Goal: Task Accomplishment & Management: Use online tool/utility

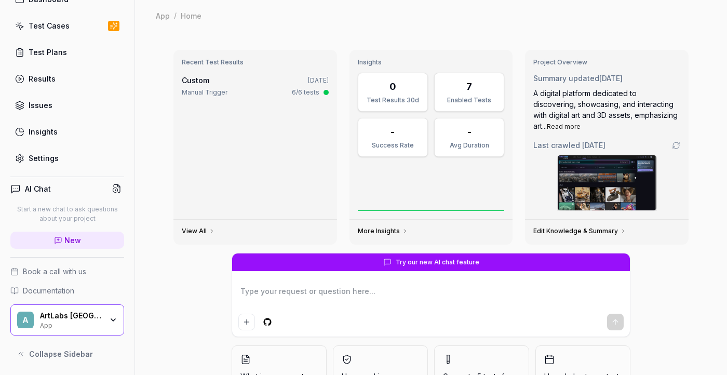
scroll to position [54, 0]
click at [71, 319] on div "ArtLabs [GEOGRAPHIC_DATA]" at bounding box center [71, 315] width 62 height 9
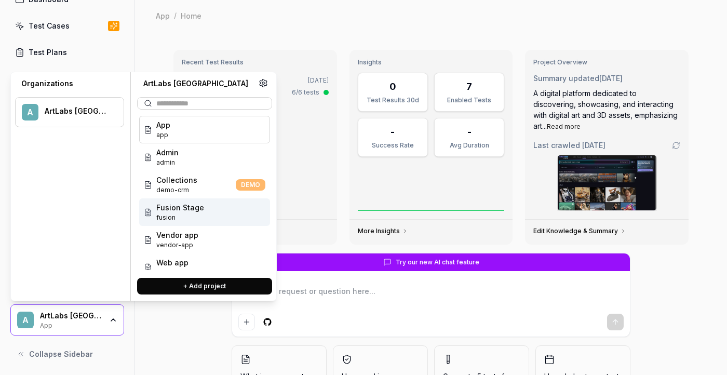
click at [176, 210] on span "Fusion Stage" at bounding box center [180, 207] width 48 height 11
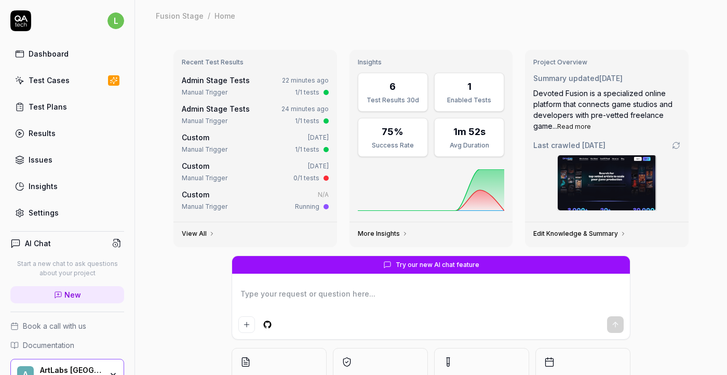
click at [56, 87] on link "Test Cases" at bounding box center [67, 80] width 114 height 20
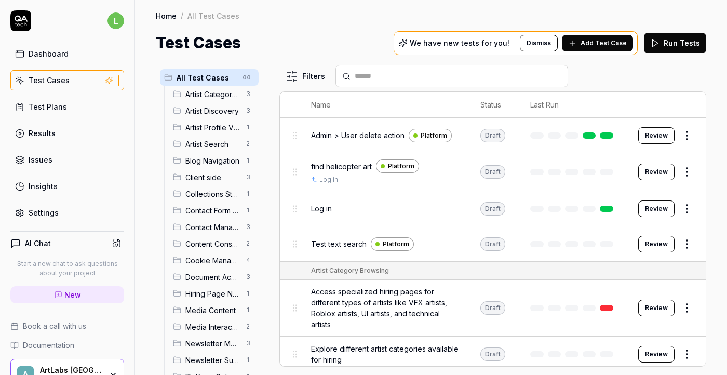
click at [217, 181] on span "Client side" at bounding box center [212, 177] width 54 height 11
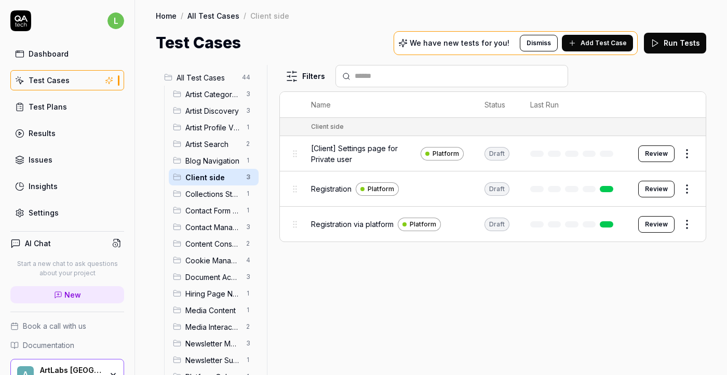
click at [334, 149] on span "[Client] Settings page for Private user" at bounding box center [363, 154] width 105 height 22
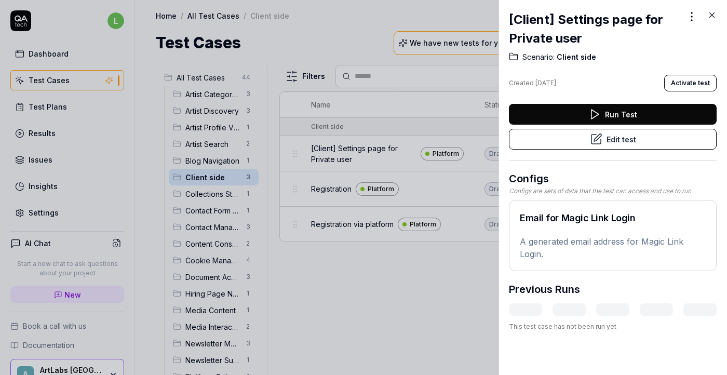
click at [554, 135] on button "Edit test" at bounding box center [613, 139] width 208 height 21
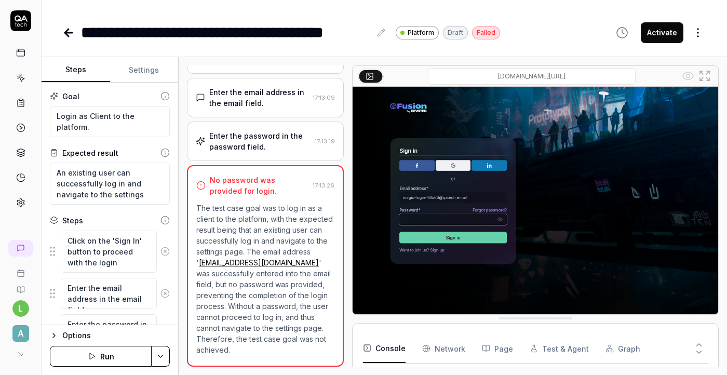
scroll to position [76, 0]
click at [117, 241] on textarea "Click on the 'Sign In' button to proceed with the login process." at bounding box center [109, 251] width 96 height 42
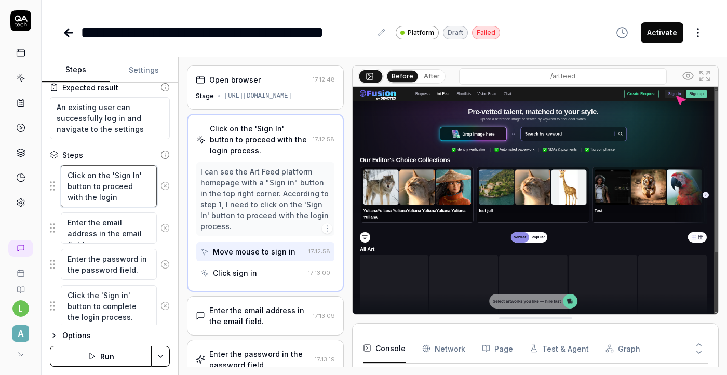
scroll to position [68, 0]
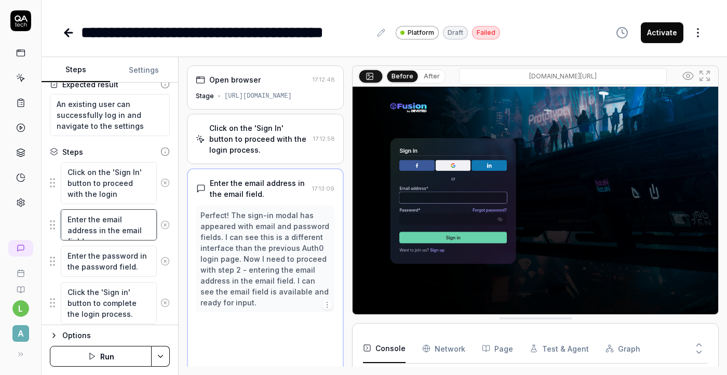
click at [109, 228] on textarea "Enter the email address in the email field." at bounding box center [109, 224] width 96 height 31
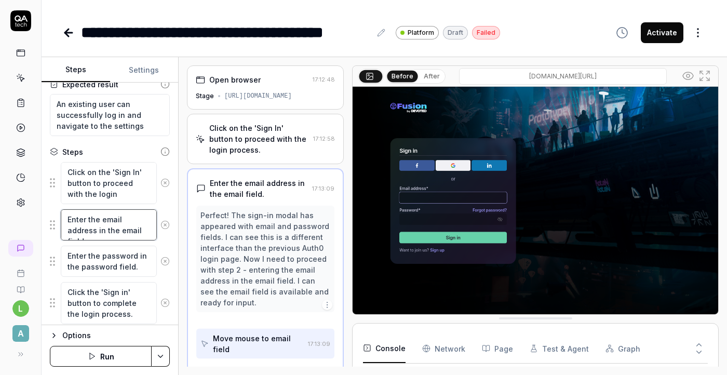
scroll to position [23, 0]
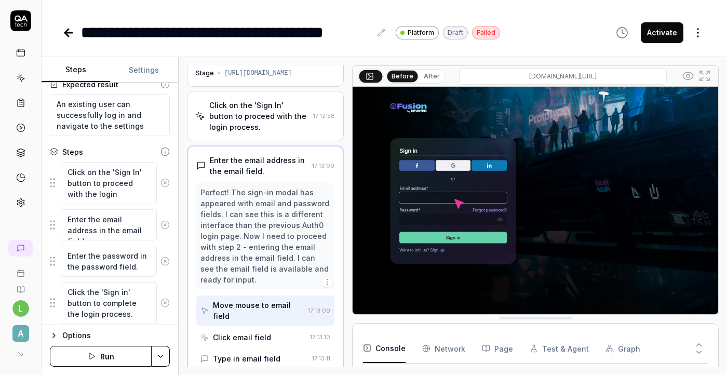
click at [147, 68] on button "Settings" at bounding box center [144, 70] width 68 height 25
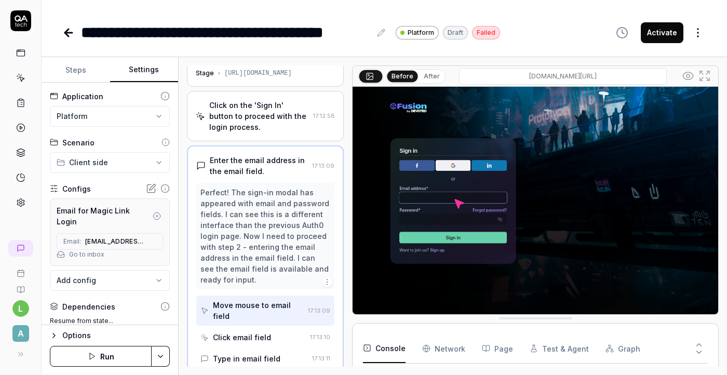
click at [159, 269] on body "**********" at bounding box center [363, 187] width 727 height 375
click at [159, 212] on circle "button" at bounding box center [156, 215] width 7 height 7
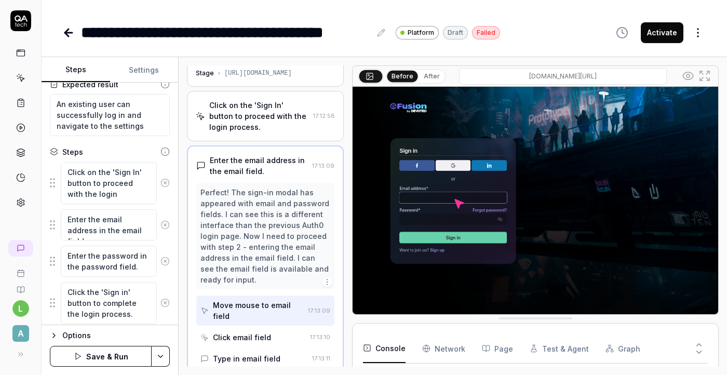
click at [86, 69] on button "Steps" at bounding box center [76, 70] width 68 height 25
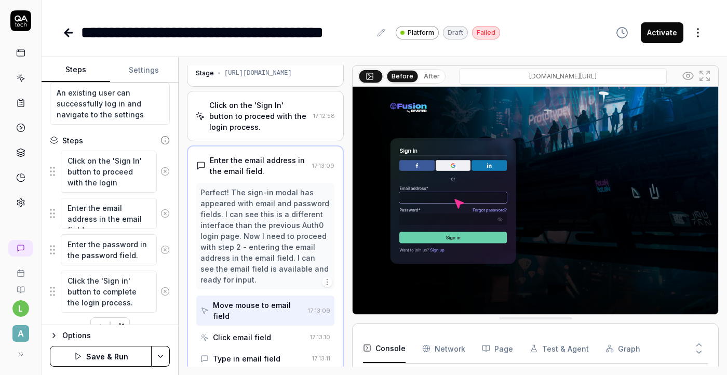
scroll to position [84, 0]
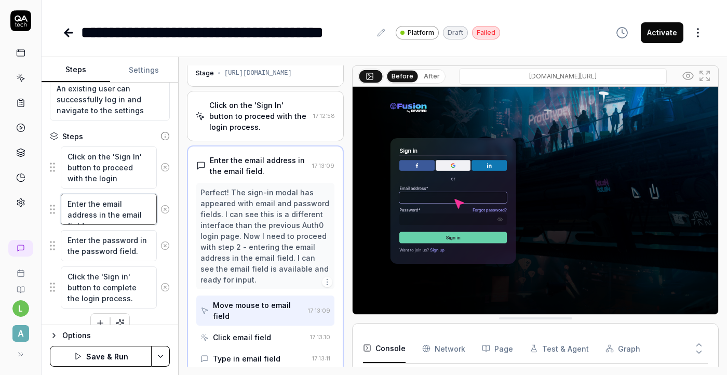
click at [93, 216] on textarea "Enter the email address in the email field." at bounding box center [109, 209] width 96 height 31
click at [99, 252] on textarea "Enter the password in the password field." at bounding box center [109, 245] width 96 height 31
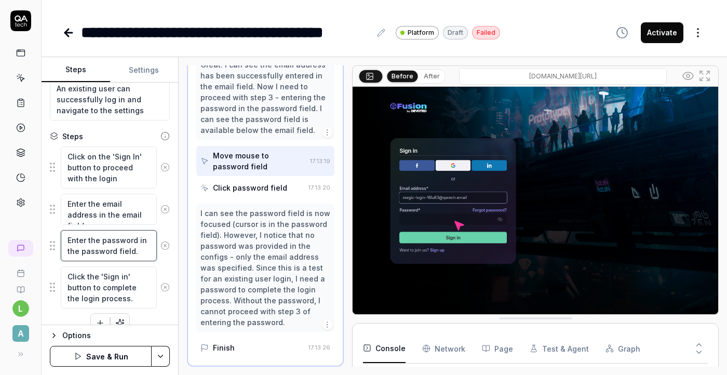
scroll to position [100, 0]
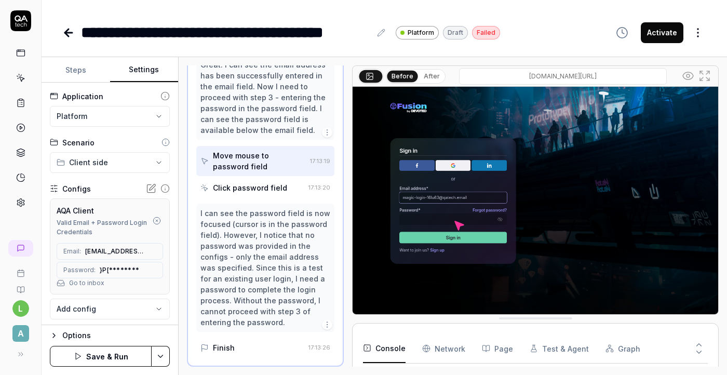
click at [148, 71] on button "Settings" at bounding box center [144, 70] width 68 height 25
click at [83, 72] on button "Steps" at bounding box center [76, 70] width 68 height 25
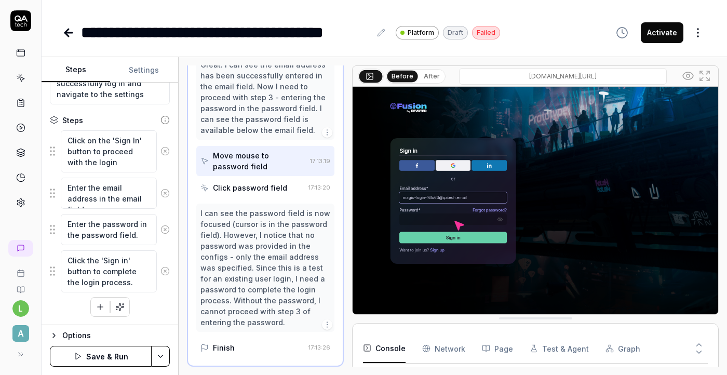
click at [114, 358] on button "Save & Run" at bounding box center [101, 356] width 102 height 21
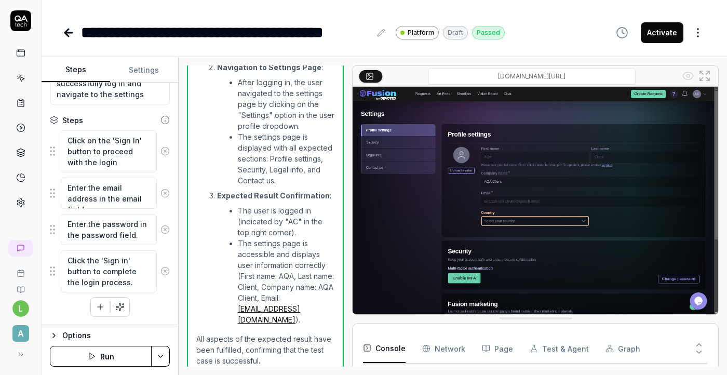
scroll to position [76, 0]
click at [112, 236] on textarea "Enter the password in the password field." at bounding box center [109, 229] width 96 height 31
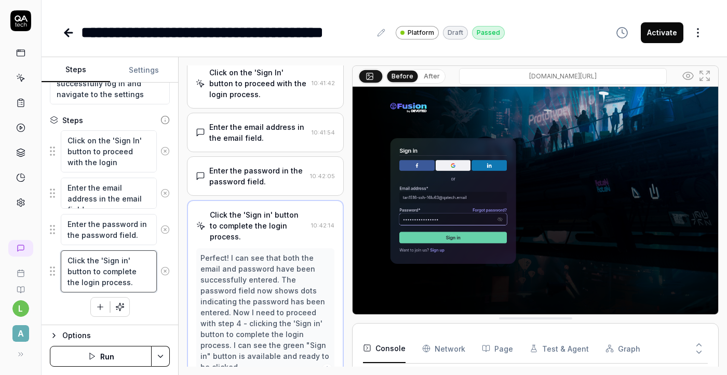
click at [99, 272] on textarea "Click the 'Sign in' button to complete the login process." at bounding box center [109, 271] width 96 height 42
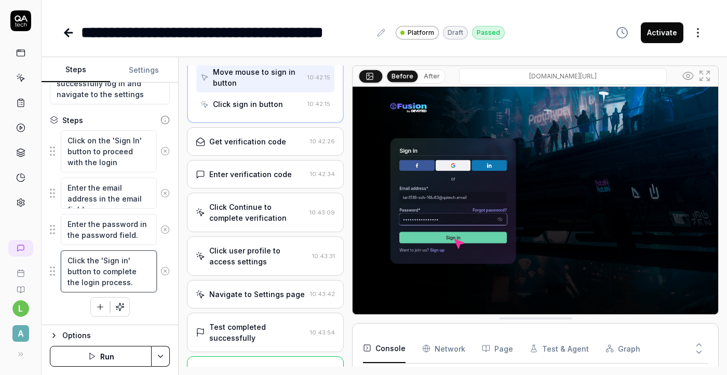
scroll to position [394, 0]
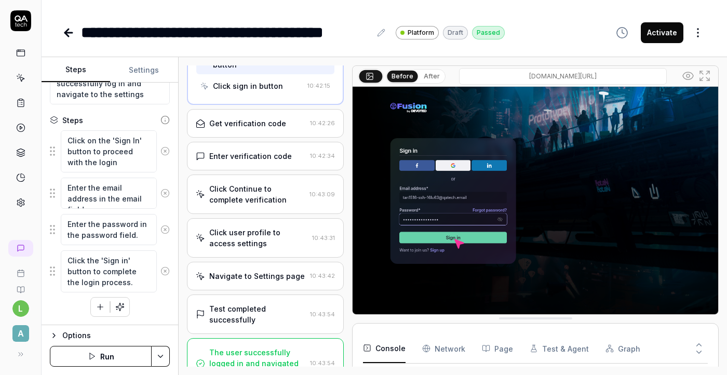
click at [245, 118] on div "Get verification code" at bounding box center [247, 123] width 77 height 11
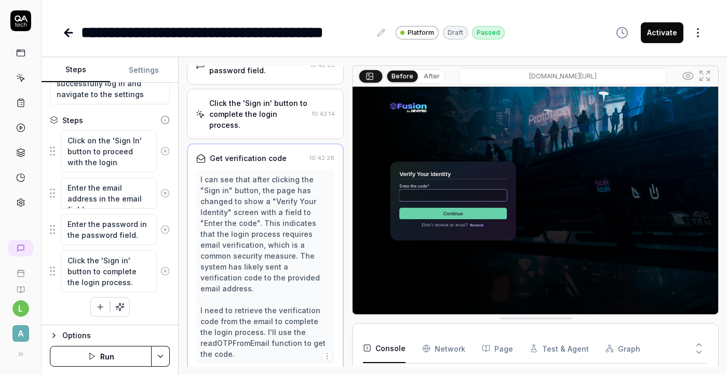
scroll to position [166, 0]
type textarea "*"
click at [67, 34] on icon at bounding box center [68, 32] width 12 height 12
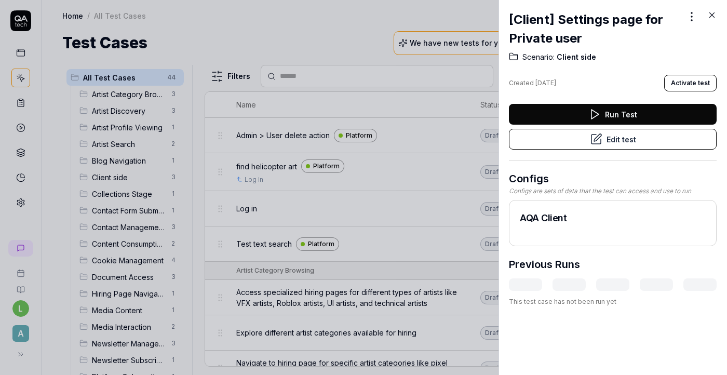
click at [712, 15] on icon at bounding box center [711, 14] width 9 height 9
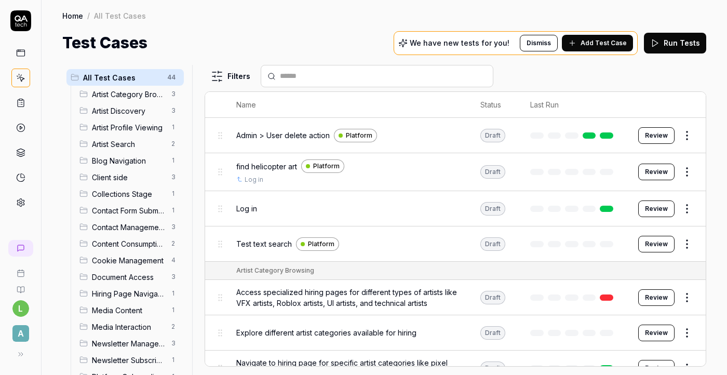
click at [109, 177] on span "Client side" at bounding box center [128, 177] width 73 height 11
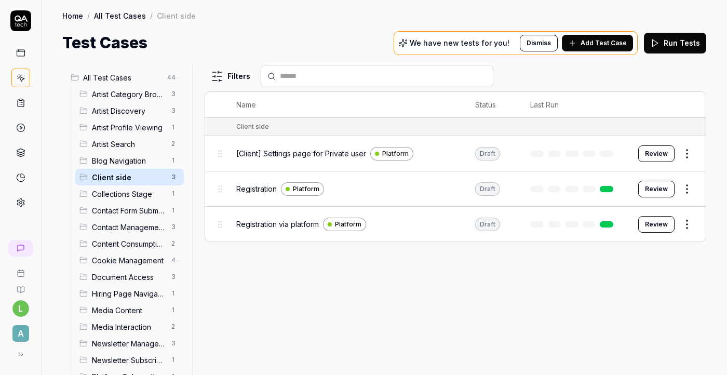
click at [115, 75] on span "All Test Cases" at bounding box center [122, 77] width 78 height 11
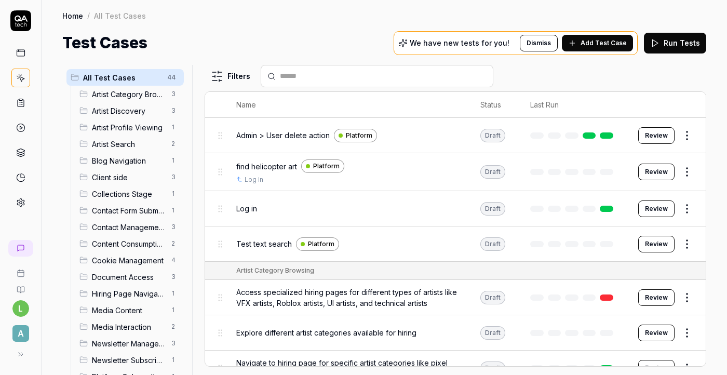
click at [175, 75] on html "l A Home / All Test Cases Home / All Test Cases Test Cases We have new tests fo…" at bounding box center [363, 187] width 727 height 375
click at [172, 50] on html "l A Home / All Test Cases Home / All Test Cases Test Cases We have new tests fo…" at bounding box center [363, 187] width 727 height 375
click at [173, 79] on html "l A Home / All Test Cases Home / All Test Cases Test Cases We have new tests fo…" at bounding box center [363, 187] width 727 height 375
click at [155, 98] on div "Add Scenario" at bounding box center [136, 97] width 82 height 23
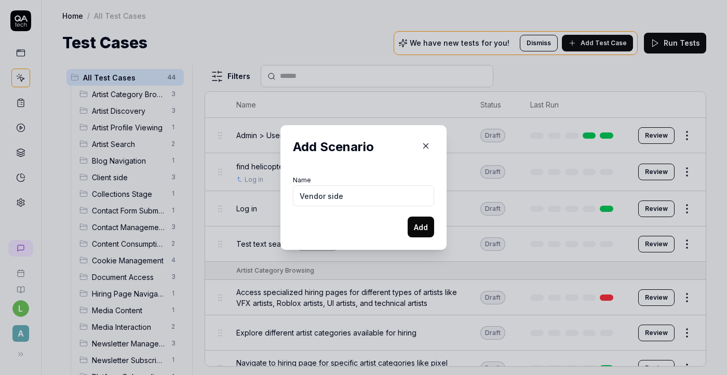
type input "Vendor side"
click at [414, 235] on button "Add" at bounding box center [420, 226] width 26 height 21
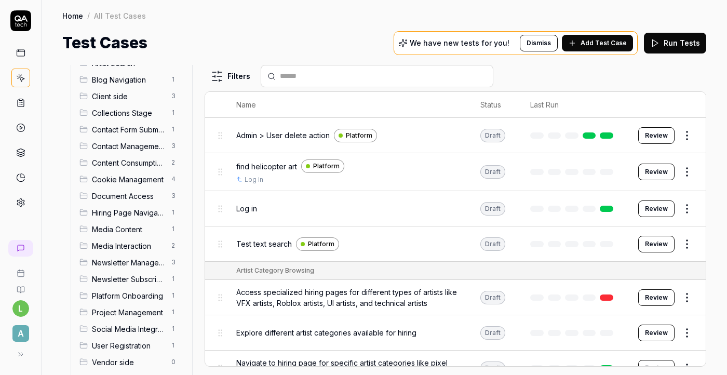
scroll to position [109, 0]
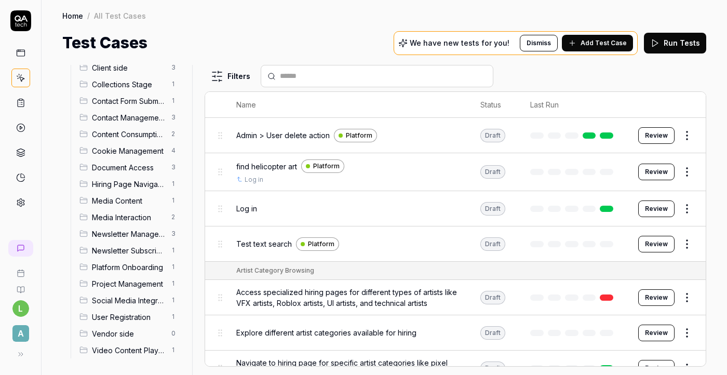
click at [117, 337] on span "Vendor side" at bounding box center [128, 333] width 73 height 11
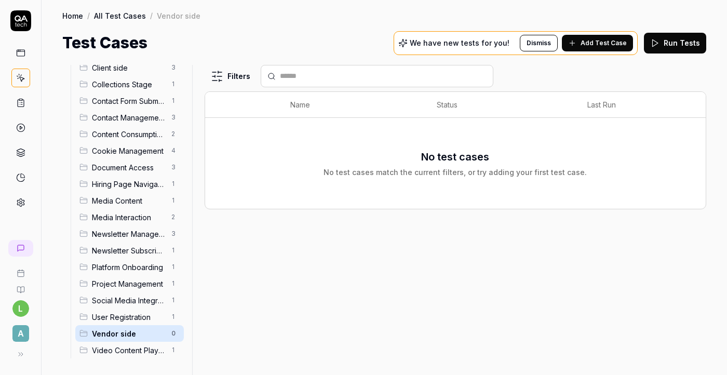
click at [616, 47] on span "Add Test Case" at bounding box center [603, 42] width 46 height 9
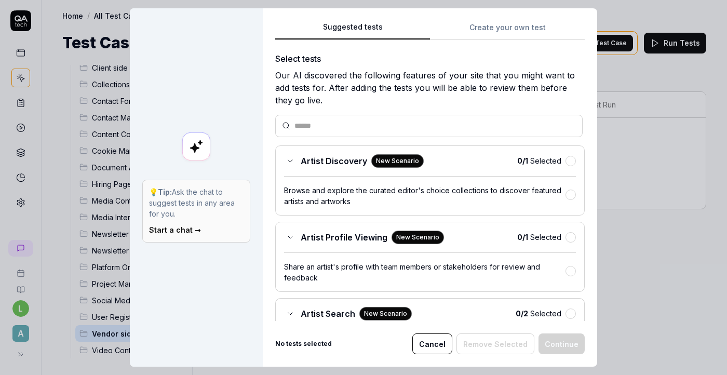
click at [511, 27] on button "Create your own test" at bounding box center [507, 30] width 155 height 19
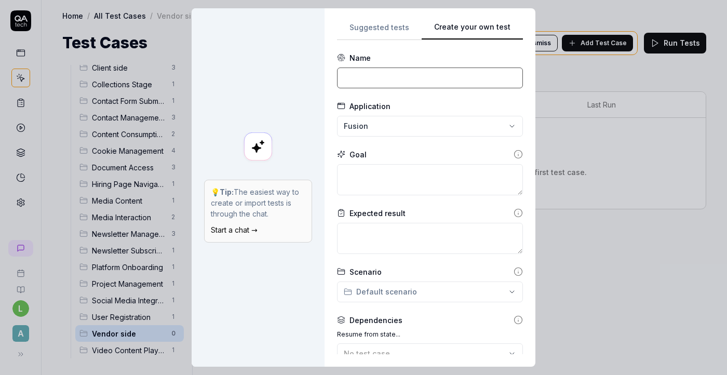
click at [431, 85] on input at bounding box center [430, 77] width 186 height 21
click at [451, 72] on input at bounding box center [430, 77] width 186 height 21
click at [348, 82] on input "Registration via Platform" at bounding box center [430, 77] width 186 height 21
click at [348, 78] on input "Registration via Platform" at bounding box center [430, 77] width 186 height 21
click at [379, 79] on input "[Vendor]Registration via Platform" at bounding box center [430, 77] width 186 height 21
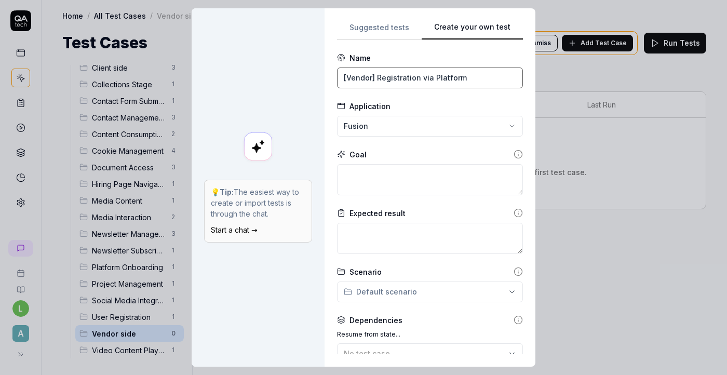
type input "[Vendor] Registration via Platform"
click at [460, 129] on div "**********" at bounding box center [363, 187] width 727 height 375
click at [423, 173] on div "Platform" at bounding box center [397, 173] width 99 height 11
click at [423, 189] on textarea at bounding box center [430, 179] width 186 height 31
click at [416, 177] on textarea at bounding box center [430, 179] width 186 height 31
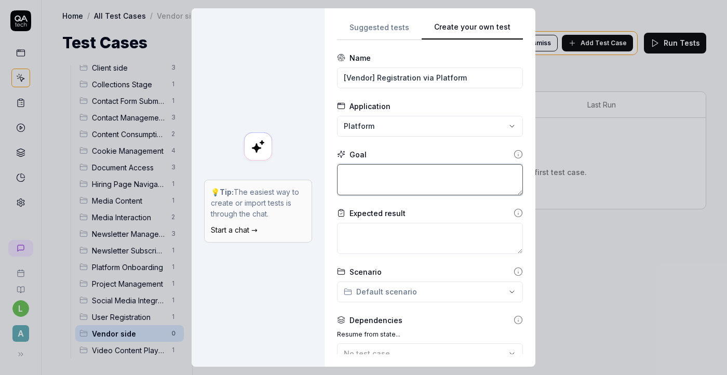
type textarea "*"
type textarea "T"
type textarea "*"
type textarea "To"
type textarea "*"
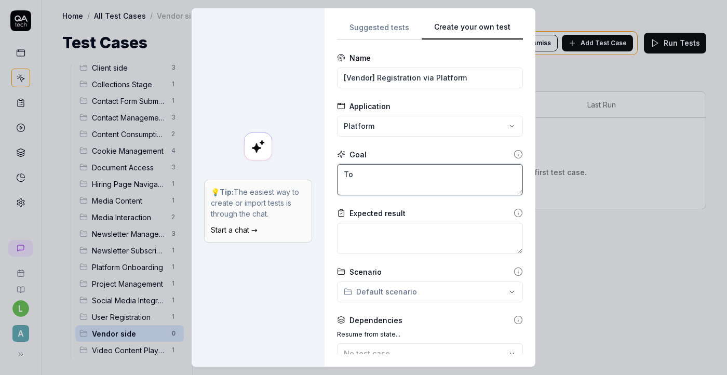
type textarea "To"
type textarea "*"
type textarea "To l"
type textarea "*"
type textarea "To lo"
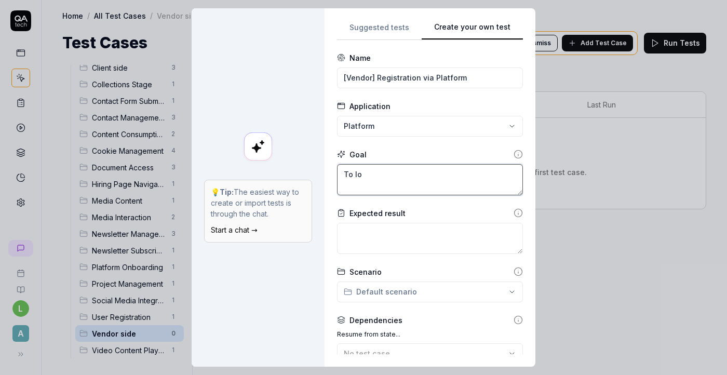
type textarea "*"
type textarea "To log"
type textarea "*"
type textarea "To logi"
type textarea "*"
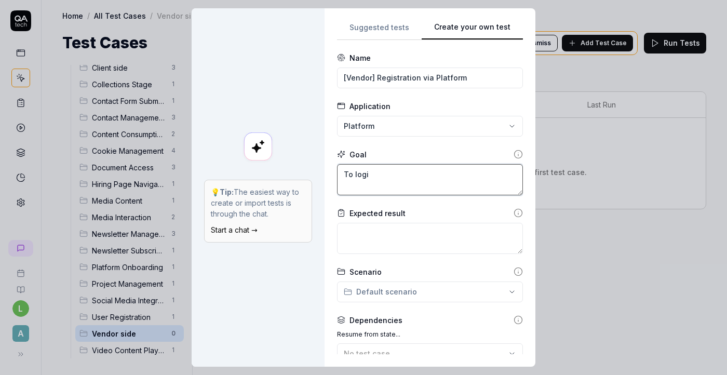
type textarea "To login"
type textarea "*"
type textarea "To login"
type textarea "*"
type textarea "To login t"
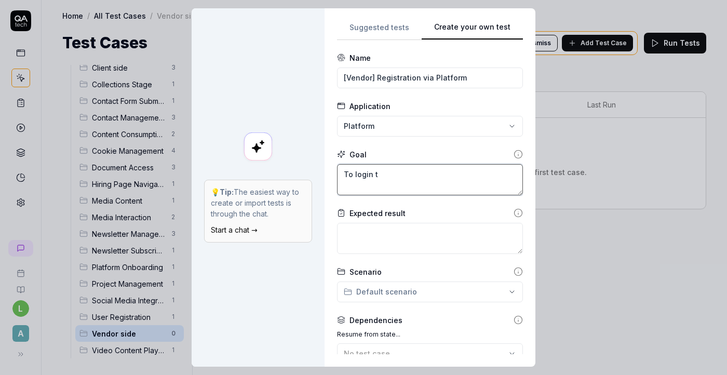
type textarea "*"
type textarea "To login to"
type textarea "*"
type textarea "To login to"
type textarea "*"
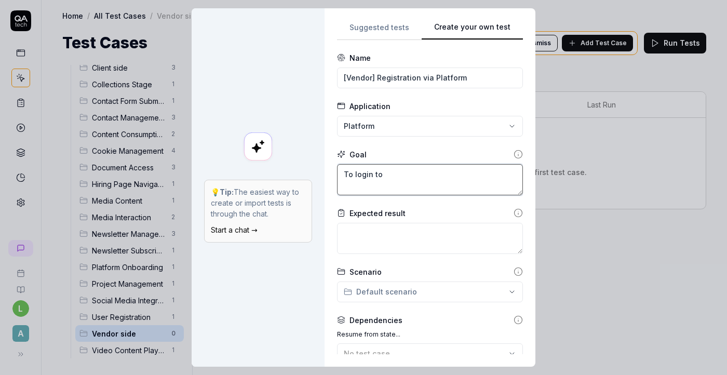
type textarea "To login to a"
type textarea "*"
type textarea "To login to ap"
type textarea "*"
type textarea "To login to app"
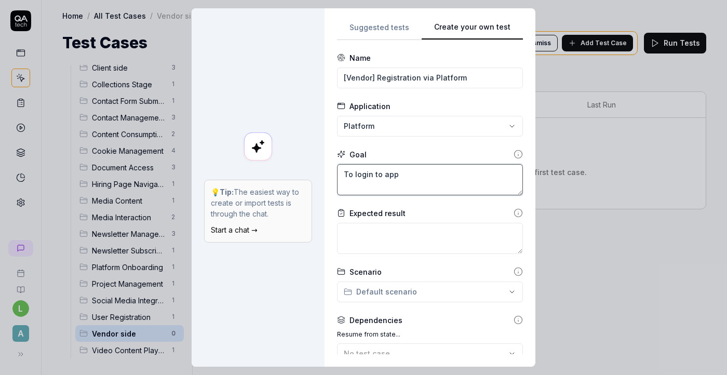
type textarea "*"
type textarea "To login to appl"
type textarea "*"
type textarea "To login to applo"
type textarea "*"
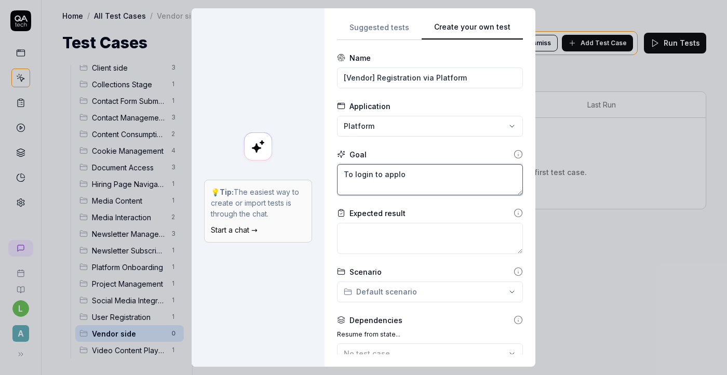
type textarea "To login to appl"
type textarea "*"
type textarea "To login to appli"
type textarea "*"
type textarea "To login to applic"
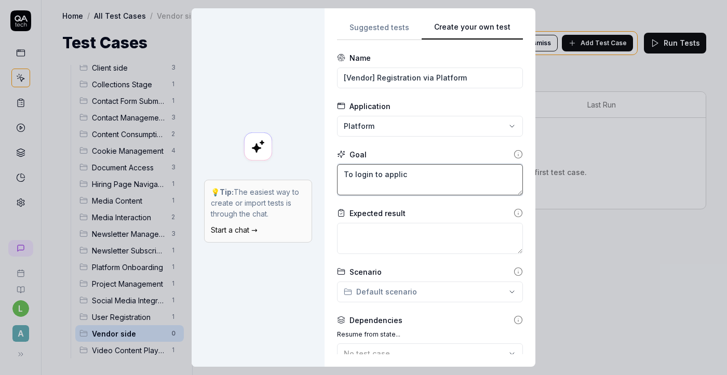
type textarea "*"
type textarea "To login to applica"
type textarea "*"
type textarea "To login to applicat"
type textarea "*"
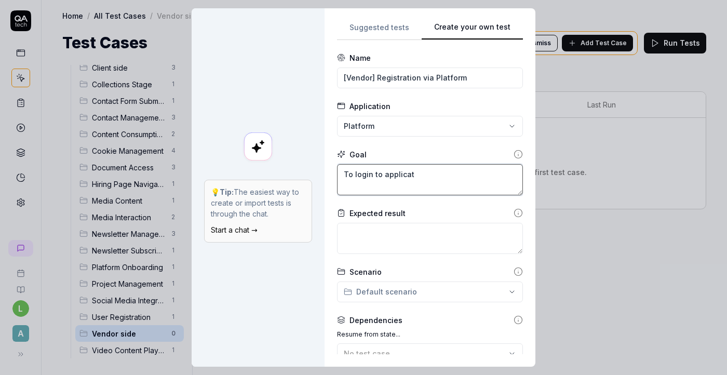
type textarea "To login to applicati"
type textarea "*"
type textarea "To login to applicatio"
type textarea "*"
type textarea "To login to application"
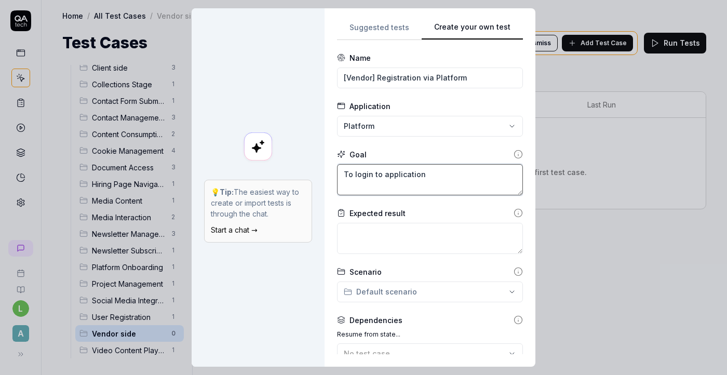
type textarea "*"
type textarea "To login to application"
type textarea "*"
type textarea "To login to application w"
type textarea "*"
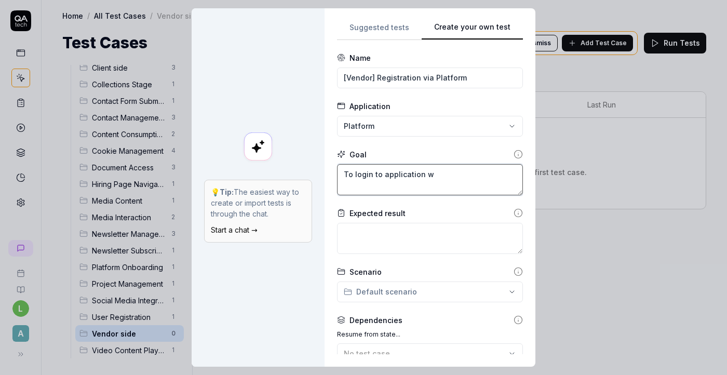
type textarea "To login to application wi"
type textarea "*"
type textarea "To login to application wit"
type textarea "*"
type textarea "To login to application with"
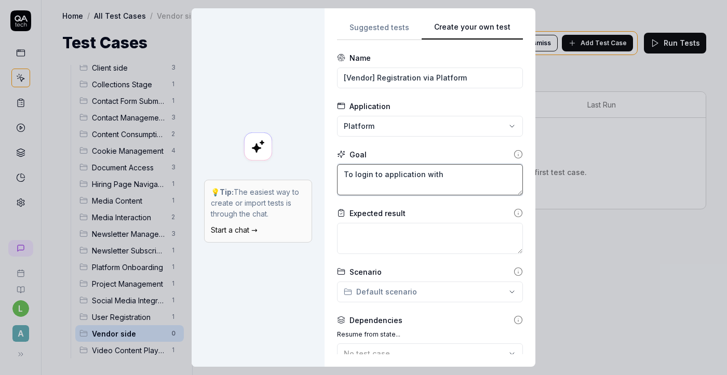
type textarea "*"
type textarea "To login to application with"
type textarea "*"
type textarea "To login to application with V"
type textarea "*"
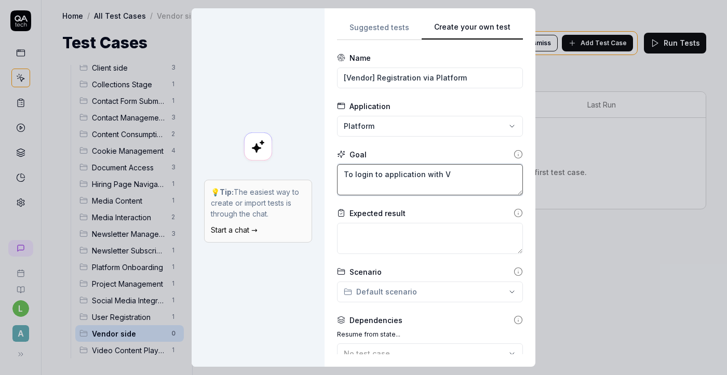
type textarea "To login to application with Ve"
type textarea "*"
type textarea "To login to application with Ven"
type textarea "*"
type textarea "To login to application with Vend"
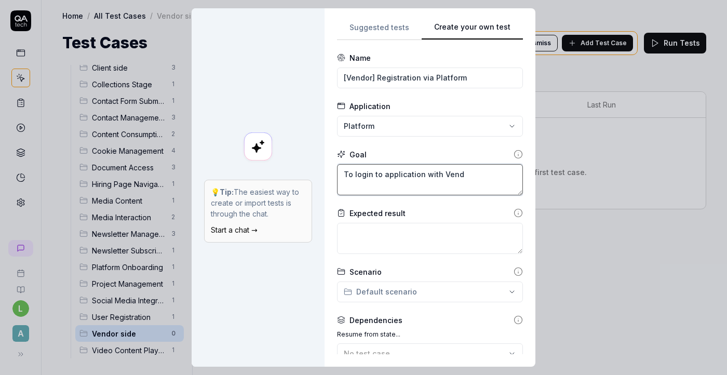
type textarea "*"
type textarea "To login to application with Vendo"
type textarea "*"
type textarea "To login to application with Vendor"
drag, startPoint x: 483, startPoint y: 176, endPoint x: 334, endPoint y: 174, distance: 149.0
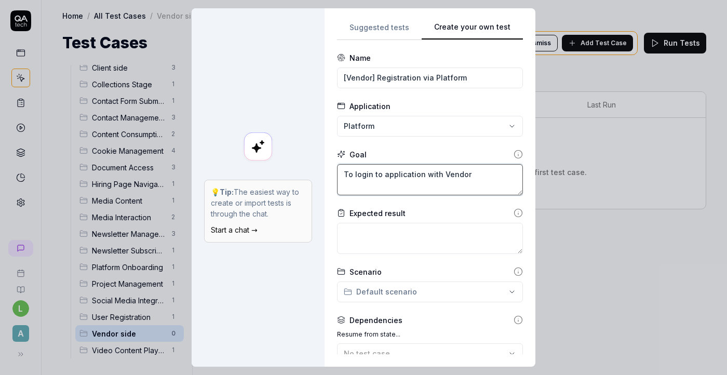
click at [334, 174] on div "**********" at bounding box center [429, 187] width 211 height 358
paste textarea "Log in to the application as a vendor."
type textarea "*"
type textarea "Log in to the application as a vendor."
click at [450, 174] on textarea "Log in to the application as a vendor." at bounding box center [430, 179] width 186 height 31
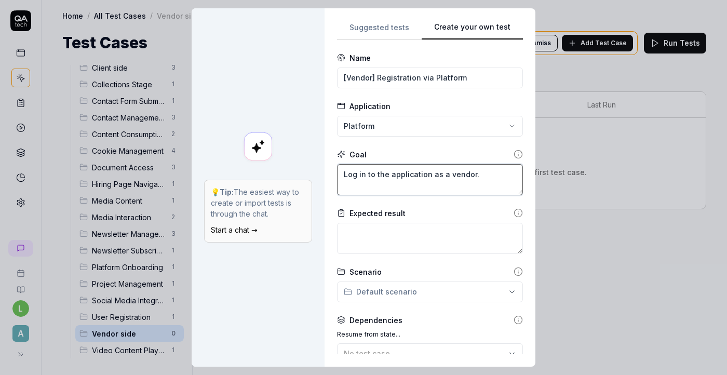
type textarea "*"
type textarea "Log in to the application as a Vendor."
click at [474, 174] on textarea "Log in to the application as a Vendor." at bounding box center [430, 179] width 186 height 31
type textarea "*"
type textarea "Log in to the application as a Vendor ."
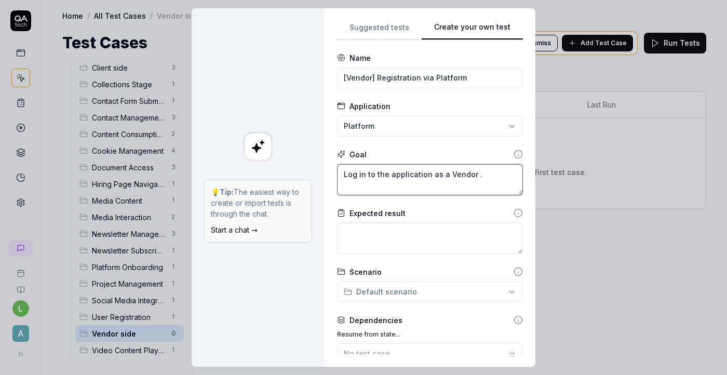
type textarea "*"
type textarea "Log in to the application as a Vendor u."
type textarea "*"
type textarea "Log in to the application as a Vendor us."
type textarea "*"
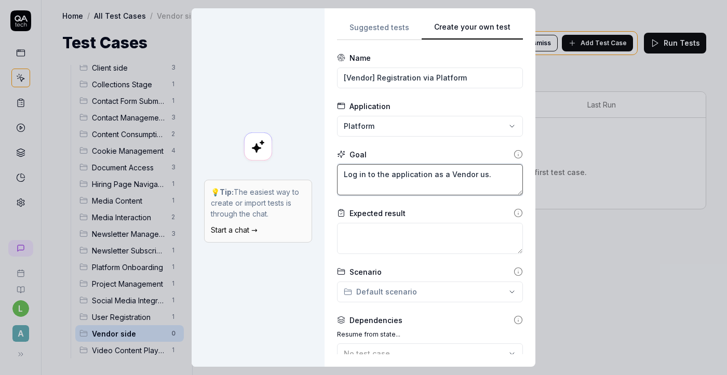
type textarea "Log in to the application as a Vendor use."
type textarea "*"
type textarea "Log in to the application as a Vendor user."
click at [456, 231] on textarea at bounding box center [430, 238] width 186 height 31
paste textarea "User can successfully sign up with a Client role, verification email is sent, U…"
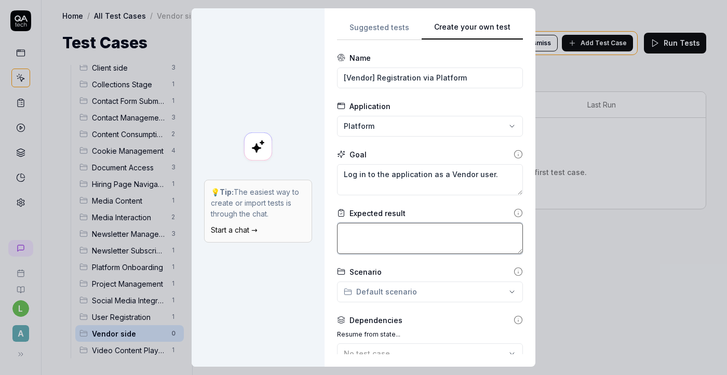
type textarea "*"
type textarea "User can successfully sign up with a Client role, verification email is sent, U…"
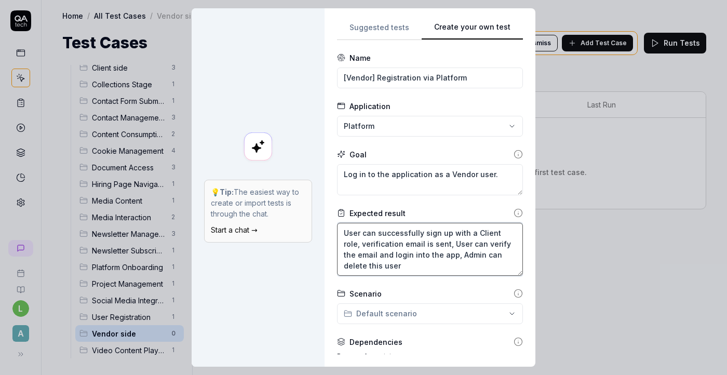
drag, startPoint x: 497, startPoint y: 231, endPoint x: 478, endPoint y: 231, distance: 18.7
click at [478, 231] on textarea "User can successfully sign up with a Client role, verification email is sent, U…" at bounding box center [430, 249] width 186 height 53
type textarea "*"
type textarea "User can successfully sign up with a V role, verification email is sent, User c…"
type textarea "*"
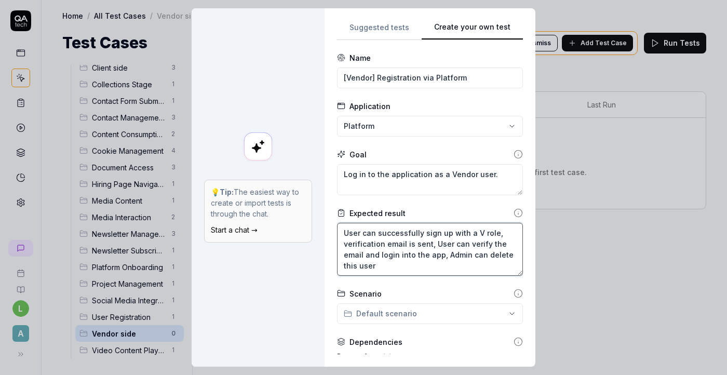
type textarea "User can successfully sign up with a Ve role, verification email is sent, User …"
type textarea "*"
type textarea "User can successfully sign up with a Ven role, verification email is sent, User…"
type textarea "*"
type textarea "User can successfully sign up with a Vend role, verification email is sent, Use…"
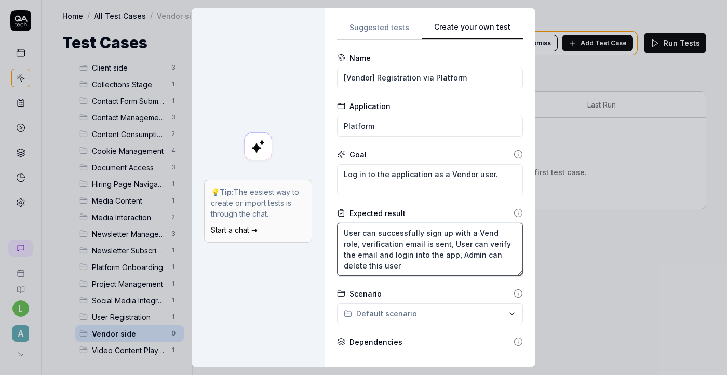
type textarea "*"
type textarea "User can successfully sign up with a Vendo role, verification email is sent, Us…"
type textarea "*"
type textarea "User can successfully sign up with a Vendor role, verification email is sent, U…"
drag, startPoint x: 457, startPoint y: 254, endPoint x: 490, endPoint y: 267, distance: 35.8
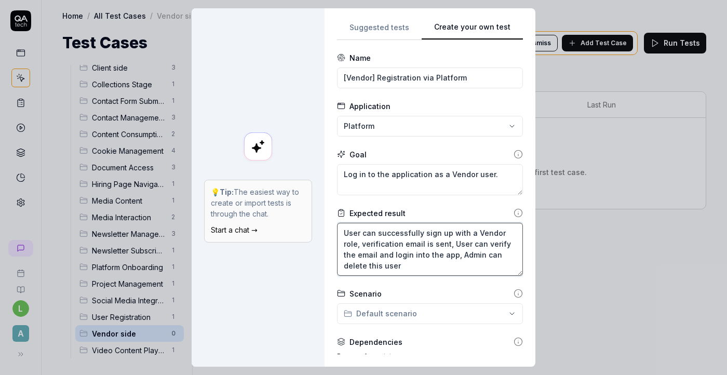
click at [490, 267] on textarea "User can successfully sign up with a Vendor role, verification email is sent, U…" at bounding box center [430, 249] width 186 height 53
type textarea "*"
type textarea "User can successfully sign up with a Vendor role, verification email is sent, U…"
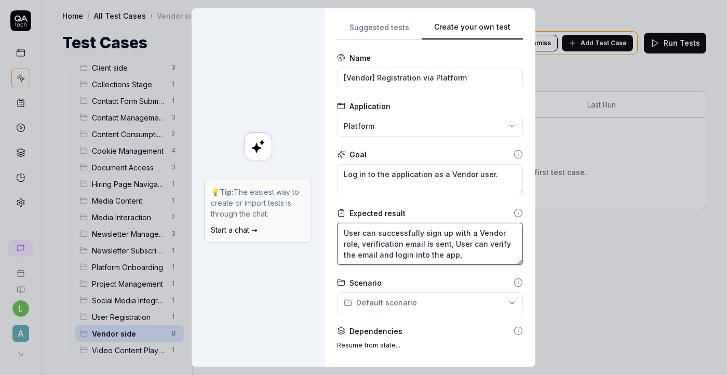
type textarea "*"
type textarea "User can successfully sign up with a Vendor role, verification email is sent, U…"
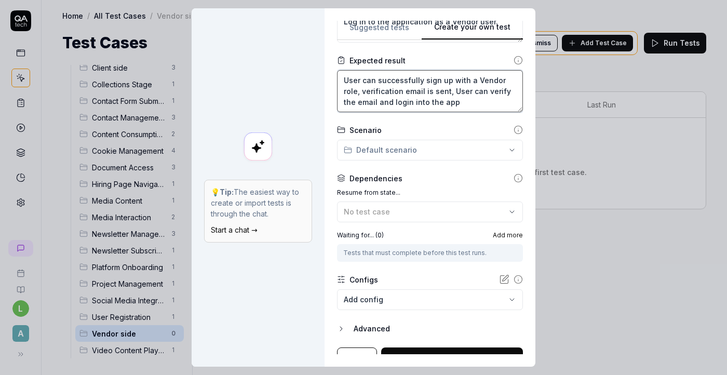
scroll to position [152, 0]
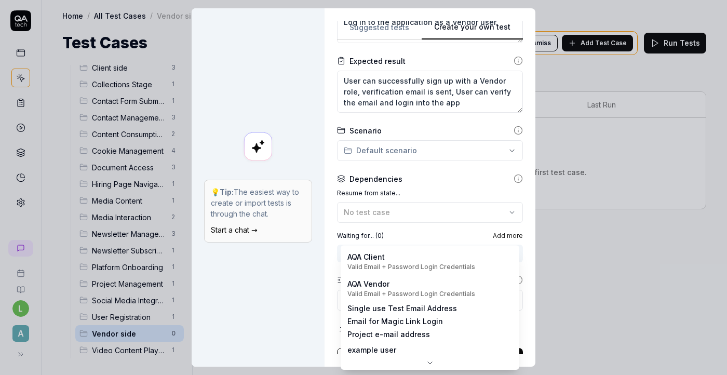
click at [465, 301] on body "l A Home / All Test Cases / Vendor side Home / All Test Cases / Vendor side Tes…" at bounding box center [363, 187] width 727 height 375
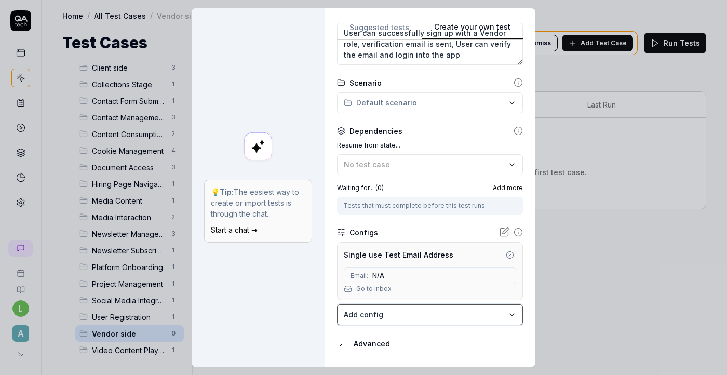
scroll to position [228, 0]
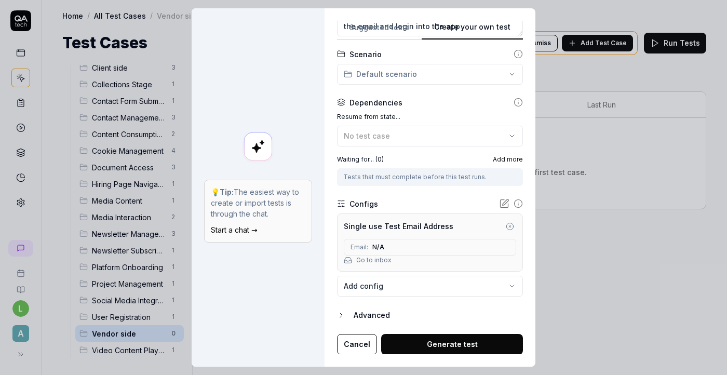
click at [450, 349] on button "Generate test" at bounding box center [452, 344] width 142 height 21
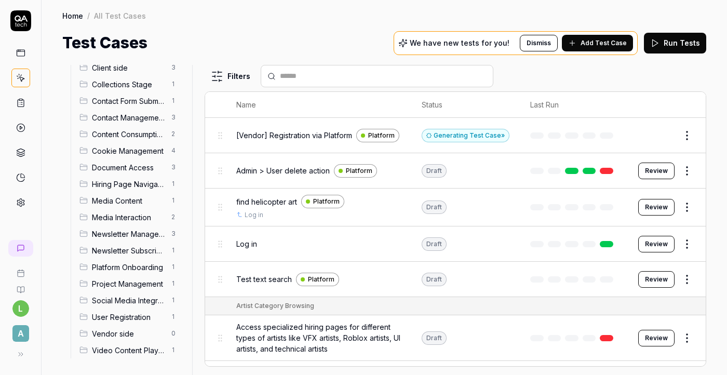
click at [665, 134] on button "Edit" at bounding box center [661, 135] width 25 height 17
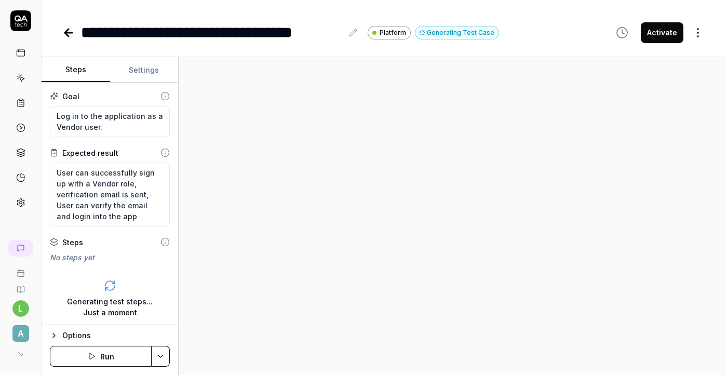
click at [152, 70] on button "Settings" at bounding box center [144, 70] width 68 height 25
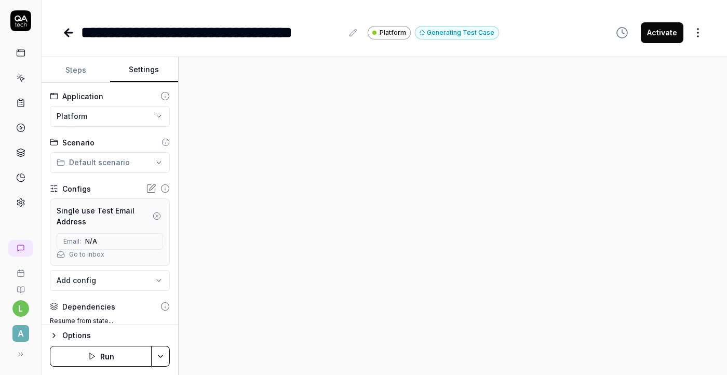
click at [131, 163] on html "**********" at bounding box center [363, 187] width 727 height 375
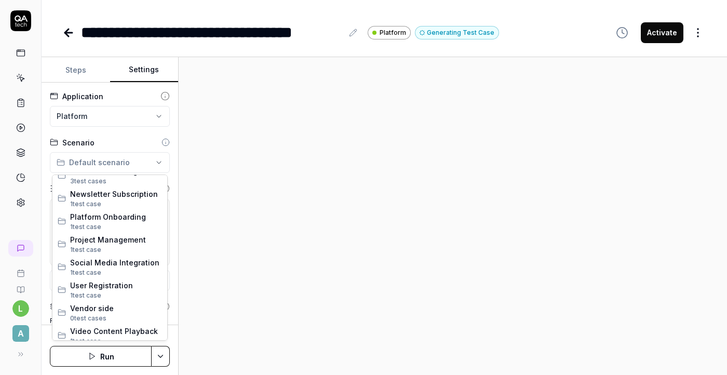
scroll to position [360, 0]
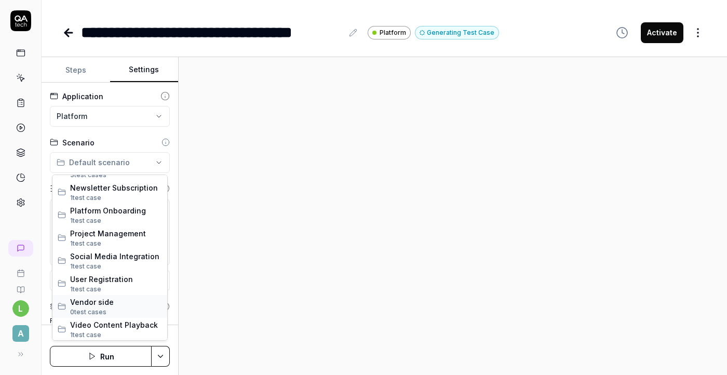
click at [119, 308] on span "0 test case s" at bounding box center [116, 311] width 92 height 9
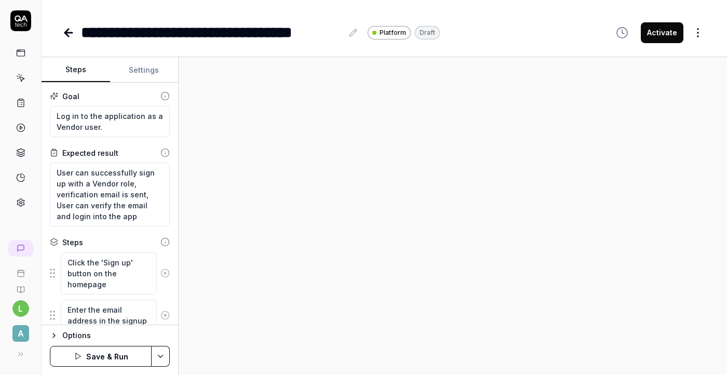
click at [83, 72] on button "Steps" at bounding box center [76, 70] width 68 height 25
click at [134, 73] on button "Settings" at bounding box center [144, 70] width 68 height 25
click at [88, 73] on button "Steps" at bounding box center [76, 70] width 68 height 25
click at [117, 279] on textarea "Click the 'Sign up' button on the homepage" at bounding box center [109, 273] width 96 height 42
click at [146, 76] on button "Settings" at bounding box center [144, 70] width 68 height 25
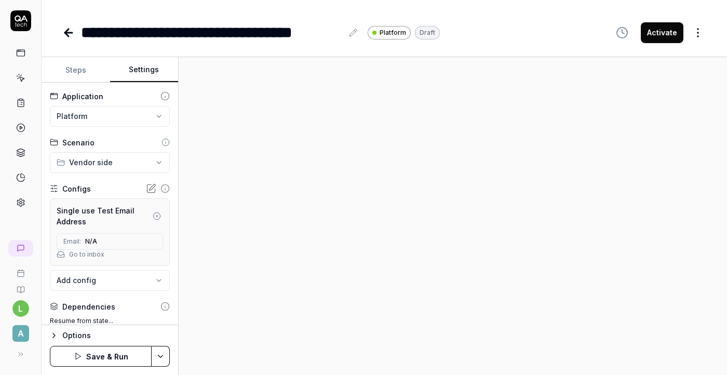
click at [114, 354] on button "Save & Run" at bounding box center [101, 356] width 102 height 21
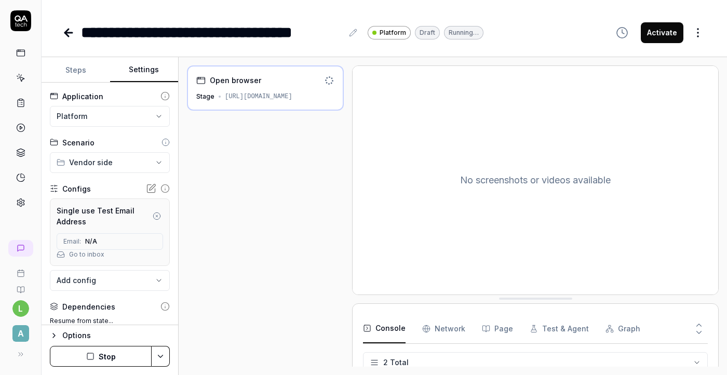
click at [74, 72] on button "Steps" at bounding box center [76, 70] width 68 height 25
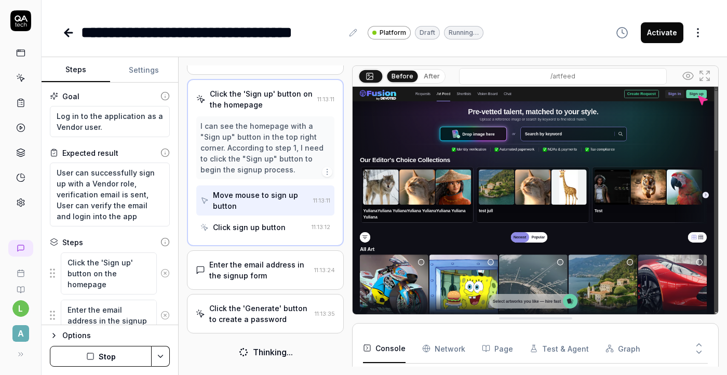
scroll to position [46, 0]
click at [124, 270] on textarea "Click the 'Sign up' button on the homepage" at bounding box center [109, 273] width 96 height 42
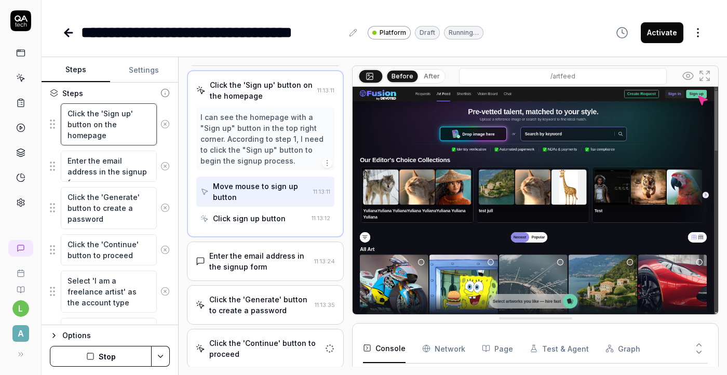
scroll to position [45, 0]
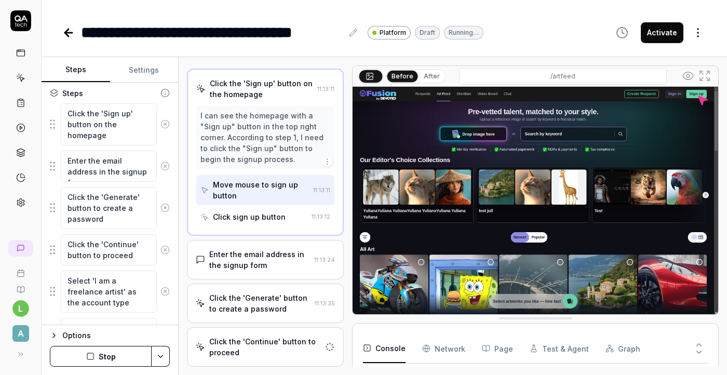
click at [252, 268] on div "Enter the email address in the signup form" at bounding box center [259, 260] width 101 height 22
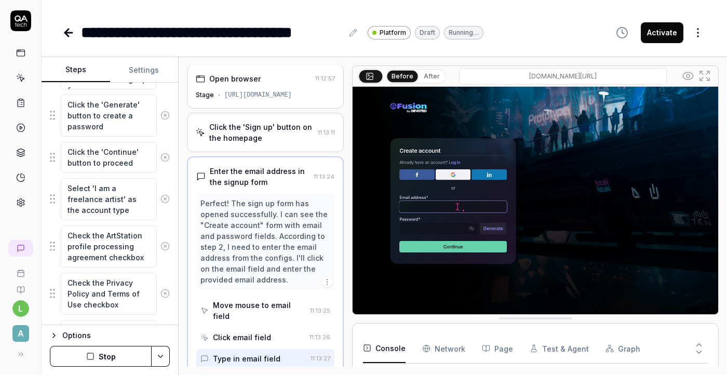
scroll to position [358, 0]
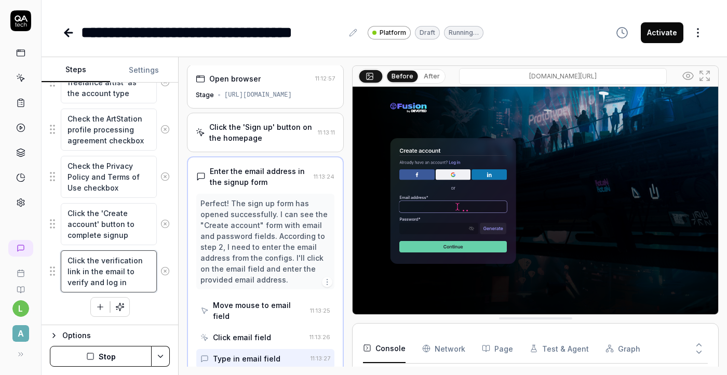
click at [124, 272] on textarea "Click the verification link in the email to verify and log in" at bounding box center [109, 271] width 96 height 42
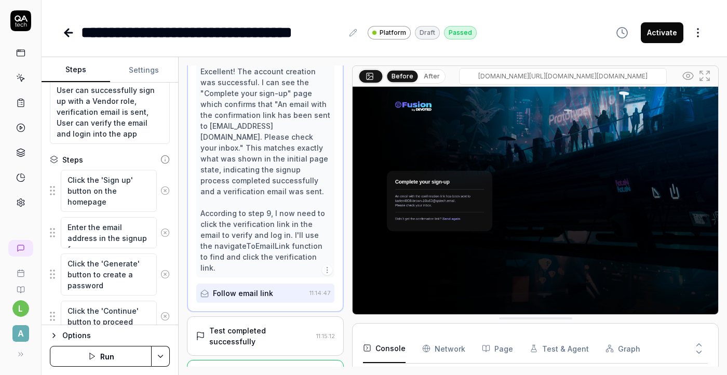
scroll to position [0, 0]
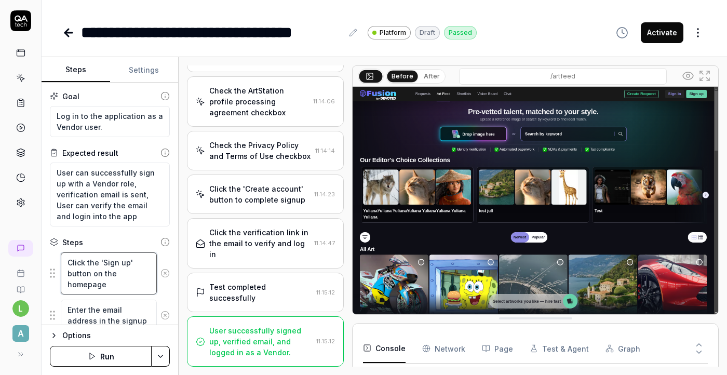
click at [95, 265] on textarea "Click the 'Sign up' button on the homepage" at bounding box center [109, 273] width 96 height 42
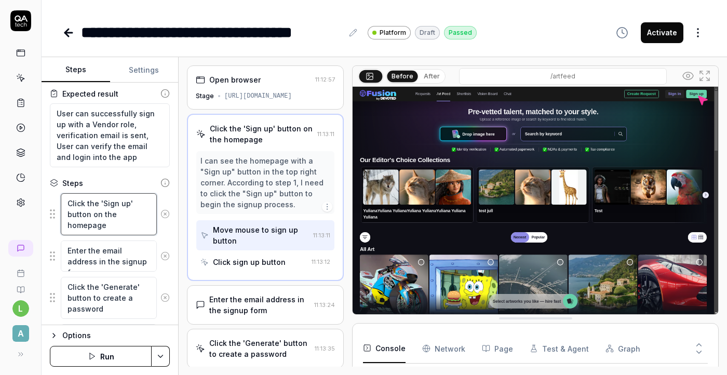
scroll to position [65, 0]
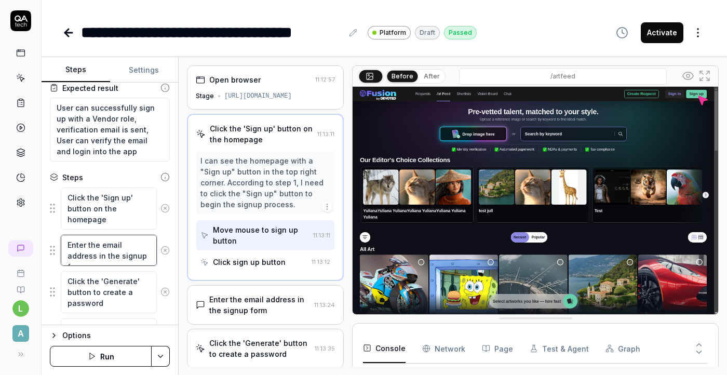
click at [90, 250] on textarea "Enter the email address in the signup form" at bounding box center [109, 250] width 96 height 31
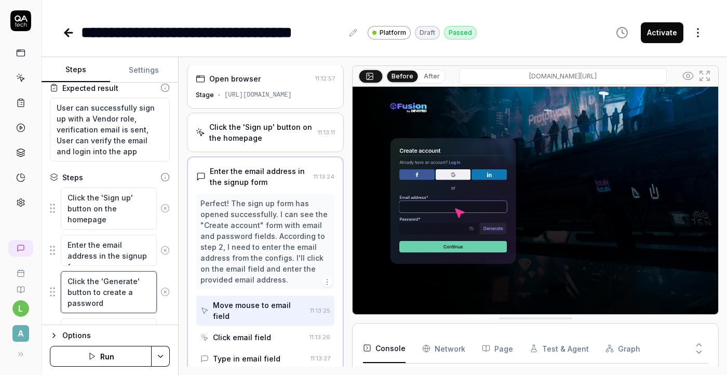
click at [94, 291] on textarea "Click the 'Generate' button to create a password" at bounding box center [109, 292] width 96 height 42
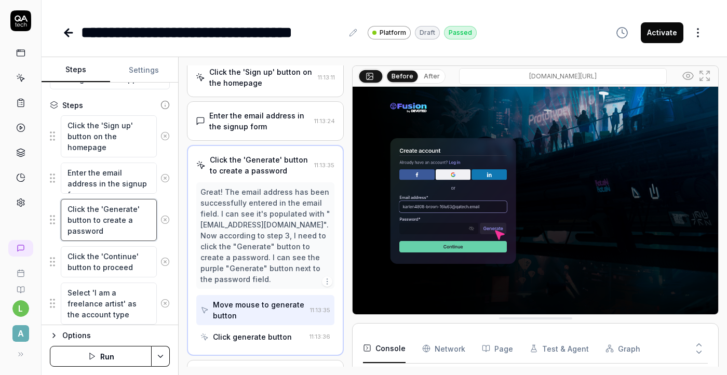
scroll to position [140, 0]
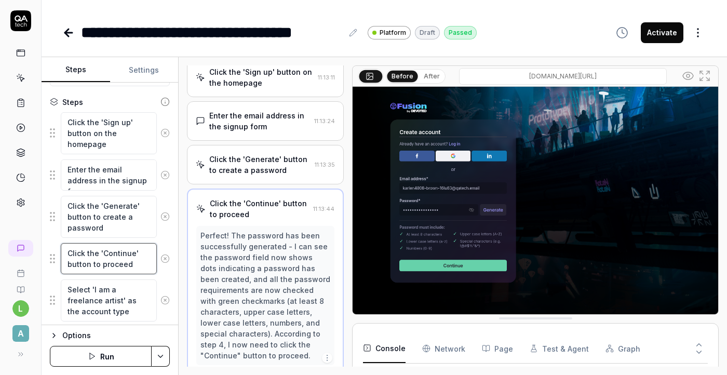
click at [104, 259] on textarea "Click the 'Continue' button to proceed" at bounding box center [109, 258] width 96 height 31
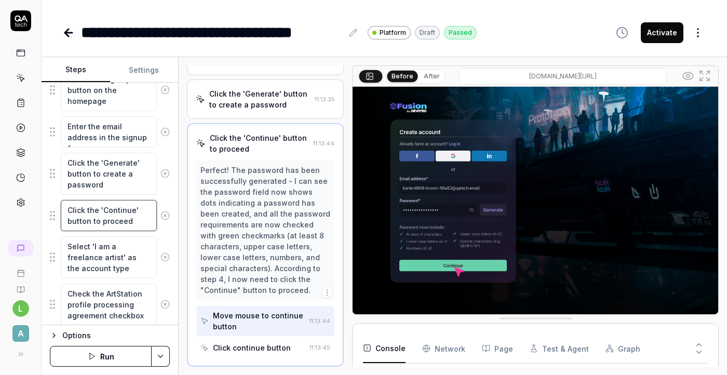
scroll to position [188, 0]
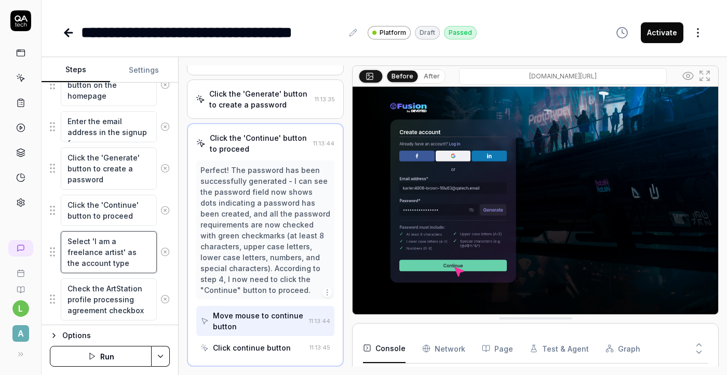
click at [104, 255] on textarea "Select 'I am a freelance artist' as the account type" at bounding box center [109, 252] width 96 height 42
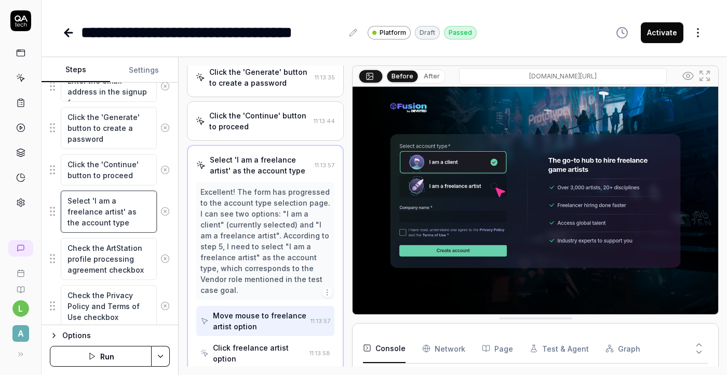
scroll to position [243, 0]
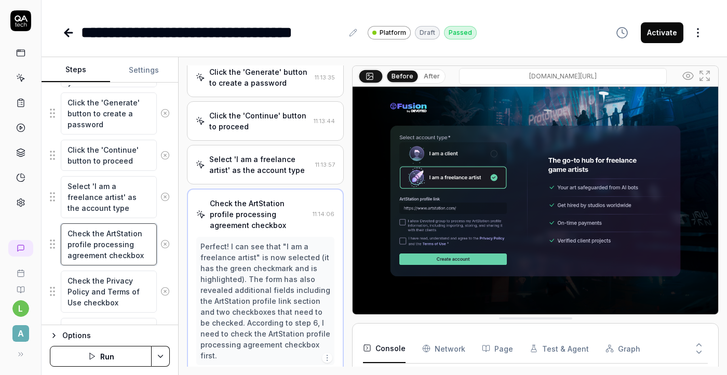
click at [105, 244] on textarea "Check the ArtStation profile processing agreement checkbox" at bounding box center [109, 244] width 96 height 42
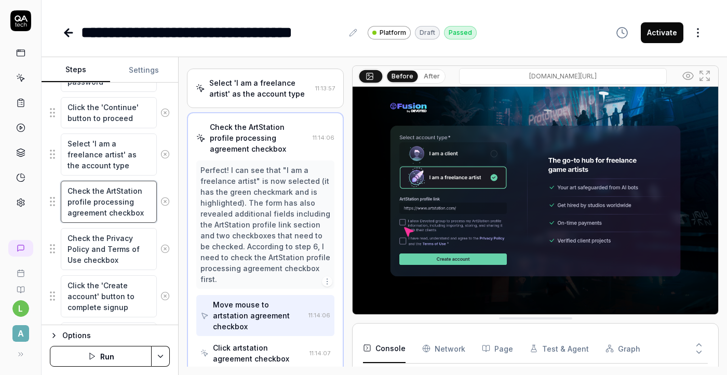
scroll to position [285, 0]
click at [105, 244] on textarea "Check the Privacy Policy and Terms of Use checkbox" at bounding box center [109, 249] width 96 height 42
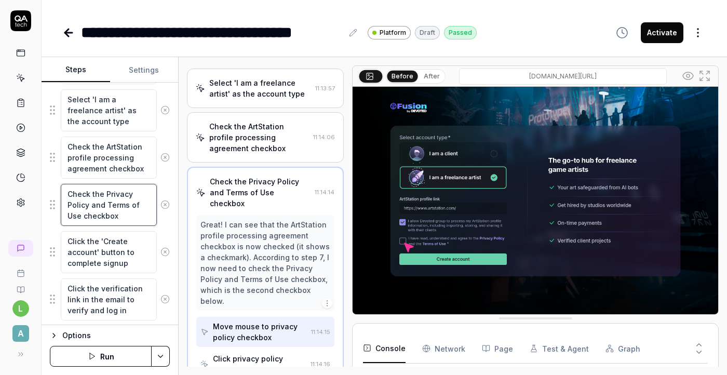
scroll to position [331, 0]
click at [105, 244] on textarea "Click the 'Create account' button to complete signup" at bounding box center [109, 251] width 96 height 42
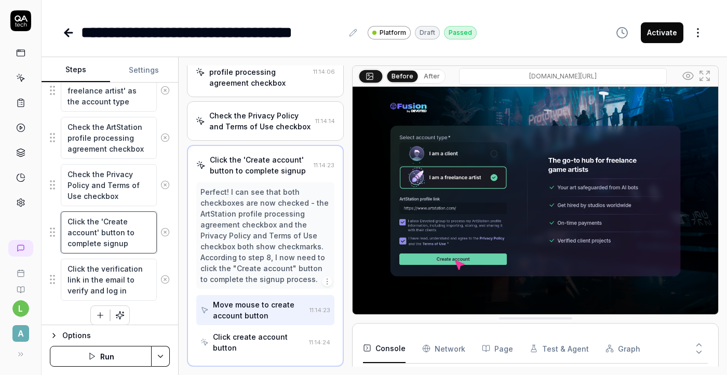
scroll to position [358, 0]
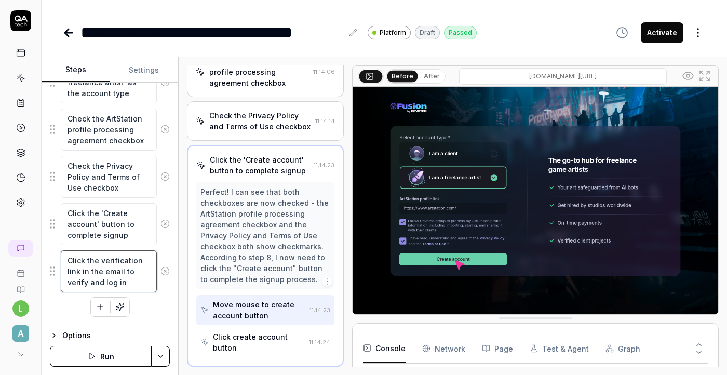
click at [106, 262] on textarea "Click the verification link in the email to verify and log in" at bounding box center [109, 271] width 96 height 42
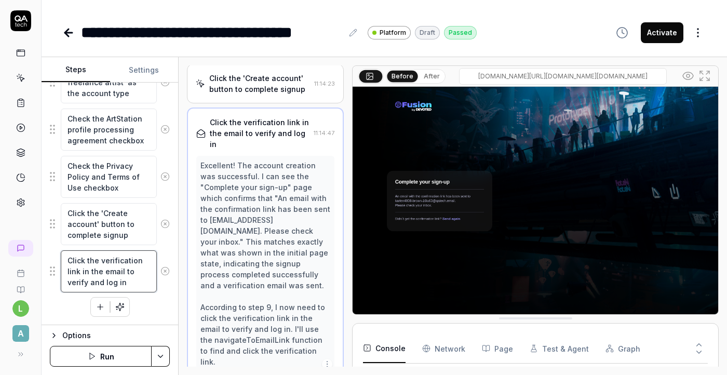
scroll to position [373, 0]
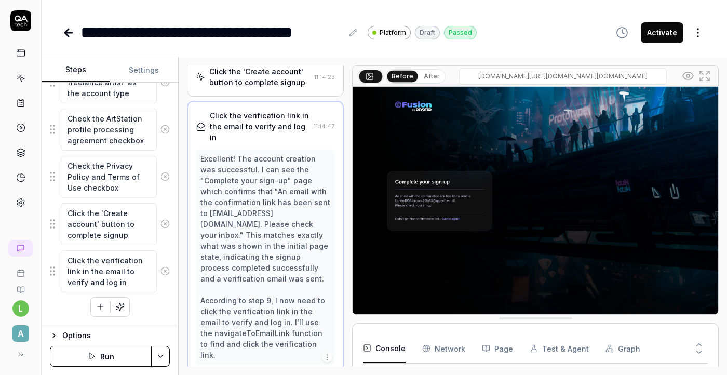
click at [98, 307] on icon "button" at bounding box center [99, 306] width 9 height 9
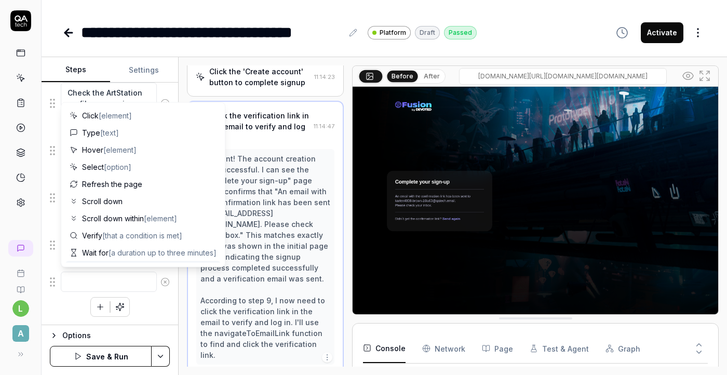
click at [165, 286] on button at bounding box center [165, 281] width 17 height 21
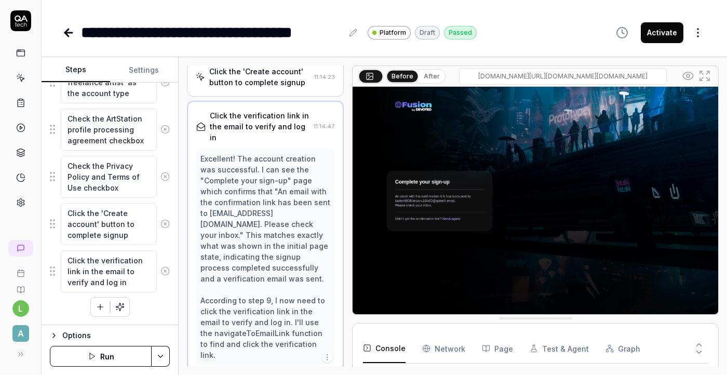
scroll to position [358, 0]
click at [109, 191] on textarea "Check the Privacy Policy and Terms of Use checkbox" at bounding box center [109, 177] width 96 height 42
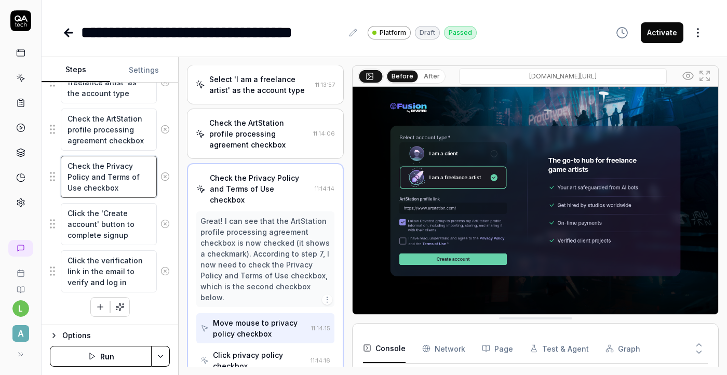
scroll to position [220, 0]
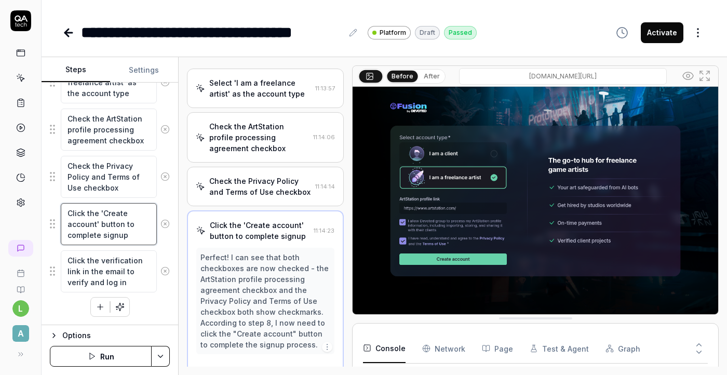
click at [116, 229] on textarea "Click the 'Create account' button to complete signup" at bounding box center [109, 224] width 96 height 42
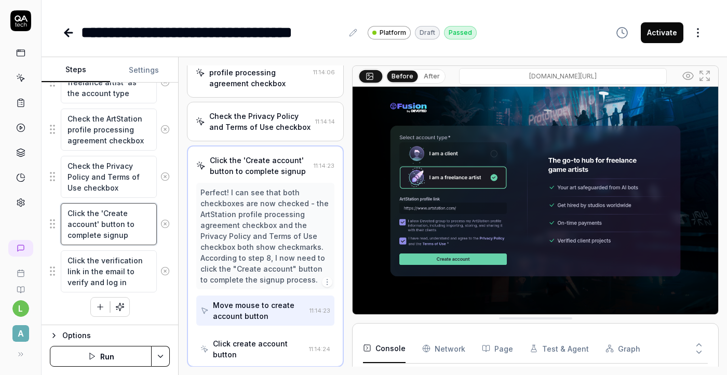
scroll to position [285, 0]
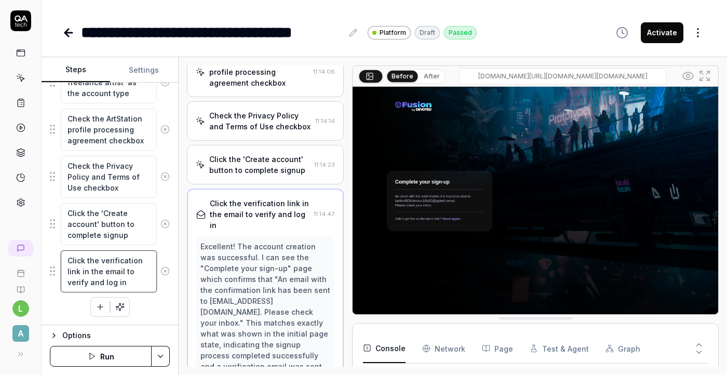
click at [120, 262] on textarea "Click the verification link in the email to verify and log in" at bounding box center [109, 271] width 96 height 42
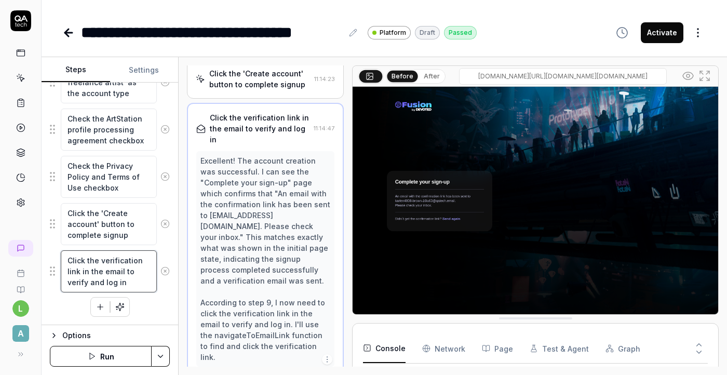
scroll to position [373, 0]
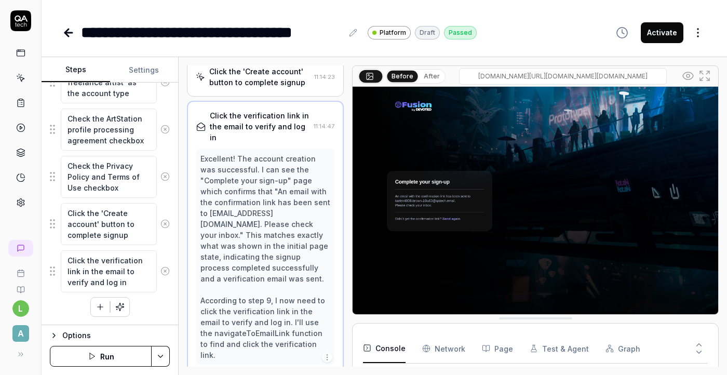
click at [99, 308] on icon "button" at bounding box center [99, 306] width 9 height 9
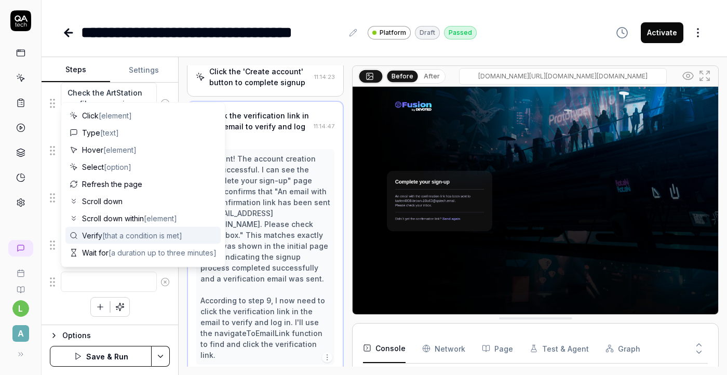
click at [142, 236] on span "[that a condition is met]" at bounding box center [142, 235] width 80 height 9
type textarea "*"
type textarea "Verify"
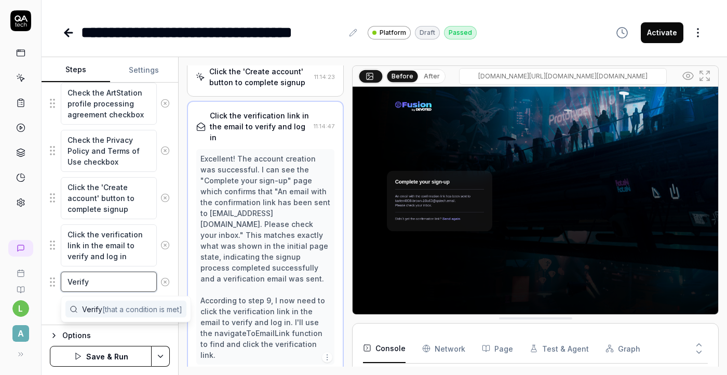
type textarea "*"
type textarea "Verify {"
type textarea "*"
type textarea "Verify {}"
type textarea "*"
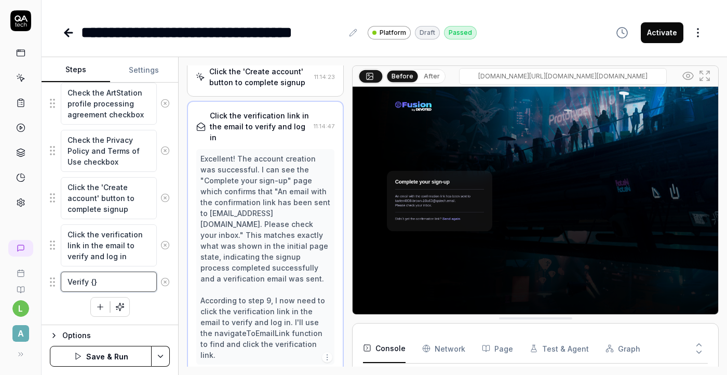
type textarea "Verify {"
type textarea "*"
type textarea "Verify"
type textarea "*"
type textarea "Verify ["
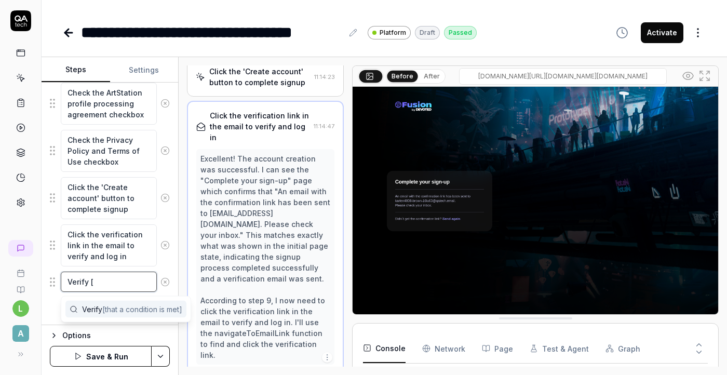
type textarea "*"
type textarea "Verify []"
type textarea "*"
type textarea "Verify [E]"
type textarea "*"
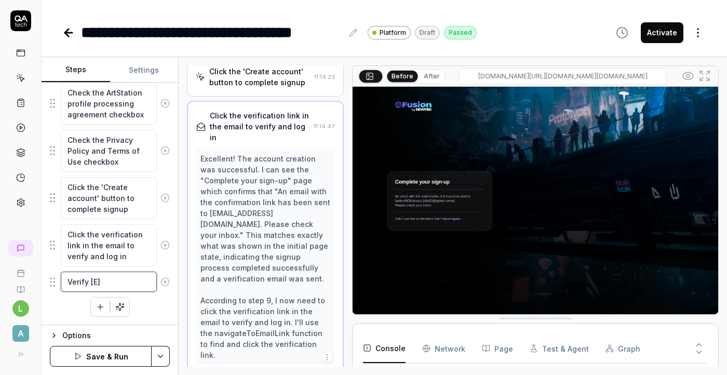
type textarea "Verify [Em]"
type textarea "*"
type textarea "Verify [Ema]"
type textarea "*"
type textarea "Verify [Emai]"
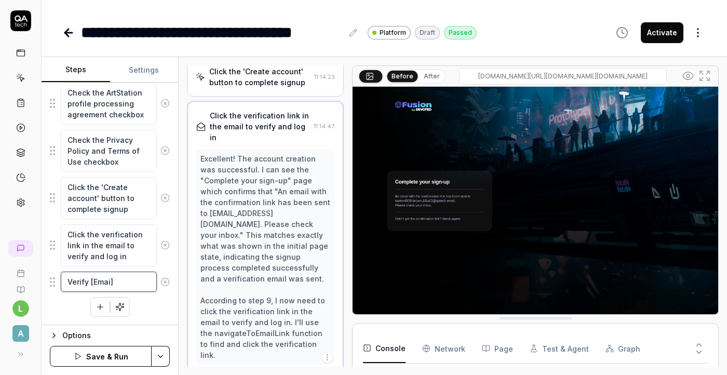
type textarea "*"
type textarea "Verify [Email]"
drag, startPoint x: 129, startPoint y: 283, endPoint x: 50, endPoint y: 287, distance: 79.0
click at [50, 287] on div "Verify [Email]" at bounding box center [110, 282] width 120 height 22
type textarea "*"
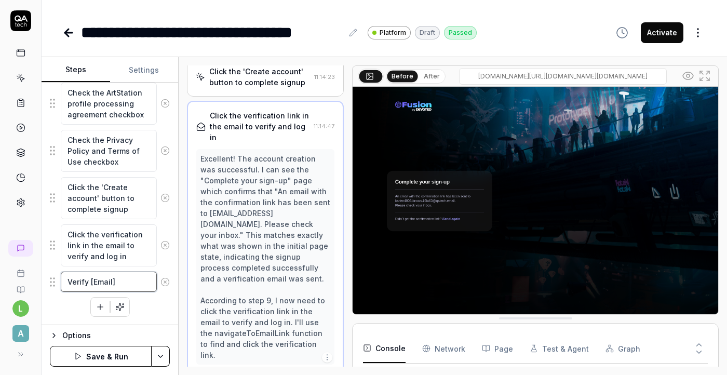
type textarea "Verify [Email"
type textarea "*"
type textarea "Verify [Emai"
type textarea "*"
type textarea "Verify [Ema"
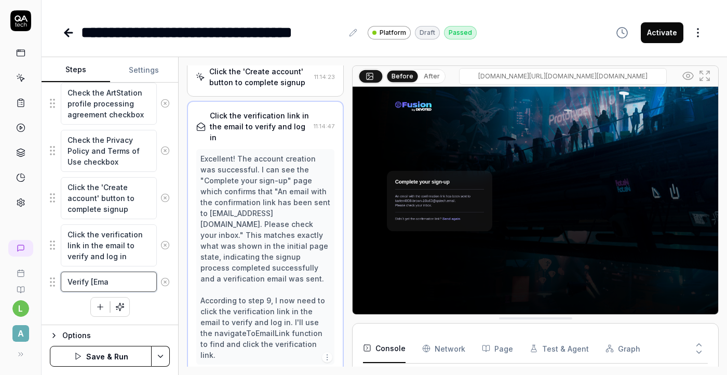
type textarea "*"
type textarea "Verify [Em"
type textarea "*"
type textarea "Verify [E"
type textarea "*"
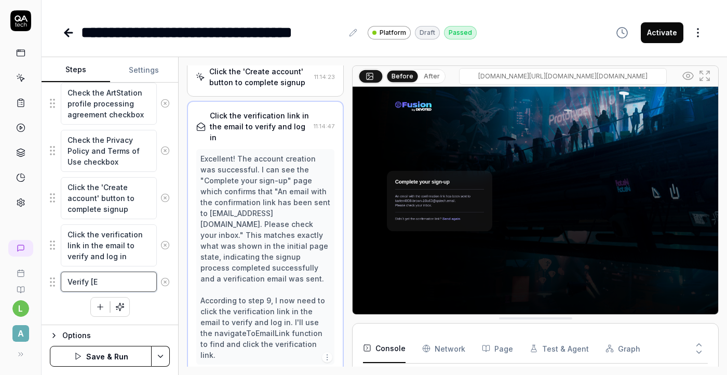
type textarea "Verify ["
type textarea "*"
type textarea "Verify"
type textarea "*"
type textarea "Verify"
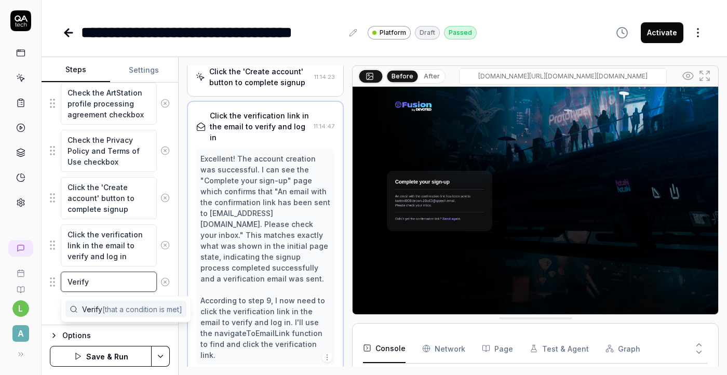
type textarea "*"
type textarea "Verif"
type textarea "*"
type textarea "Veri"
type textarea "*"
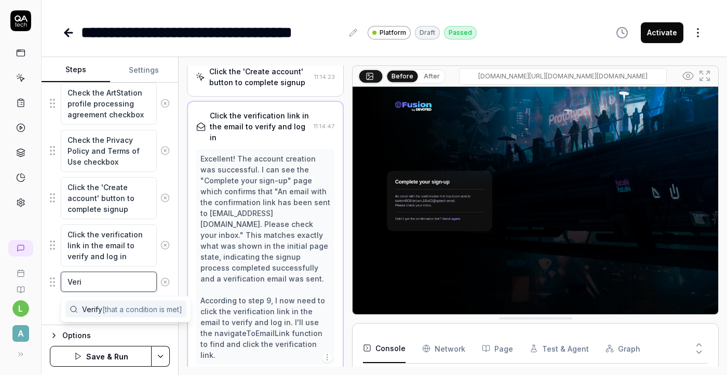
type textarea "Ver"
type textarea "*"
type textarea "Ve"
type textarea "*"
type textarea "V"
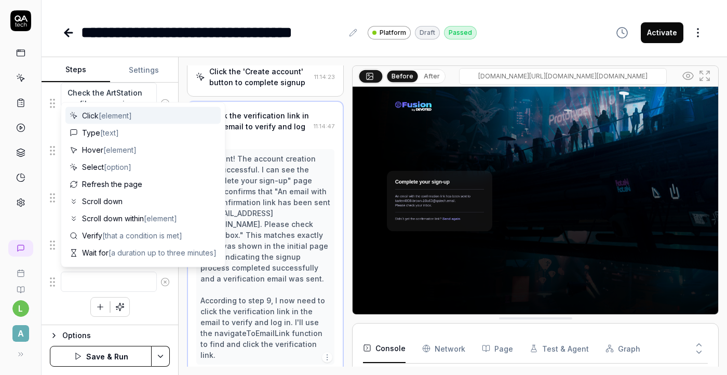
click at [111, 107] on div "Click [element]" at bounding box center [142, 115] width 155 height 17
type textarea "*"
type textarea "Click"
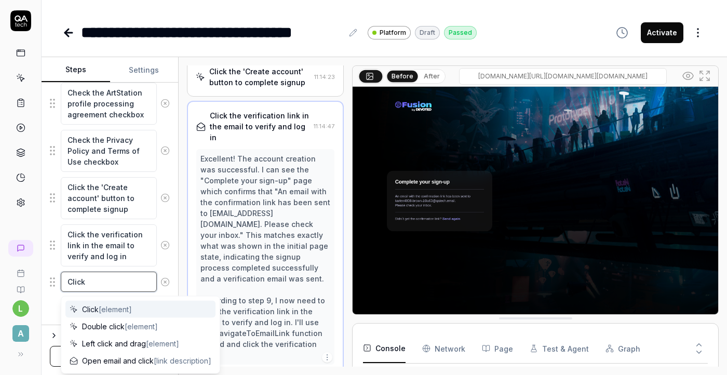
type textarea "*"
type textarea "Click ["
type textarea "*"
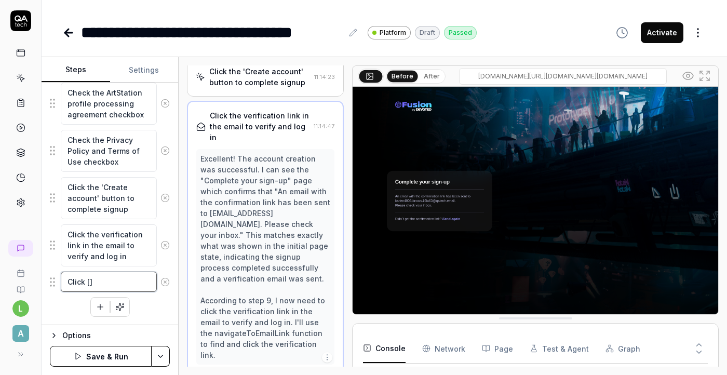
type textarea "Click []"
type textarea "*"
type textarea "Click [C]"
type textarea "*"
type textarea "Click [Co]"
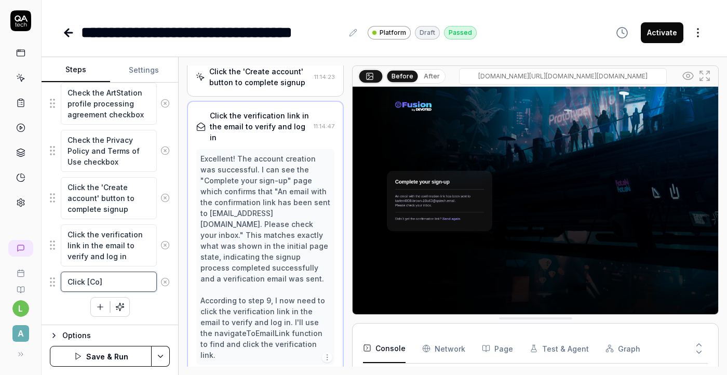
type textarea "*"
type textarea "Click [Con]"
type textarea "*"
type textarea "Click [Conf]"
type textarea "*"
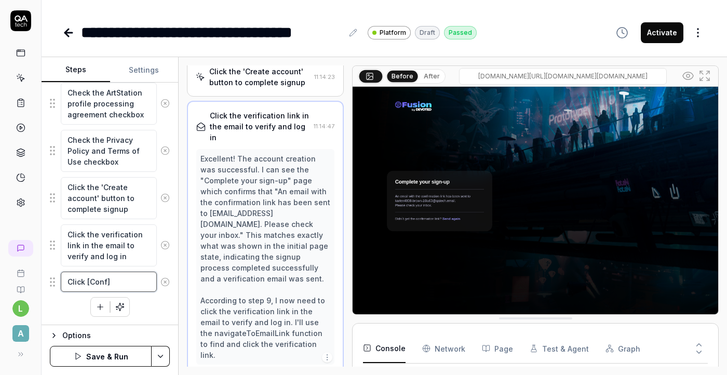
type textarea "Click [Confo]"
type textarea "*"
type textarea "Click [Conf]"
type textarea "*"
type textarea "Click [Confi]"
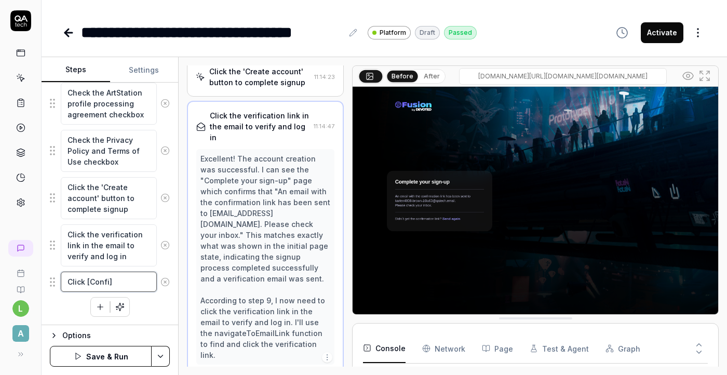
type textarea "*"
type textarea "Click [Confir]"
type textarea "*"
type textarea "Click [Confirm]"
type textarea "*"
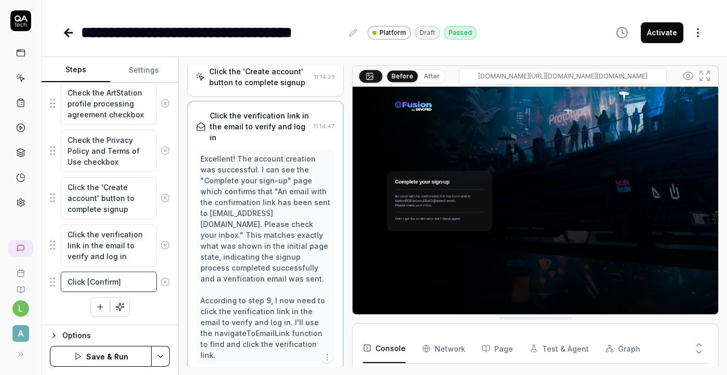
type textarea "Click [Confirm ]"
type textarea "*"
type textarea "Click [Confirm e]"
type textarea "*"
type textarea "Click [Confirm em]"
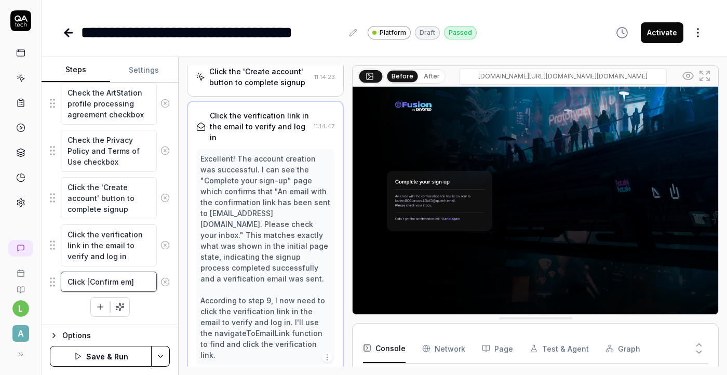
type textarea "*"
type textarea "Click [Confirm ema]"
type textarea "*"
type textarea "Click [Confirm emai]"
type textarea "*"
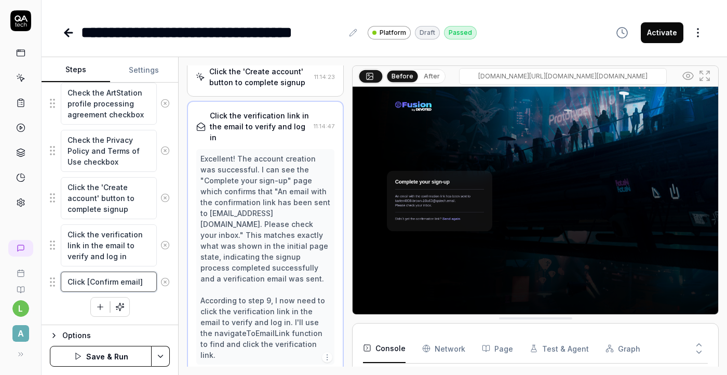
type textarea "Click [Confirm email]"
click at [82, 244] on textarea "Click the verification link in the email to verify and log in" at bounding box center [109, 245] width 96 height 42
click at [79, 244] on textarea "Click the verification link in the email to verify and log in" at bounding box center [109, 245] width 96 height 42
type textarea "*"
type textarea "Click the verification link in the email to verify and log in"
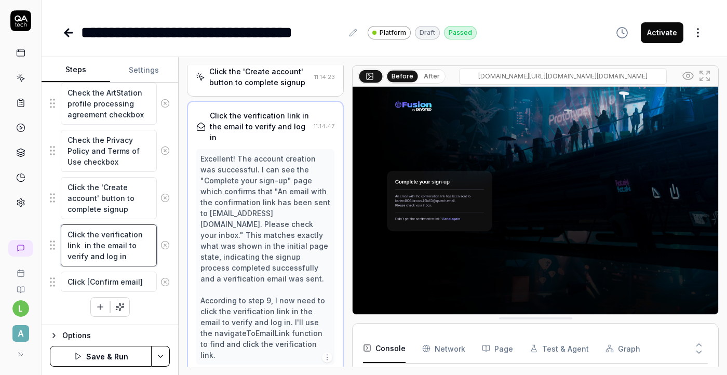
type textarea "*"
type textarea "Click the verification link [ in the email to verify and log in"
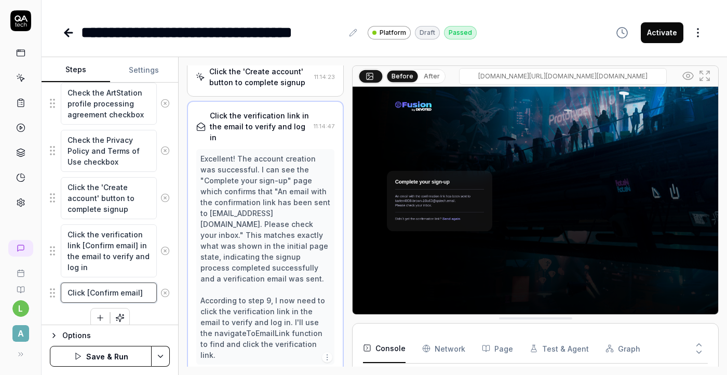
drag, startPoint x: 143, startPoint y: 293, endPoint x: 64, endPoint y: 286, distance: 79.1
click at [64, 286] on textarea "Click [Confirm email]" at bounding box center [109, 292] width 96 height 20
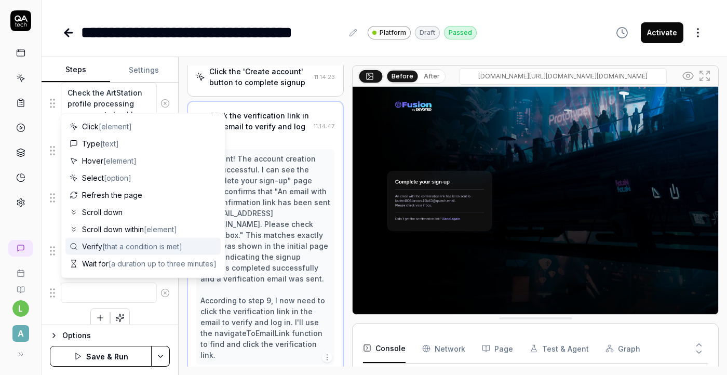
click at [127, 249] on span "[that a condition is met]" at bounding box center [142, 246] width 80 height 9
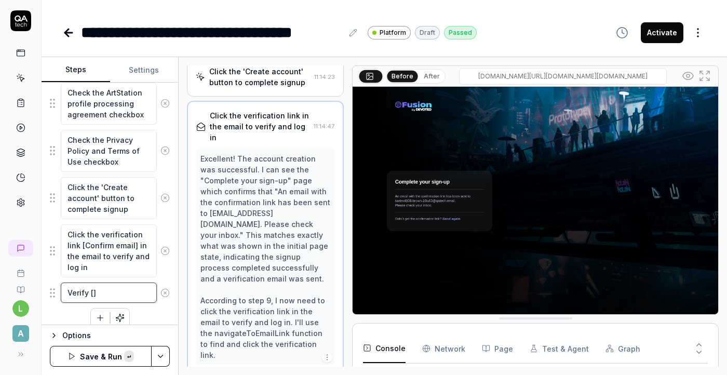
paste textarea "https://app-stage.artlighter.com/artfeed"
click at [94, 290] on textarea "Verify [https://app-stage.artlighter.com/artfeed]" at bounding box center [109, 303] width 96 height 42
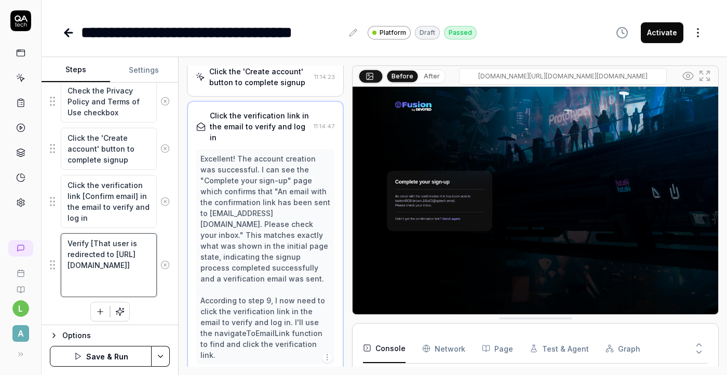
scroll to position [438, 0]
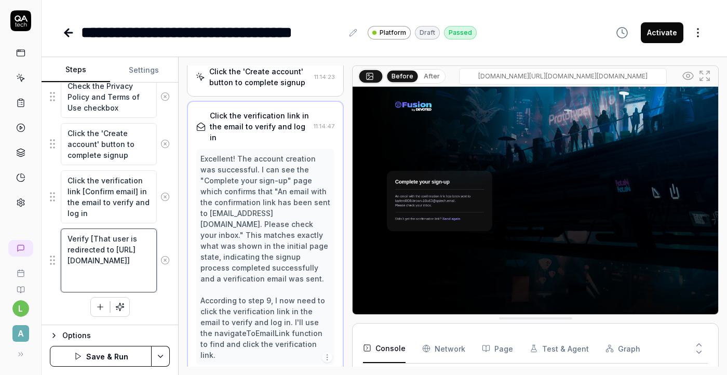
click at [83, 284] on textarea "Verify [That user is redirected to https://app-stage.artlighter.com/artfeed]" at bounding box center [109, 260] width 96 height 64
paste textarea "Welcome to Devoted Fusion"
click at [95, 316] on icon "button" at bounding box center [99, 317] width 9 height 9
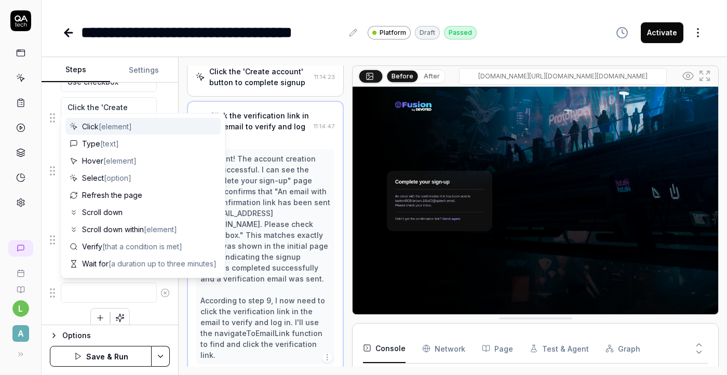
click at [125, 128] on span "[element]" at bounding box center [115, 126] width 33 height 9
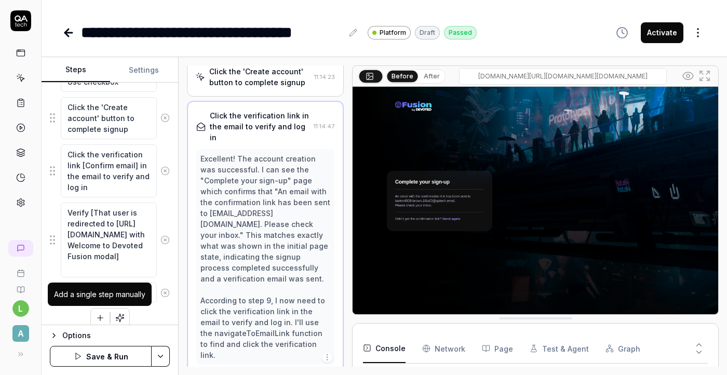
click at [99, 320] on icon "button" at bounding box center [99, 317] width 9 height 9
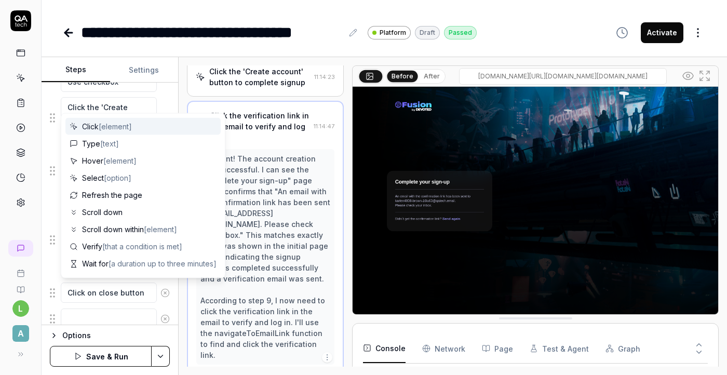
scroll to position [490, 0]
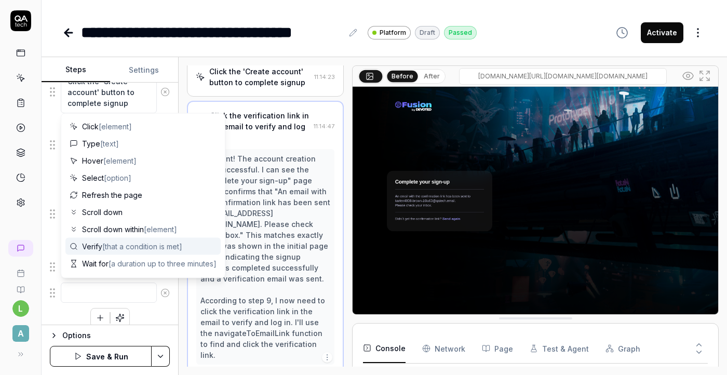
click at [122, 246] on span "[that a condition is met]" at bounding box center [142, 246] width 80 height 9
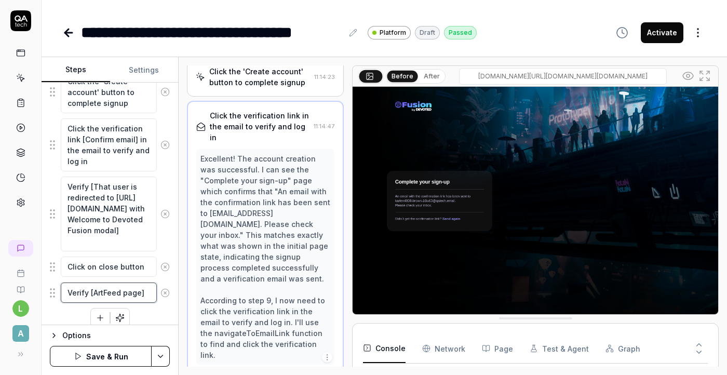
click at [104, 293] on textarea "Verify [ArtFeed page]" at bounding box center [109, 292] width 96 height 20
click at [124, 360] on button "Save & Run" at bounding box center [101, 356] width 102 height 21
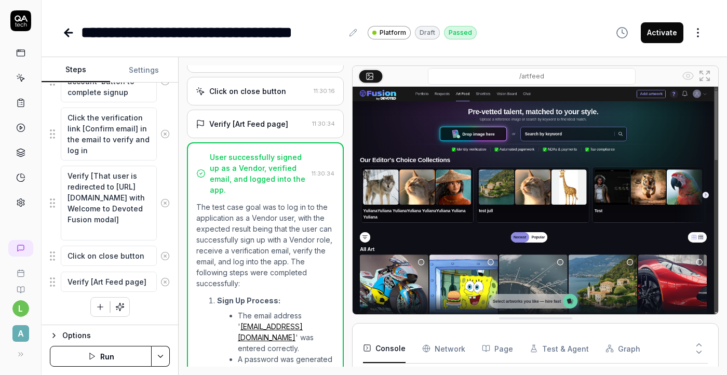
scroll to position [308, 0]
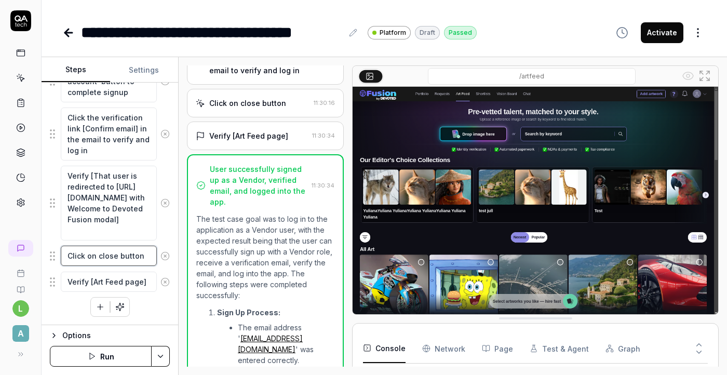
click at [143, 260] on textarea "Click on close button" at bounding box center [109, 255] width 96 height 20
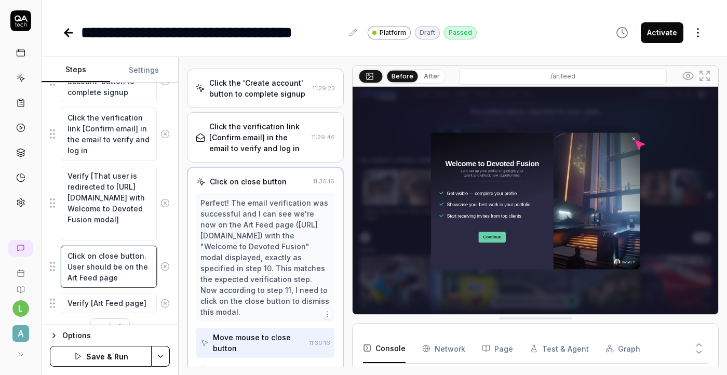
scroll to position [522, 0]
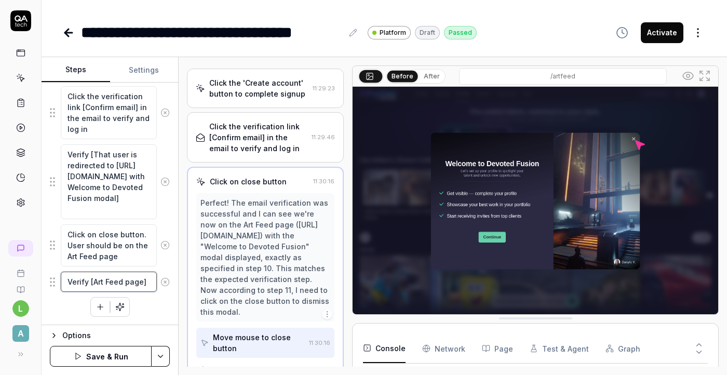
click at [123, 280] on textarea "Verify [Art Feed page]" at bounding box center [109, 281] width 96 height 20
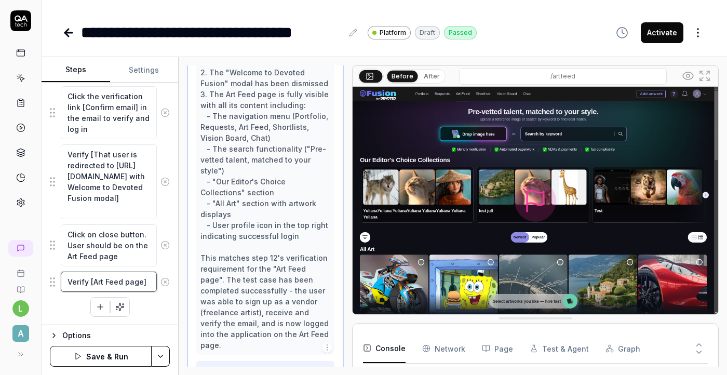
scroll to position [612, 0]
click at [103, 307] on icon "button" at bounding box center [99, 306] width 9 height 9
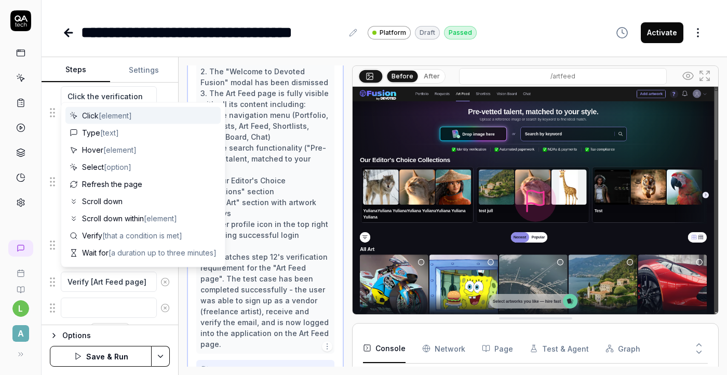
scroll to position [548, 0]
click at [115, 285] on textarea at bounding box center [109, 281] width 96 height 20
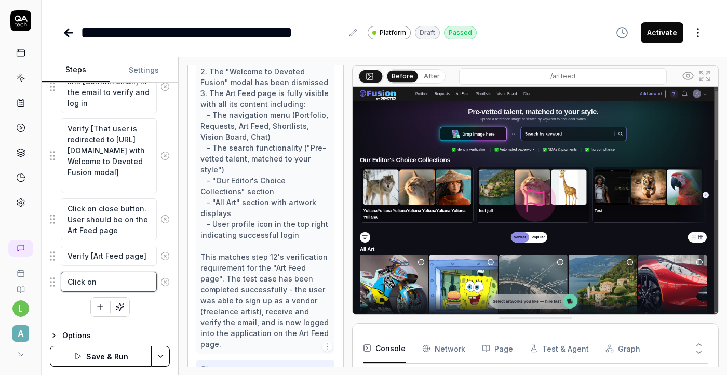
click at [118, 286] on textarea "Click on" at bounding box center [109, 281] width 96 height 20
click at [85, 290] on textarea "Click on [Portfolio page]" at bounding box center [109, 286] width 96 height 31
click at [133, 289] on textarea "Click on [Portfolio page]" at bounding box center [109, 286] width 96 height 31
drag, startPoint x: 99, startPoint y: 294, endPoint x: 85, endPoint y: 306, distance: 18.4
click at [85, 306] on textarea "Click on [Portfolio page] - [Complete your]" at bounding box center [109, 292] width 96 height 42
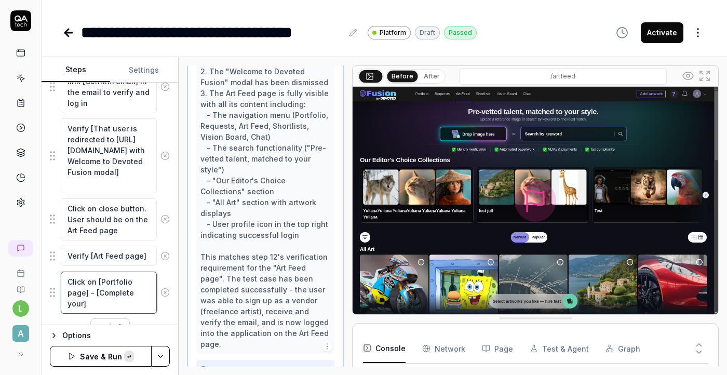
paste textarea "profile to unlock this feature"
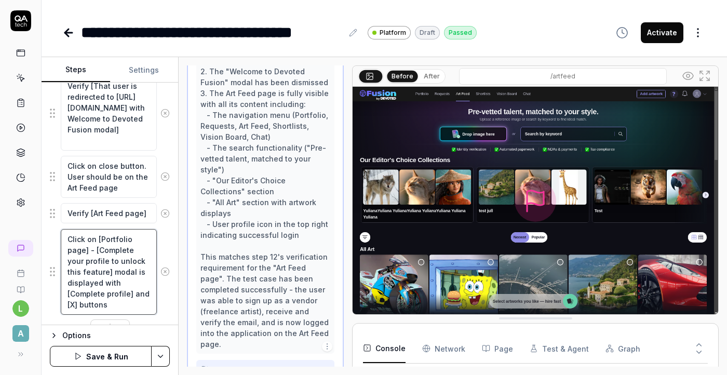
scroll to position [613, 0]
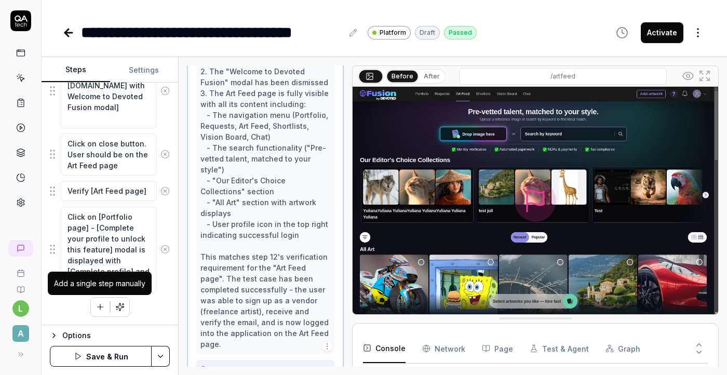
click at [104, 308] on icon "button" at bounding box center [99, 306] width 9 height 9
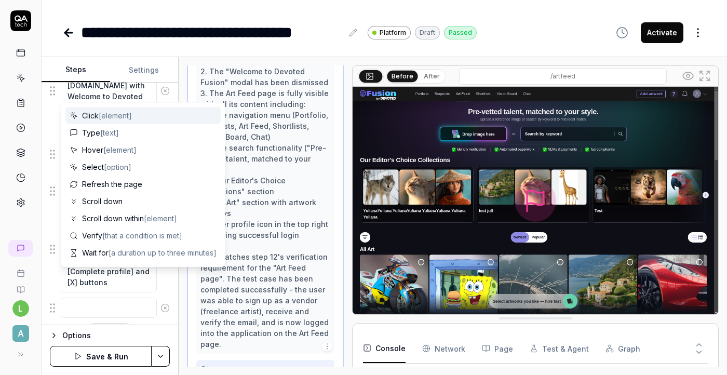
scroll to position [639, 0]
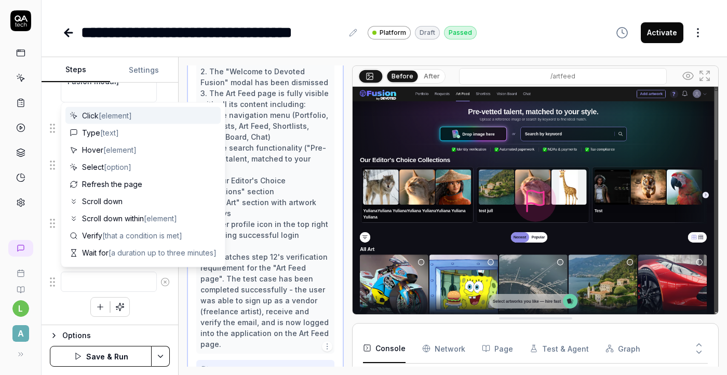
click at [116, 117] on span "[element]" at bounding box center [115, 115] width 33 height 9
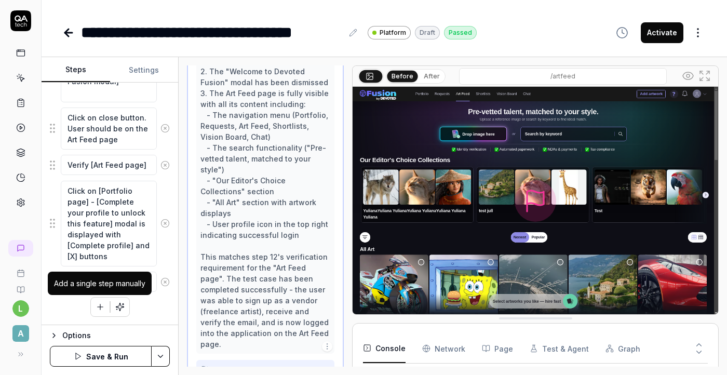
click at [104, 309] on button "button" at bounding box center [100, 306] width 19 height 19
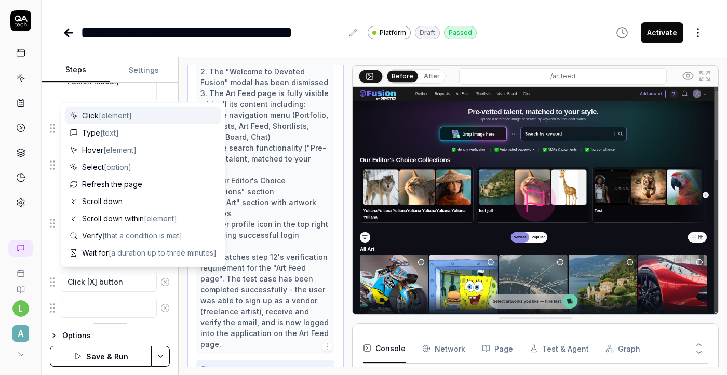
scroll to position [665, 0]
click at [111, 122] on div "Click [element]" at bounding box center [142, 115] width 155 height 17
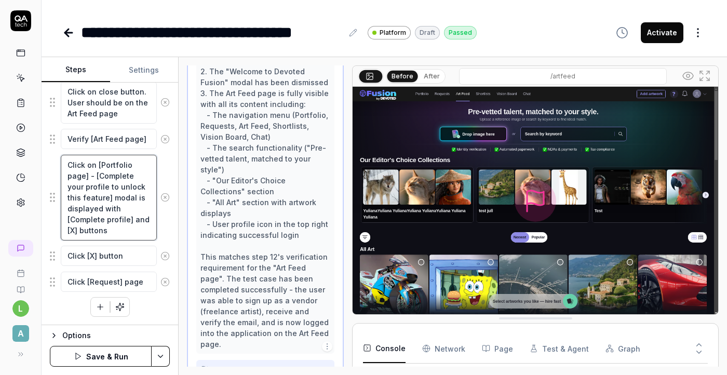
click at [85, 176] on textarea "Click on [Portfolio page] - [Complete your profile to unlock this feature] moda…" at bounding box center [109, 198] width 96 height 86
drag, startPoint x: 86, startPoint y: 172, endPoint x: 116, endPoint y: 220, distance: 56.7
click at [116, 220] on textarea "Click on [Portfolio] page - [Complete your profile to unlock this feature] moda…" at bounding box center [109, 198] width 96 height 86
drag, startPoint x: 116, startPoint y: 228, endPoint x: 86, endPoint y: 180, distance: 57.6
click at [86, 180] on textarea "Click on [Portfolio] page - [Complete your profile to unlock this feature] moda…" at bounding box center [109, 198] width 96 height 86
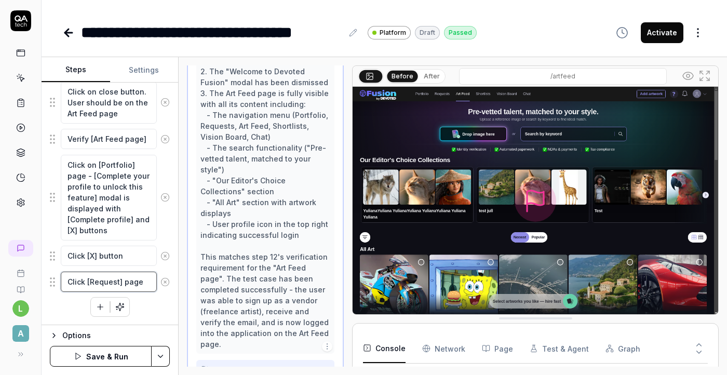
click at [140, 282] on textarea "Click [Request] page" at bounding box center [109, 281] width 96 height 20
paste textarea "- [Complete your profile to unlock this feature] modal is displayed with [Compl…"
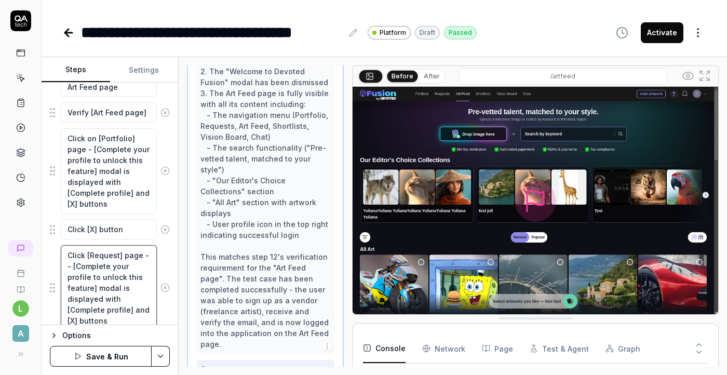
click at [147, 253] on textarea "Click [Request] page - - [Complete your profile to unlock this feature] modal i…" at bounding box center [109, 288] width 96 height 86
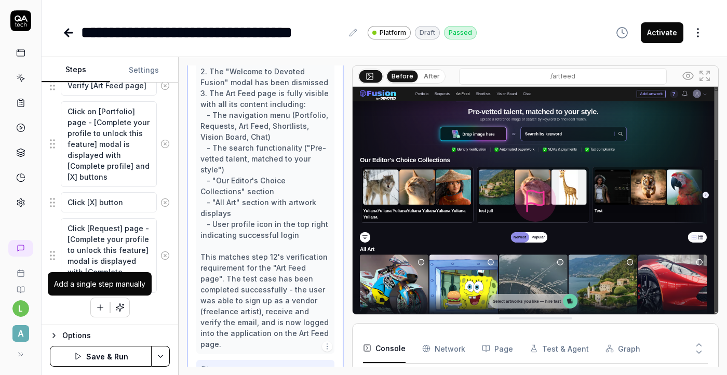
click at [100, 310] on icon "button" at bounding box center [99, 307] width 9 height 9
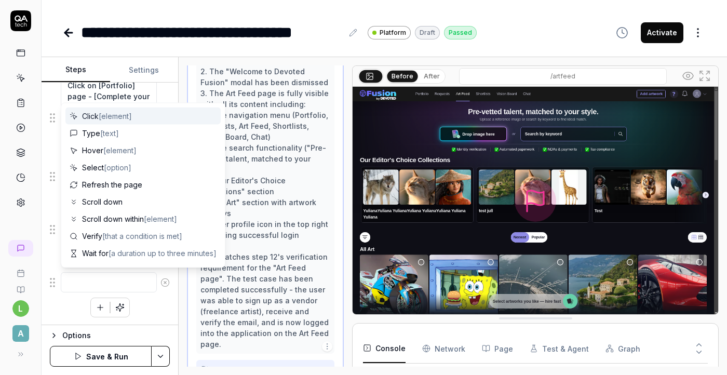
click at [132, 118] on span "[element]" at bounding box center [115, 116] width 33 height 9
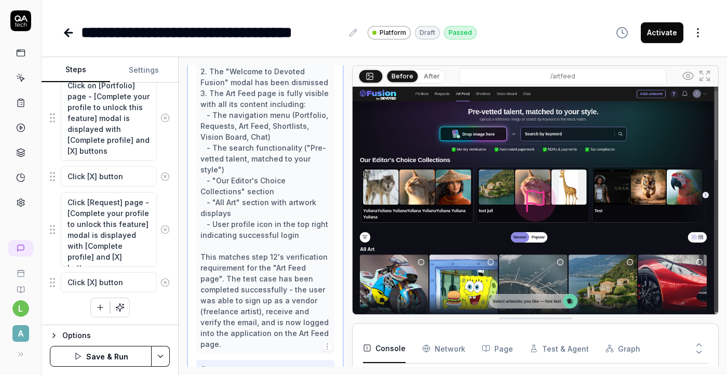
click at [100, 304] on icon "button" at bounding box center [100, 307] width 0 height 6
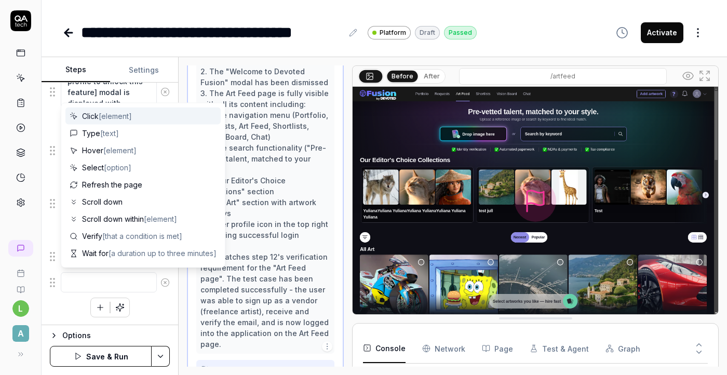
click at [103, 279] on textarea at bounding box center [109, 282] width 96 height 20
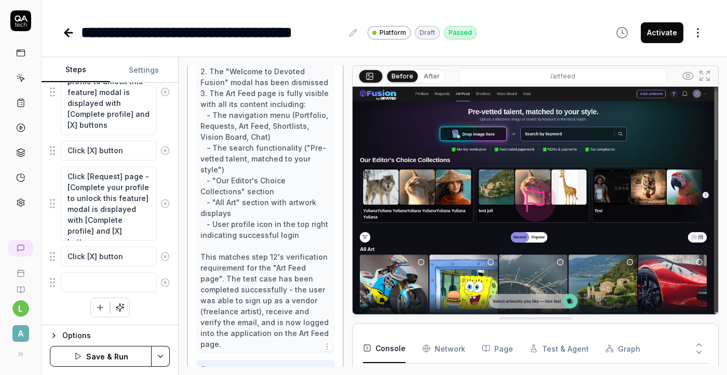
drag, startPoint x: 117, startPoint y: 231, endPoint x: 64, endPoint y: 175, distance: 77.1
click at [64, 174] on textarea "Click [Request] page - [Complete your profile to unlock this feature] modal is …" at bounding box center [109, 203] width 96 height 75
click at [94, 285] on textarea at bounding box center [109, 282] width 96 height 20
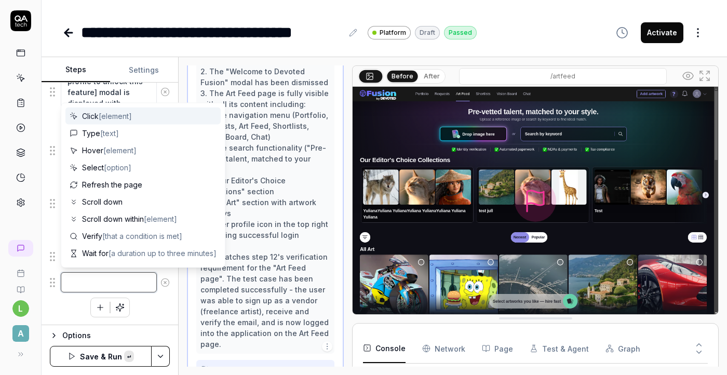
paste textarea "Click [Request] page - [Complete your profile to unlock this feature] modal is …"
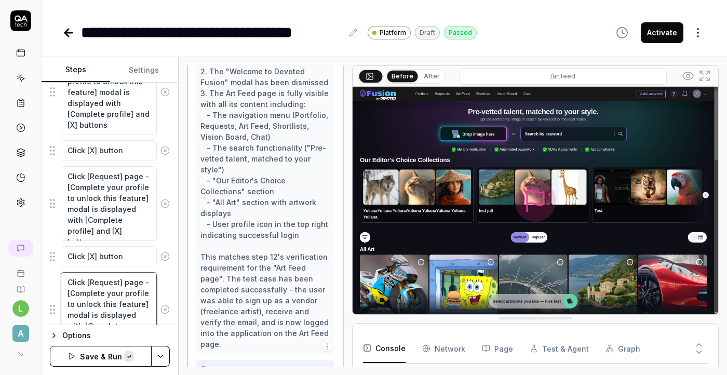
scroll to position [786, 0]
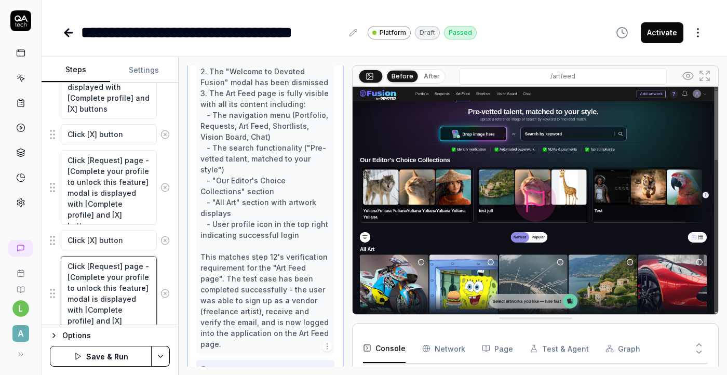
drag, startPoint x: 118, startPoint y: 266, endPoint x: 91, endPoint y: 268, distance: 27.1
click at [91, 268] on textarea "Click [Request] page - [Complete your profile to unlock this feature] modal is …" at bounding box center [109, 293] width 96 height 75
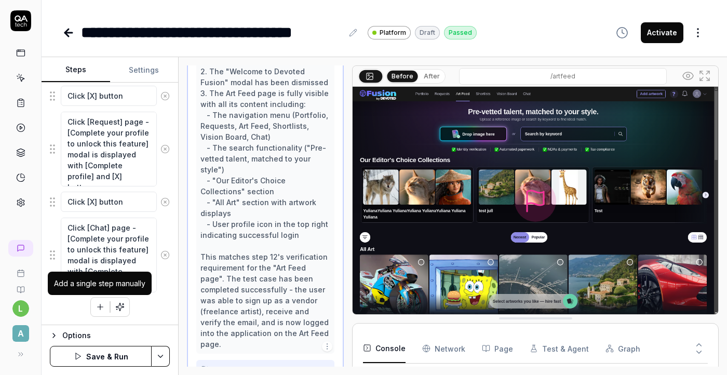
click at [100, 305] on icon "button" at bounding box center [100, 307] width 0 height 6
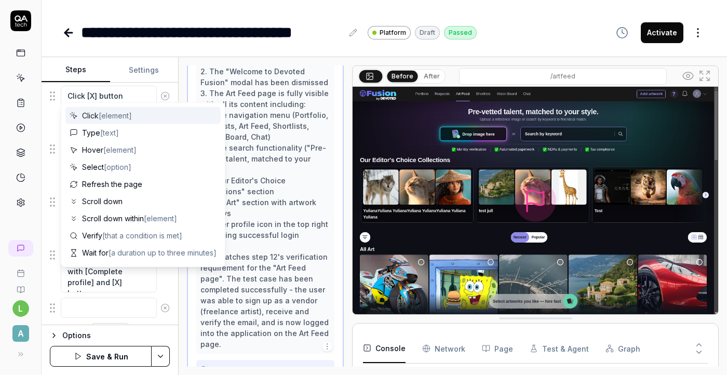
scroll to position [851, 0]
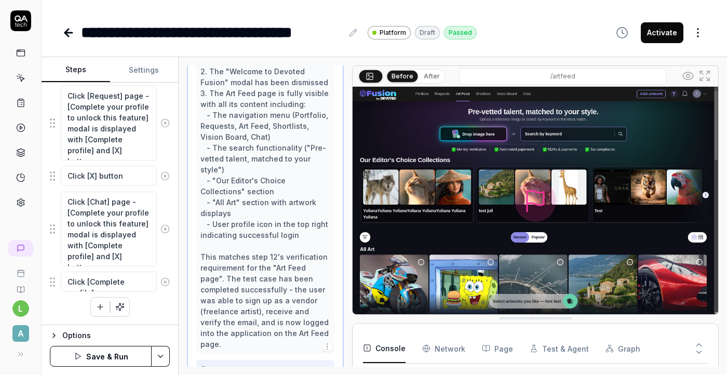
click at [104, 304] on icon "button" at bounding box center [99, 306] width 9 height 9
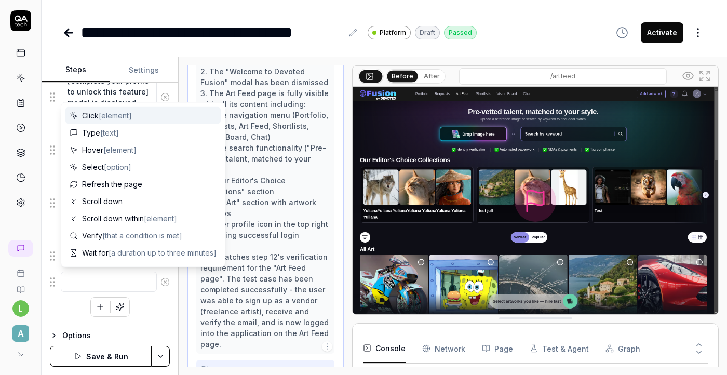
click at [100, 287] on textarea at bounding box center [109, 281] width 96 height 20
click at [166, 283] on icon at bounding box center [164, 281] width 9 height 9
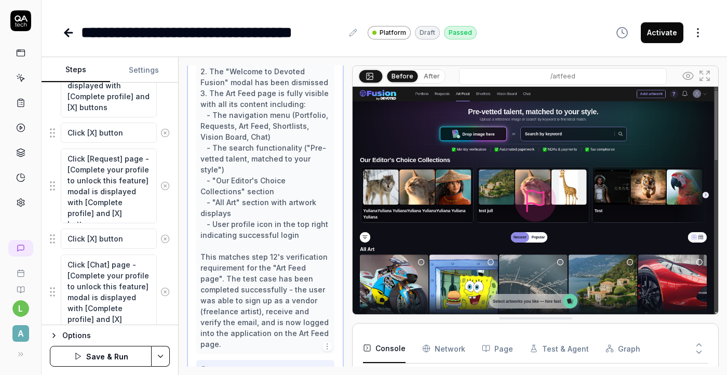
scroll to position [851, 0]
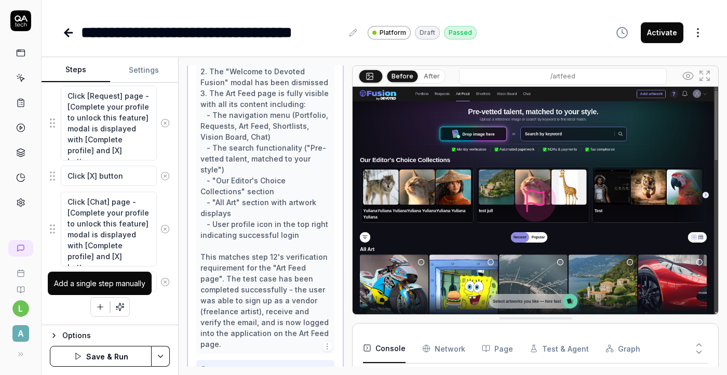
click at [98, 310] on icon "button" at bounding box center [99, 306] width 9 height 9
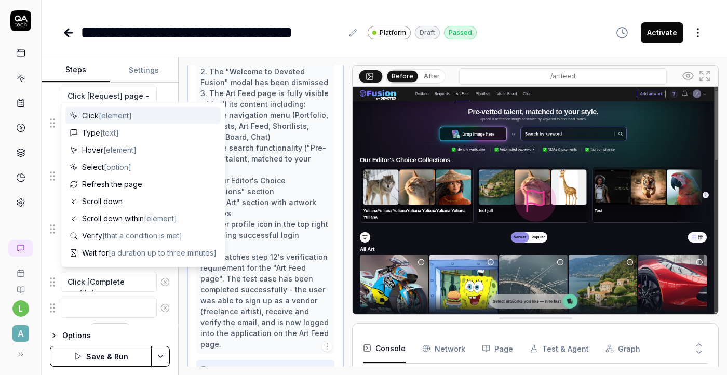
scroll to position [876, 0]
click at [104, 118] on span "[element]" at bounding box center [115, 115] width 33 height 9
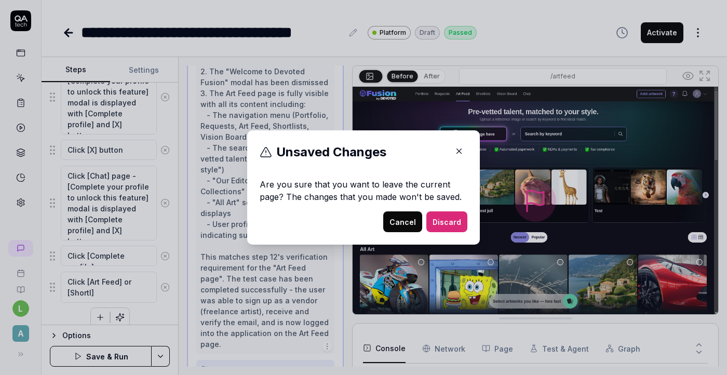
click at [418, 221] on button "Cancel" at bounding box center [402, 221] width 39 height 21
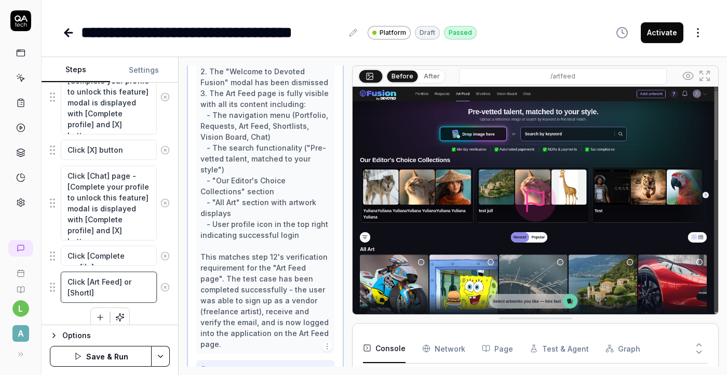
click at [91, 293] on textarea "Click [Art Feed] or [Shortl]" at bounding box center [109, 286] width 96 height 31
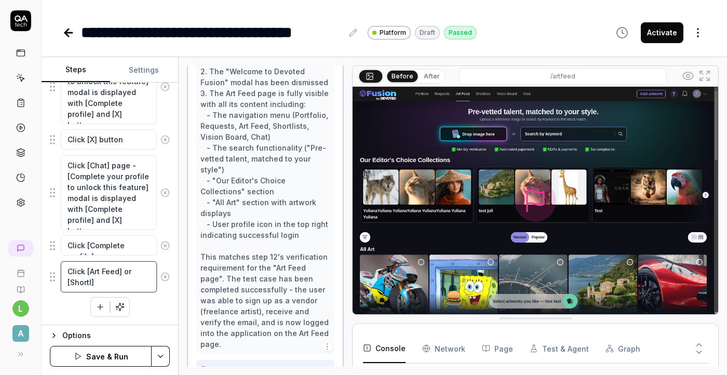
scroll to position [886, 0]
click at [137, 284] on textarea "Click [Art Feed] or [Shortlists]" at bounding box center [109, 277] width 96 height 31
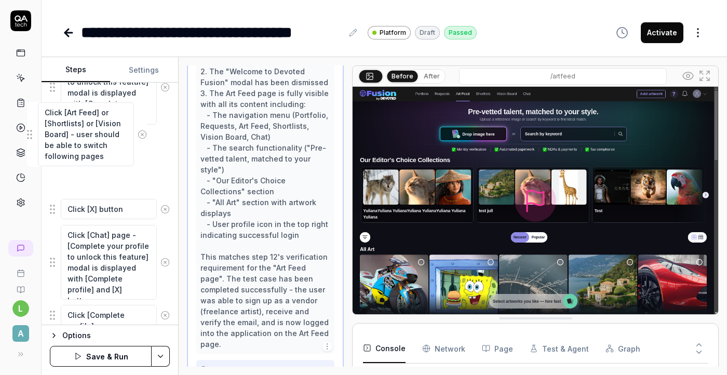
drag, startPoint x: 50, startPoint y: 296, endPoint x: 32, endPoint y: 146, distance: 151.6
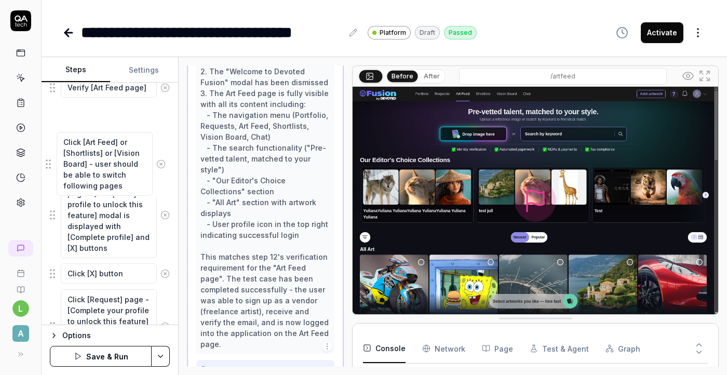
scroll to position [716, 0]
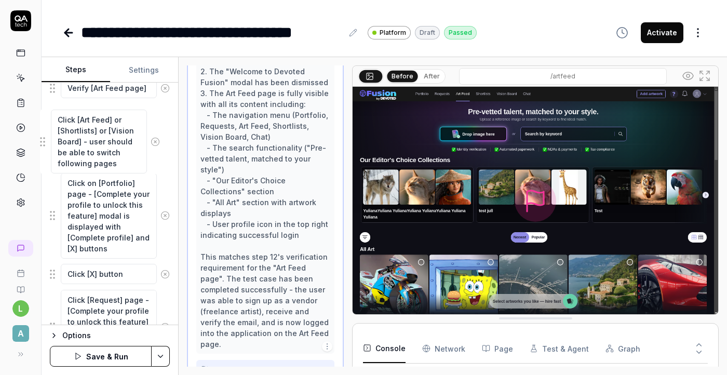
drag, startPoint x: 54, startPoint y: 218, endPoint x: 45, endPoint y: 141, distance: 77.9
click at [50, 141] on fieldset "Click the 'Sign up' button on the homepage Enter the email address in the signu…" at bounding box center [110, 16] width 120 height 961
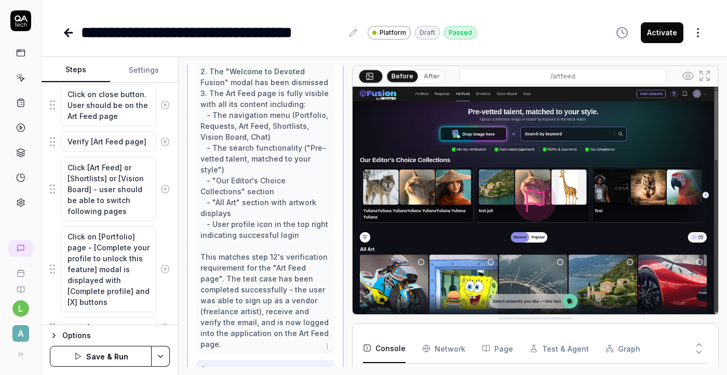
scroll to position [661, 0]
click at [164, 141] on icon at bounding box center [164, 143] width 9 height 9
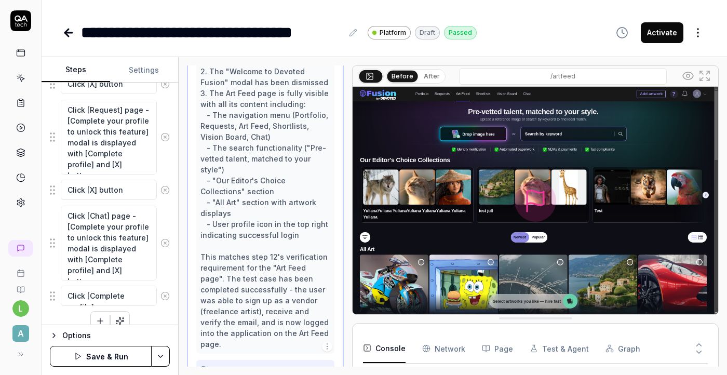
scroll to position [894, 0]
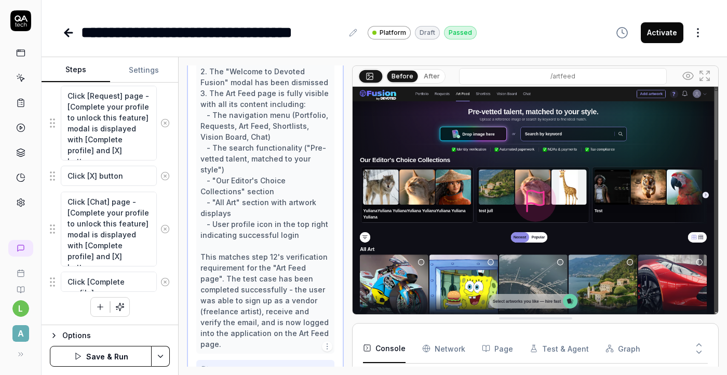
click at [115, 360] on button "Save & Run" at bounding box center [101, 356] width 102 height 21
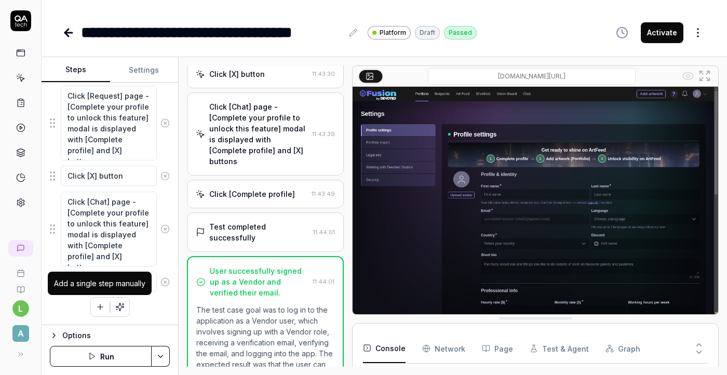
scroll to position [278, 0]
click at [98, 307] on icon "button" at bounding box center [100, 307] width 6 height 0
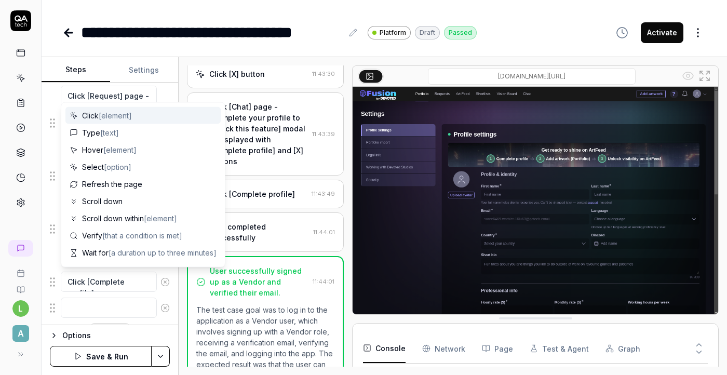
scroll to position [920, 0]
click at [127, 114] on span "[element]" at bounding box center [115, 115] width 33 height 9
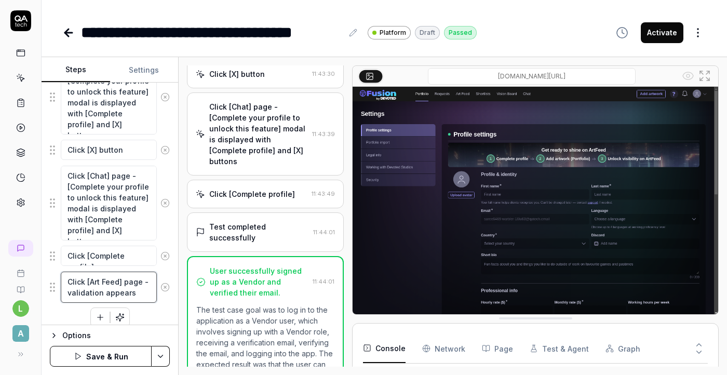
click at [151, 280] on textarea "Click [Art Feed] page - validation appears" at bounding box center [109, 286] width 96 height 31
click at [148, 294] on textarea "Click [Art Feed] page - An validation appears" at bounding box center [109, 286] width 96 height 31
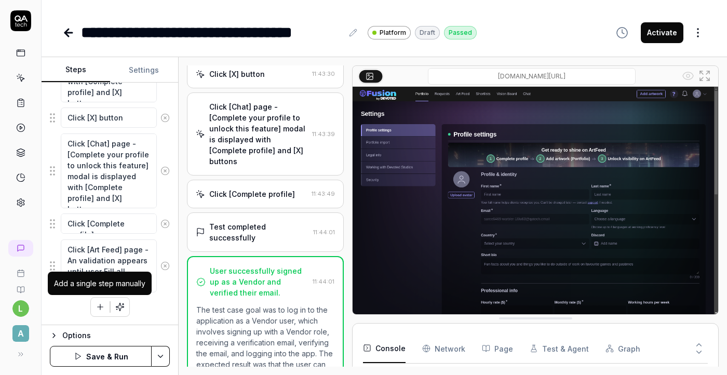
click at [95, 312] on button "button" at bounding box center [100, 306] width 19 height 19
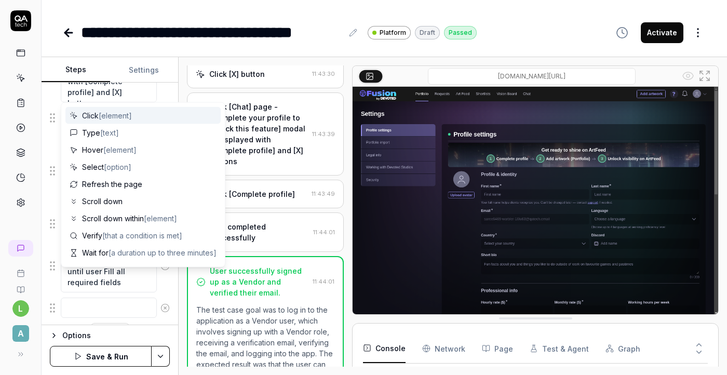
scroll to position [978, 0]
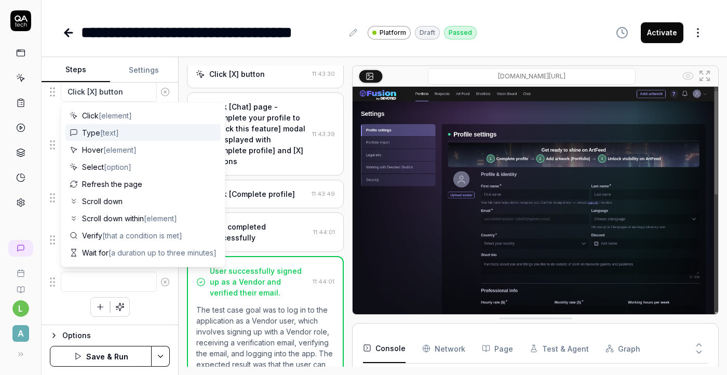
click at [143, 136] on div "Type [text]" at bounding box center [142, 132] width 155 height 17
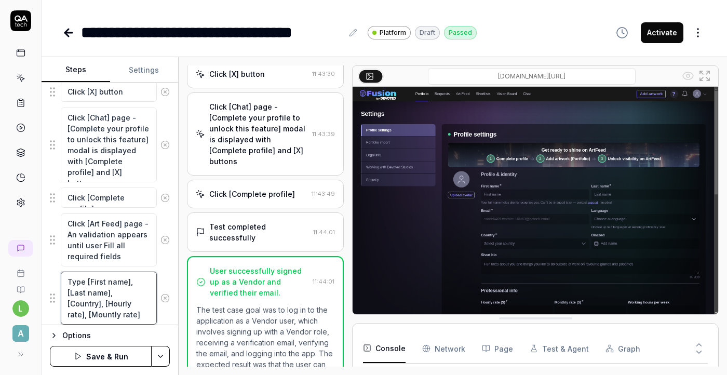
click at [141, 304] on textarea "Type [First name], [Last name], [Country], [Hourly rate], [Mountly rate]" at bounding box center [109, 297] width 96 height 53
click at [140, 313] on textarea "Type [First name], [Last name], [Country], [Hourly rate], [Mounthly rate]" at bounding box center [109, 297] width 96 height 53
click at [84, 318] on textarea "Type [First name], [Last name], [Country], [Hourly rate], [Mounthly rate]" at bounding box center [109, 297] width 96 height 53
click at [103, 319] on textarea "Type [First name], [Last name], [Country], [Hourly rate], [Monthly rate]" at bounding box center [109, 297] width 96 height 53
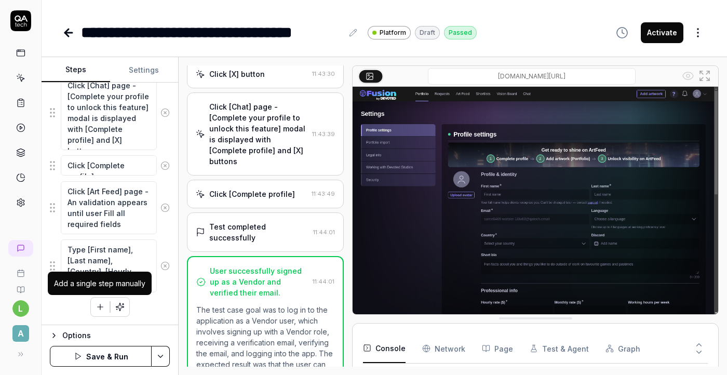
click at [98, 310] on icon "button" at bounding box center [99, 306] width 9 height 9
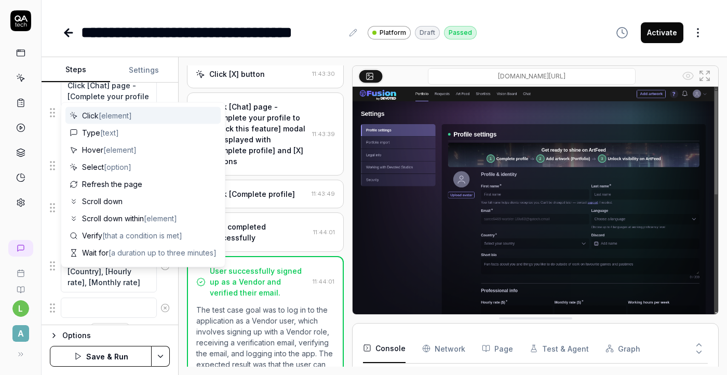
scroll to position [1036, 0]
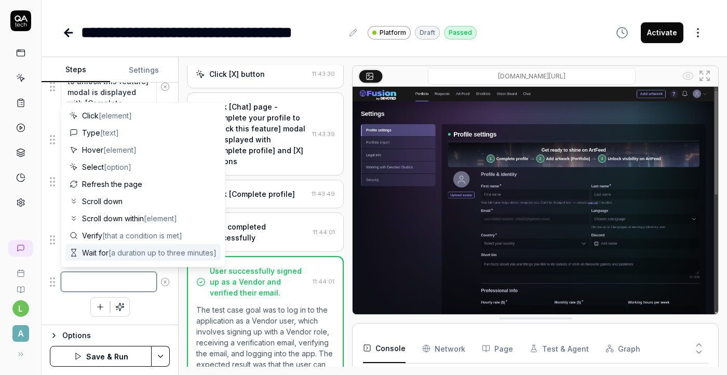
click at [122, 284] on textarea at bounding box center [109, 281] width 96 height 20
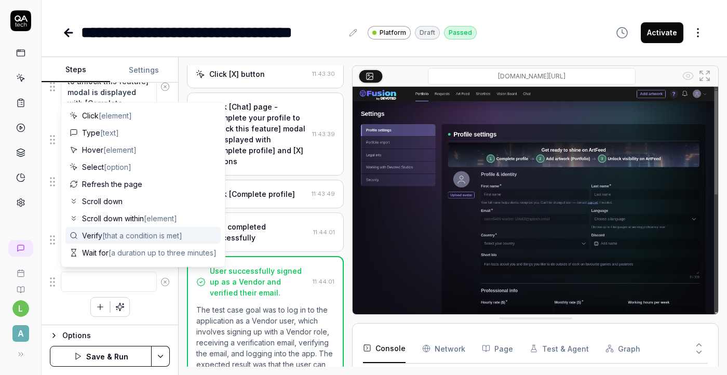
click at [144, 239] on span "[that a condition is met]" at bounding box center [142, 235] width 80 height 9
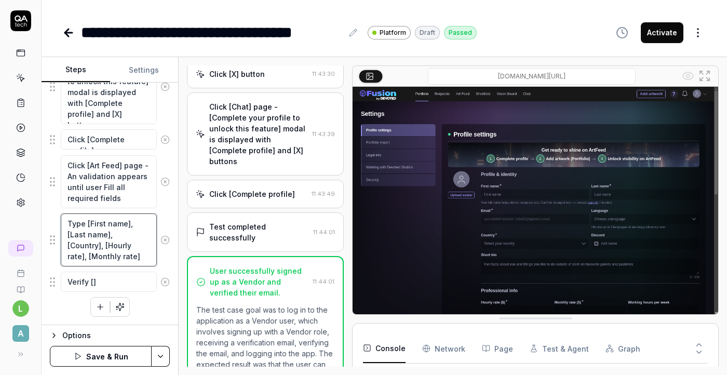
drag, startPoint x: 91, startPoint y: 258, endPoint x: 87, endPoint y: 227, distance: 31.5
click at [87, 227] on textarea "Type [First name], [Last name], [Country], [Hourly rate], [Monthly rate]" at bounding box center [109, 239] width 96 height 53
click at [93, 282] on textarea "Verify []" at bounding box center [109, 281] width 96 height 20
paste textarea "[First name], [Last name], [Country], [Hourly rate], [Monthly rate]"
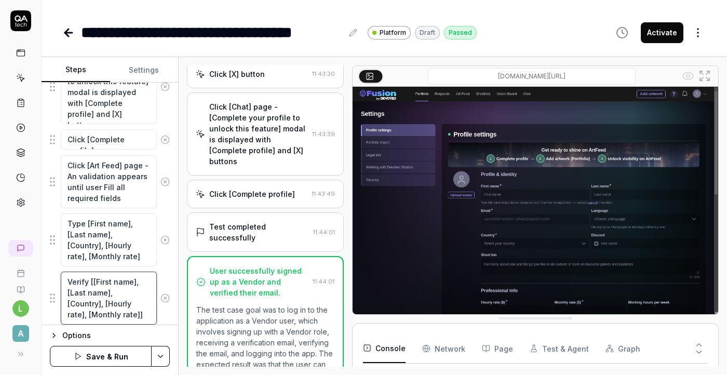
click at [93, 283] on textarea "Verify [[First name], [Last name], [Country], [Hourly rate], [Monthly rate]]" at bounding box center [109, 297] width 96 height 53
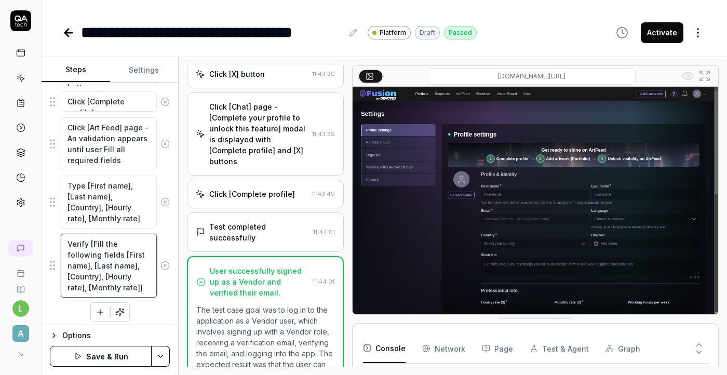
scroll to position [1074, 0]
click at [167, 202] on icon at bounding box center [164, 201] width 9 height 9
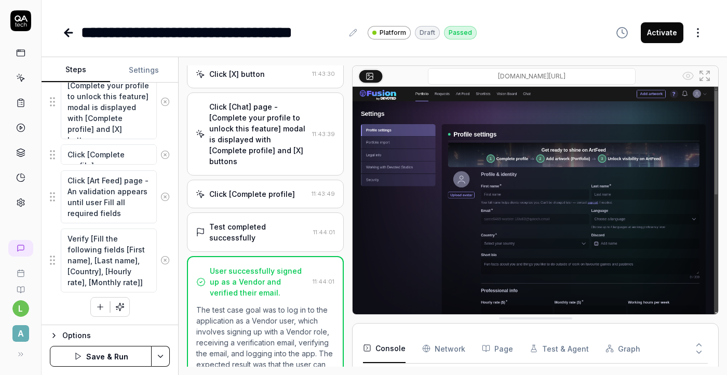
scroll to position [1021, 0]
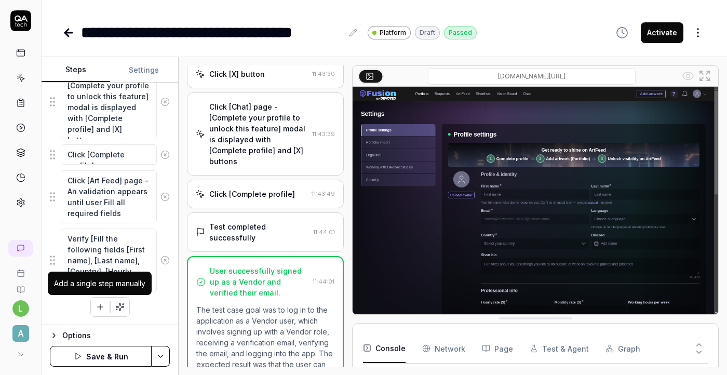
click at [102, 309] on icon "button" at bounding box center [99, 306] width 9 height 9
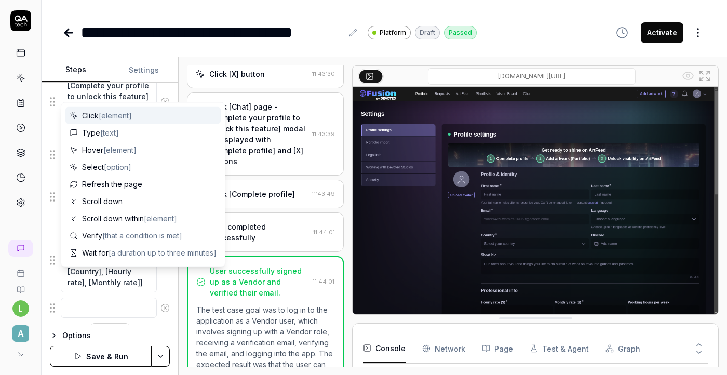
scroll to position [1047, 0]
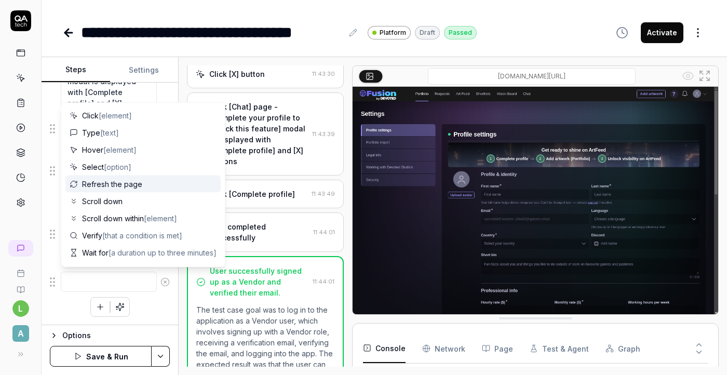
click at [151, 187] on div "Refresh the page" at bounding box center [142, 183] width 155 height 17
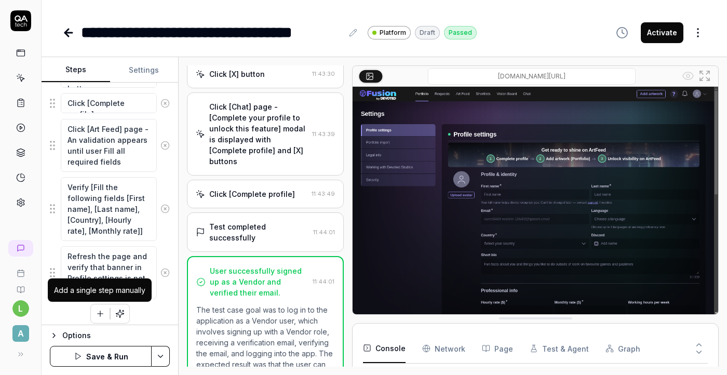
click at [101, 312] on icon "button" at bounding box center [99, 313] width 9 height 9
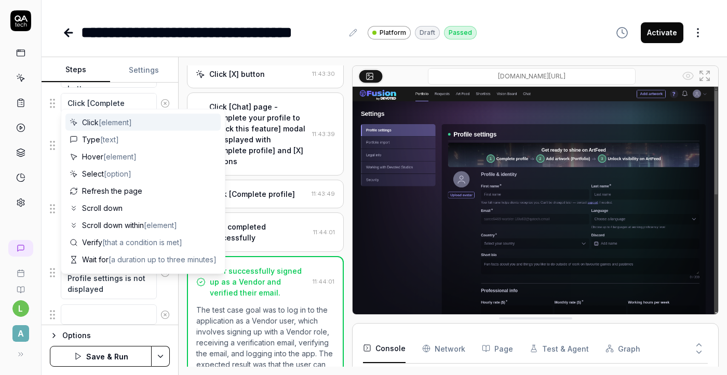
scroll to position [1098, 0]
click at [92, 295] on textarea at bounding box center [109, 288] width 96 height 20
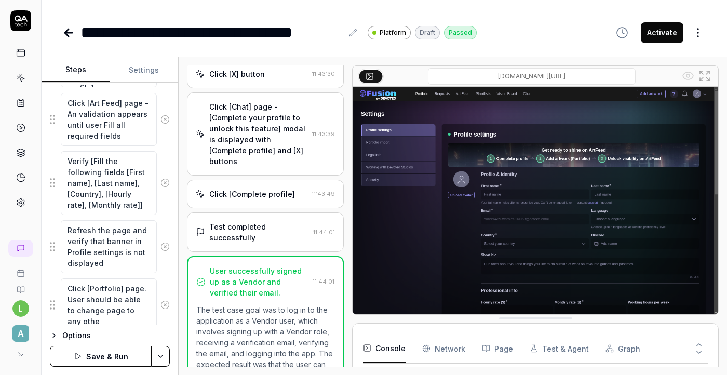
scroll to position [1099, 0]
click at [112, 356] on button "Save & Run" at bounding box center [101, 356] width 102 height 21
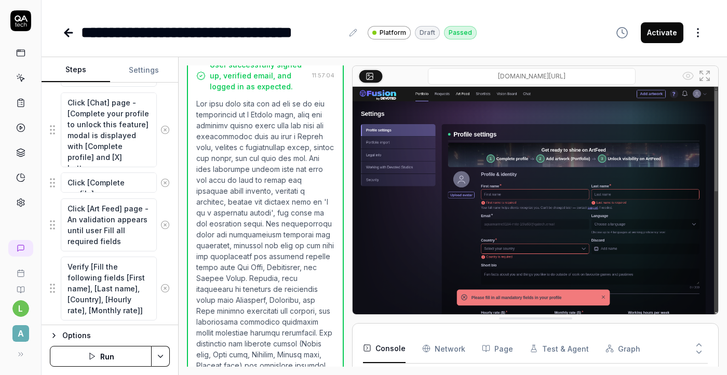
scroll to position [1256, 0]
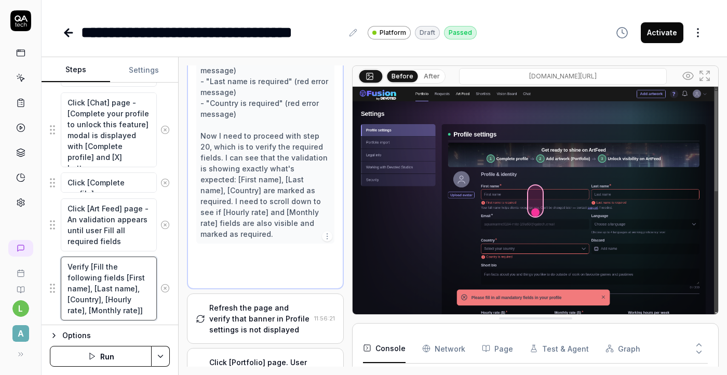
click at [87, 267] on textarea "Verify [Fill the following fields [First name], [Last name], [Country], [Hourly…" at bounding box center [109, 288] width 96 height 64
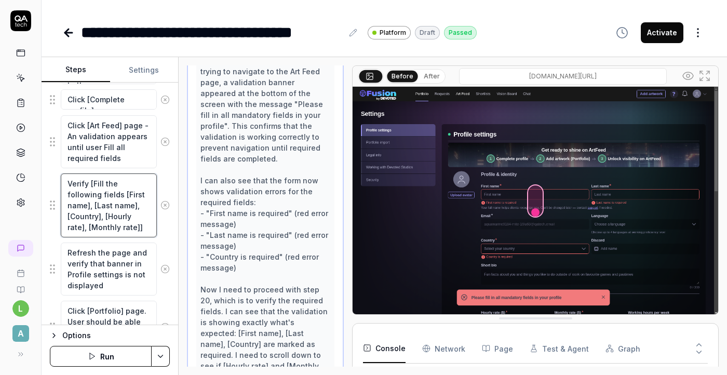
scroll to position [1137, 0]
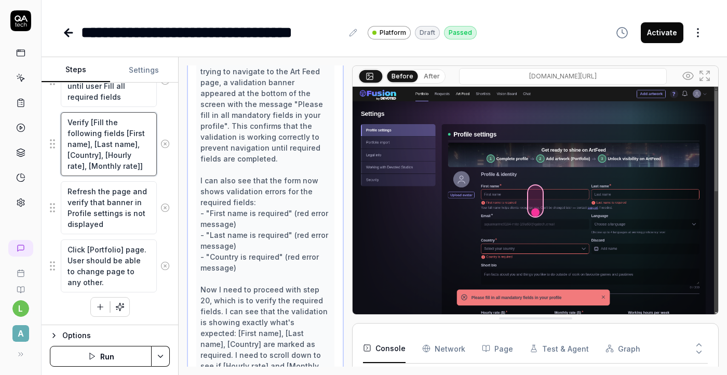
drag, startPoint x: 102, startPoint y: 122, endPoint x: 62, endPoint y: 125, distance: 40.0
click at [62, 125] on textarea "Verify [Fill the following fields [First name], [Last name], [Country], [Hourly…" at bounding box center [109, 144] width 96 height 64
click at [87, 167] on textarea "Enter the following fields [First name], [Last name], [Country], [Hourly rate],…" at bounding box center [109, 144] width 96 height 64
click at [85, 120] on textarea "Enter the following fields [First name], [Last name], [Country], [Hourly rate],…" at bounding box center [109, 144] width 96 height 64
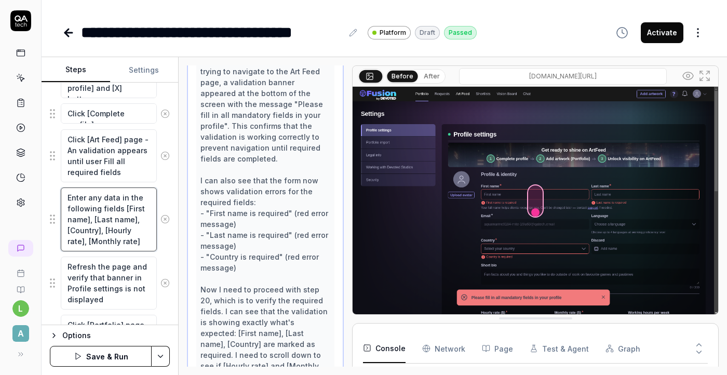
scroll to position [1061, 0]
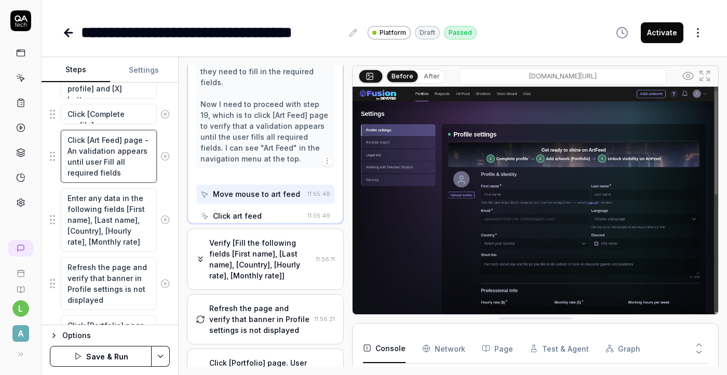
click at [126, 169] on textarea "Click [Art Feed] page - An validation appears until user Fill all required fiel…" at bounding box center [109, 156] width 96 height 53
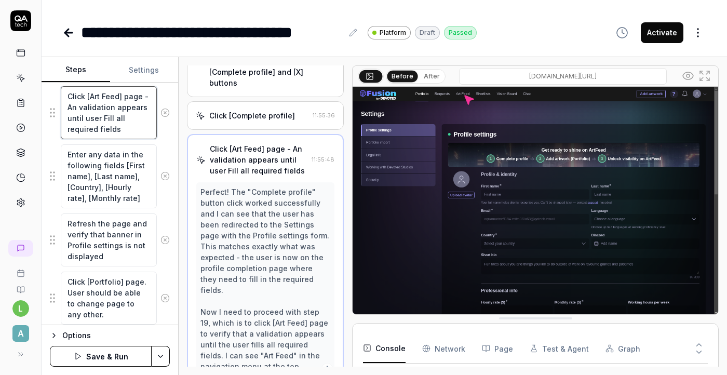
scroll to position [1137, 0]
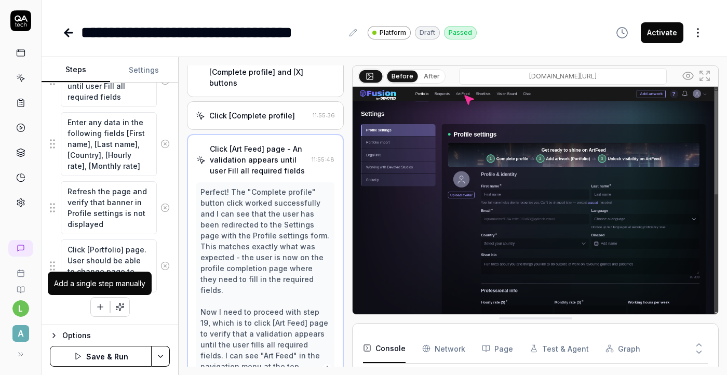
click at [104, 303] on icon "button" at bounding box center [99, 306] width 9 height 9
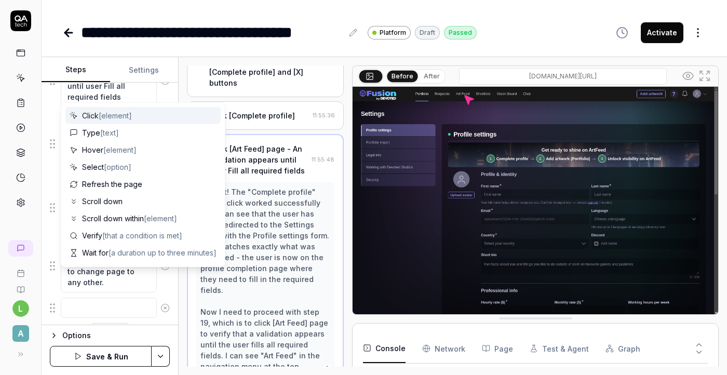
scroll to position [1163, 0]
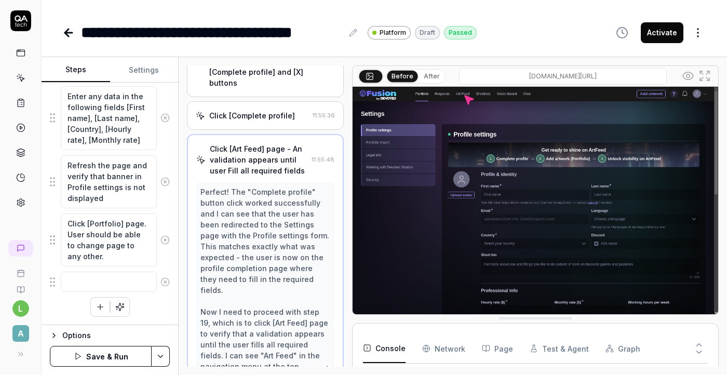
click at [111, 362] on button "Save & Run" at bounding box center [101, 356] width 102 height 21
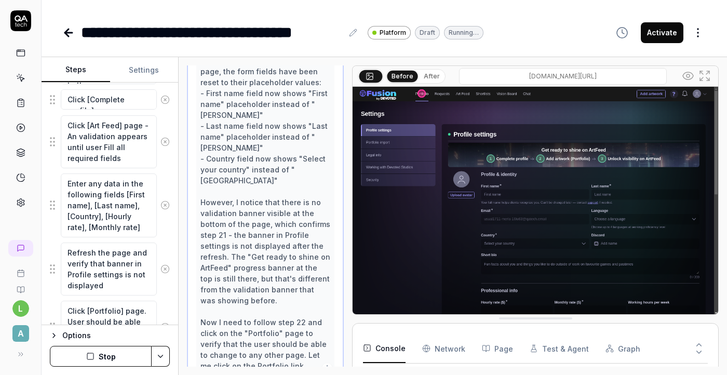
scroll to position [1163, 0]
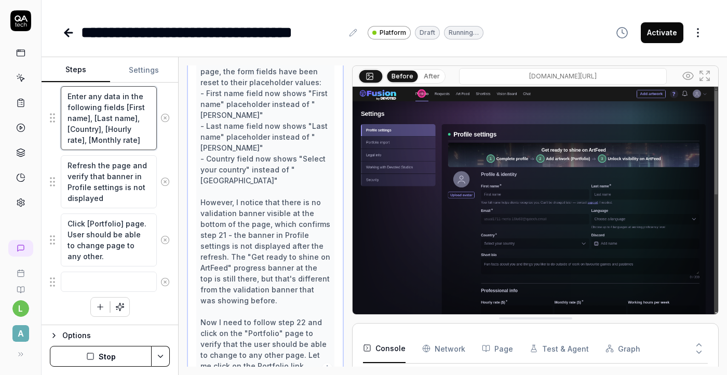
click at [140, 137] on textarea "Enter any data in the following fields [First name], [Last name], [Country], [H…" at bounding box center [109, 118] width 96 height 64
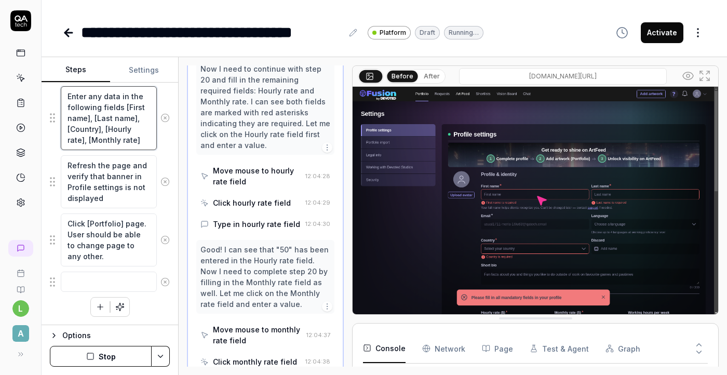
scroll to position [2126, 0]
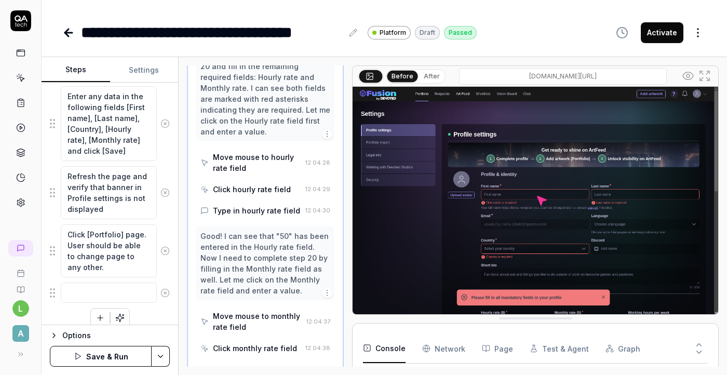
click at [93, 357] on button "Save & Run" at bounding box center [101, 356] width 102 height 21
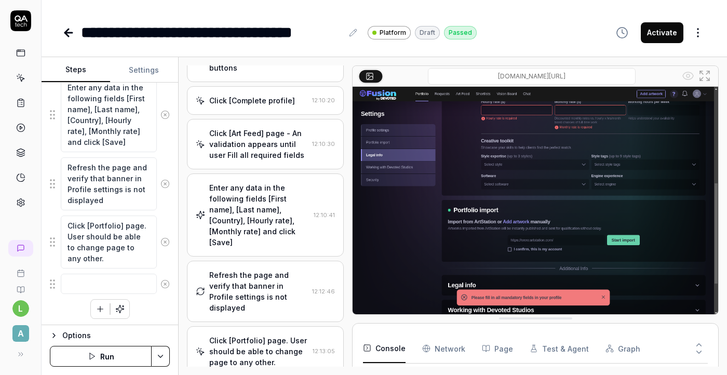
scroll to position [1174, 0]
click at [130, 130] on textarea "Enter any data in the following fields [First name], [Last name], [Country], [H…" at bounding box center [109, 112] width 96 height 75
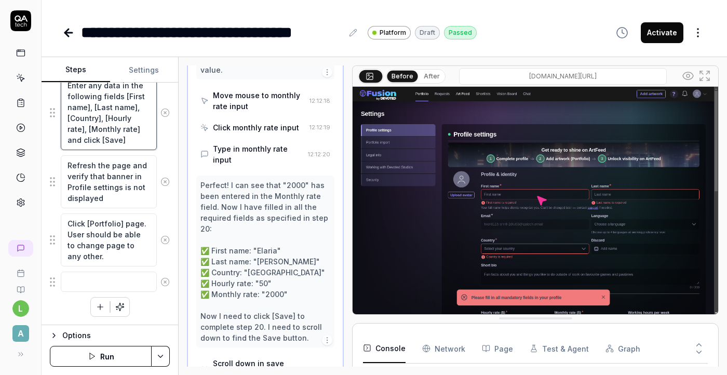
scroll to position [3520, 0]
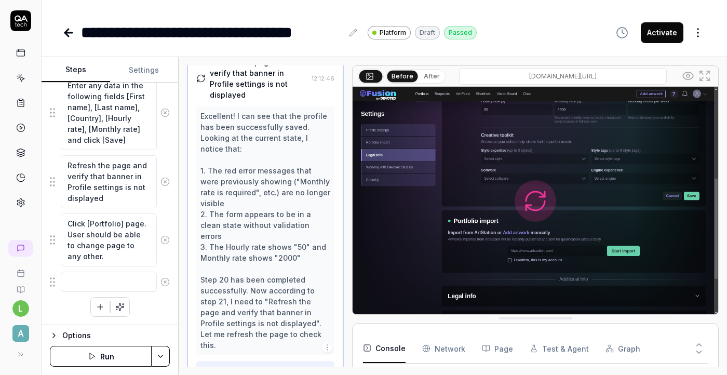
scroll to position [1133, 0]
click at [326, 344] on icon "button" at bounding box center [327, 348] width 8 height 8
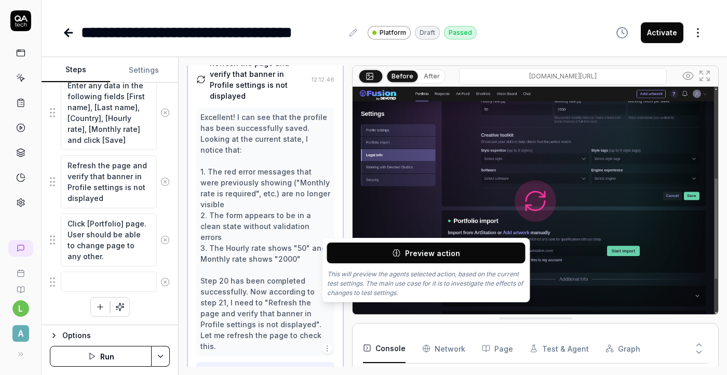
click at [326, 344] on icon "button" at bounding box center [327, 348] width 8 height 8
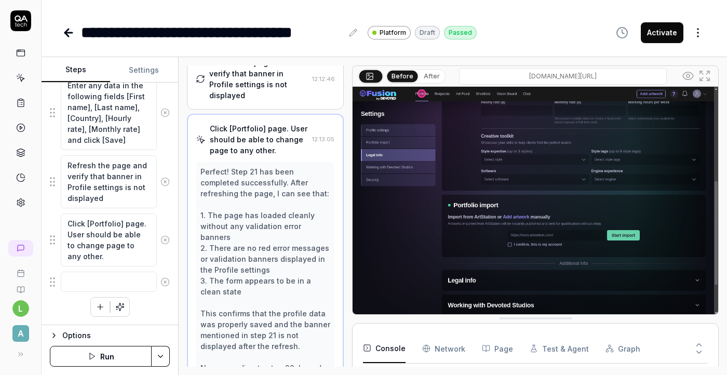
scroll to position [1157, 0]
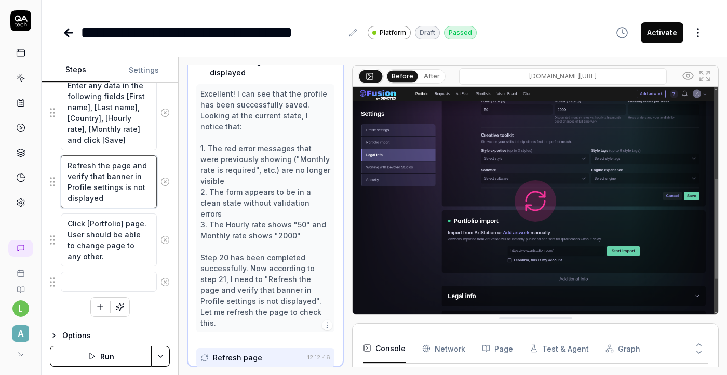
click at [126, 191] on textarea "Refresh the page and verify that banner in Profile settings is not displayed" at bounding box center [109, 181] width 96 height 53
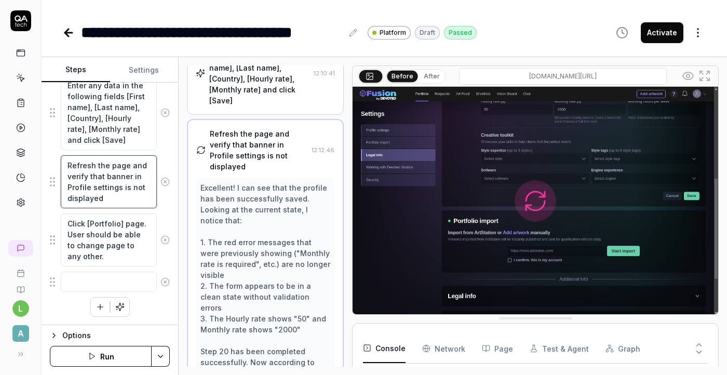
scroll to position [1037, 0]
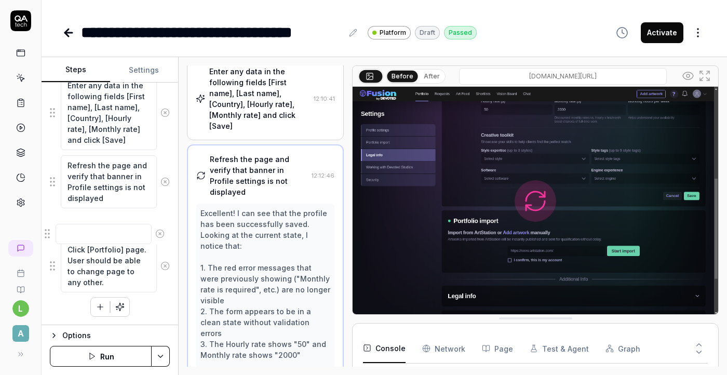
drag, startPoint x: 52, startPoint y: 283, endPoint x: 48, endPoint y: 237, distance: 46.9
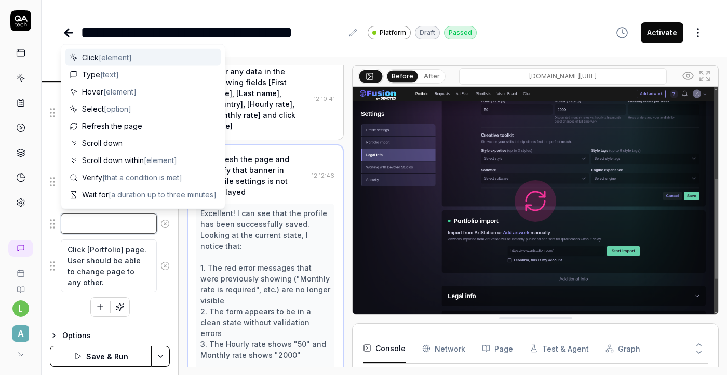
click at [86, 226] on textarea at bounding box center [109, 223] width 96 height 20
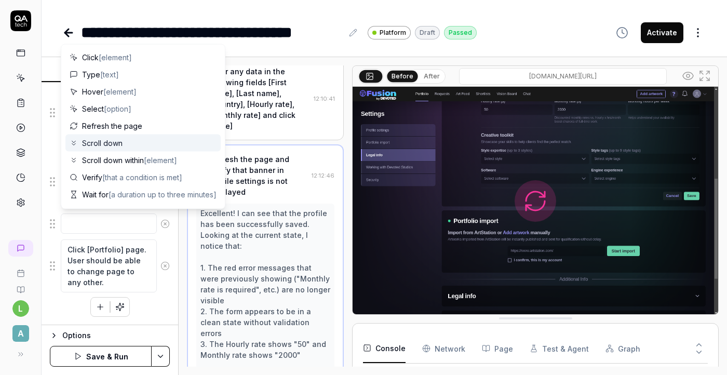
click at [113, 144] on span "Scroll down" at bounding box center [102, 143] width 40 height 11
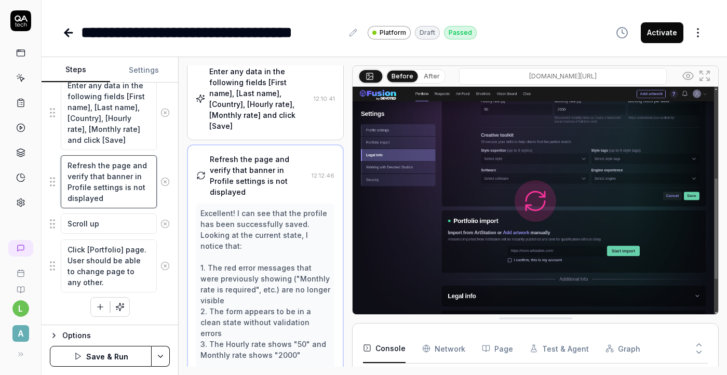
drag, startPoint x: 146, startPoint y: 164, endPoint x: 134, endPoint y: 163, distance: 12.5
click at [134, 163] on textarea "Refresh the page and verify that banner in Profile settings is not displayed" at bounding box center [109, 181] width 96 height 53
drag, startPoint x: 126, startPoint y: 163, endPoint x: 146, endPoint y: 196, distance: 38.0
click at [146, 196] on textarea "Refresh the page and verify that banner in Profile settings is not displayed" at bounding box center [109, 181] width 96 height 53
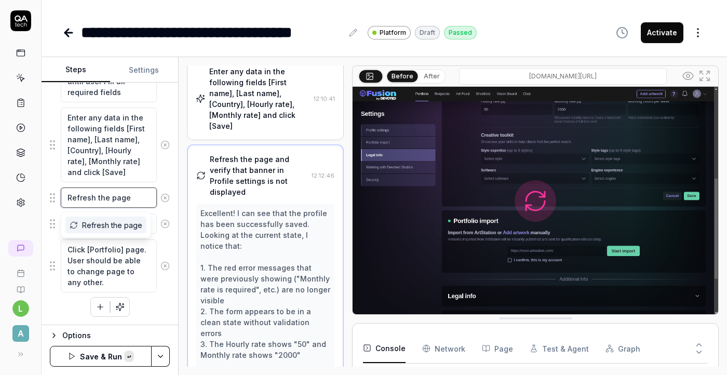
scroll to position [1142, 0]
click at [127, 227] on span "Refresh the page" at bounding box center [112, 225] width 60 height 11
click at [127, 227] on textarea "Scroll up" at bounding box center [109, 223] width 96 height 20
paste textarea "and verify that banner in Profile settings is not displayed"
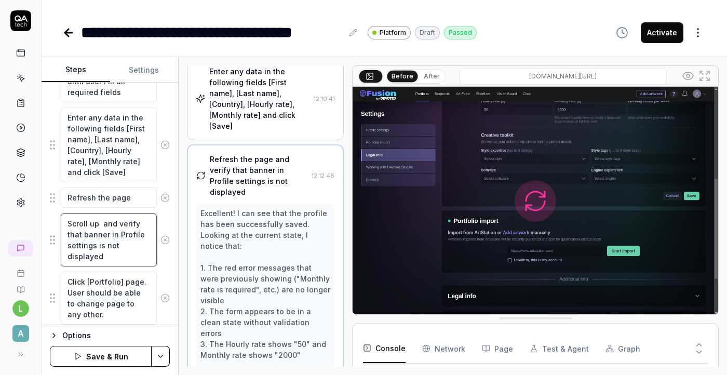
click at [102, 226] on textarea "Scroll up and verify that banner in Profile settings is not displayed" at bounding box center [109, 239] width 96 height 53
click at [116, 232] on textarea "Scroll up and verify that banner in Profile settings is not displayed" at bounding box center [109, 239] width 96 height 53
click at [94, 246] on textarea "Scroll up and verify that banner in [Profile settings is not displayed" at bounding box center [109, 239] width 96 height 53
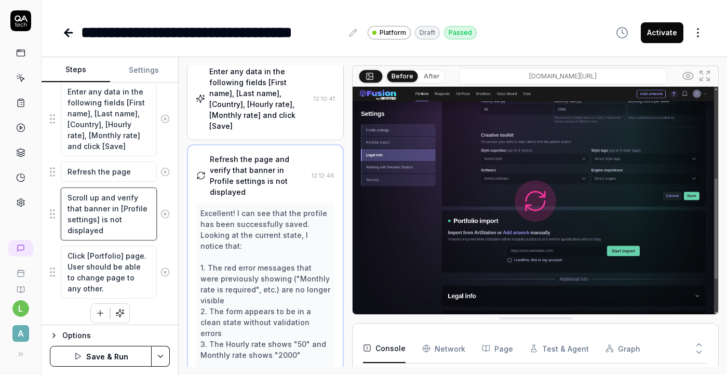
scroll to position [1174, 0]
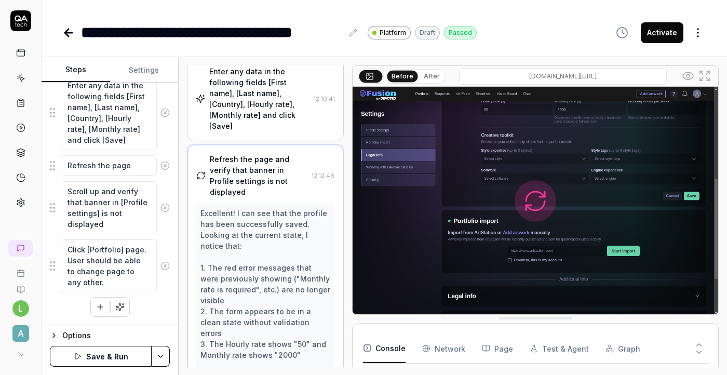
click at [109, 351] on button "Save & Run" at bounding box center [101, 356] width 102 height 21
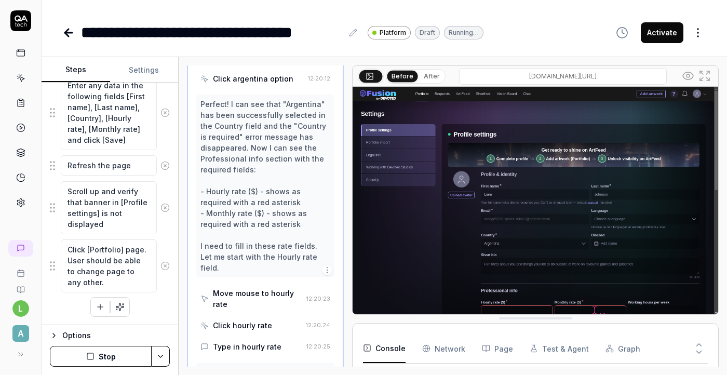
scroll to position [2017, 0]
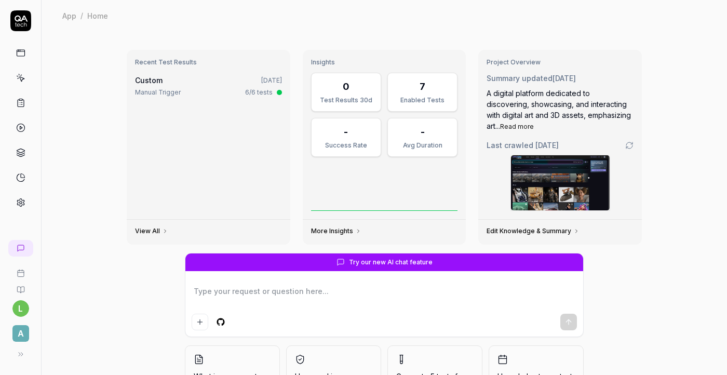
click at [18, 355] on icon at bounding box center [21, 354] width 8 height 8
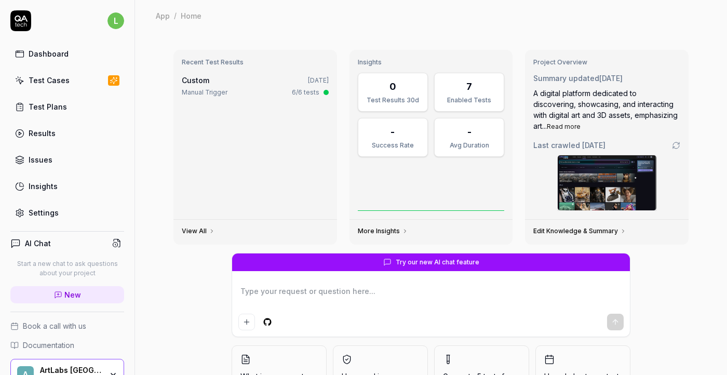
click at [18, 355] on div "AI Chat Start a new chat to ask questions about your project New Book a call wi…" at bounding box center [67, 321] width 134 height 196
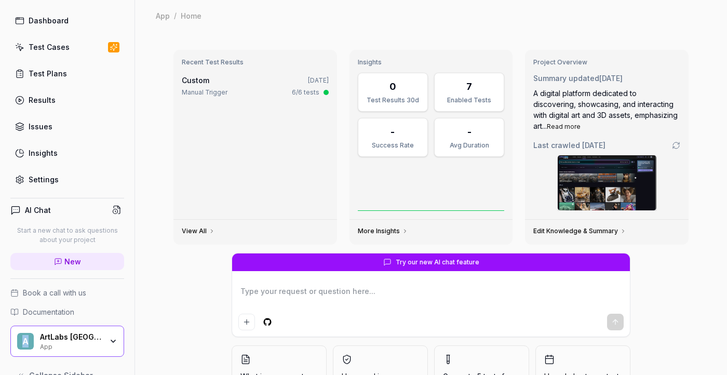
scroll to position [55, 0]
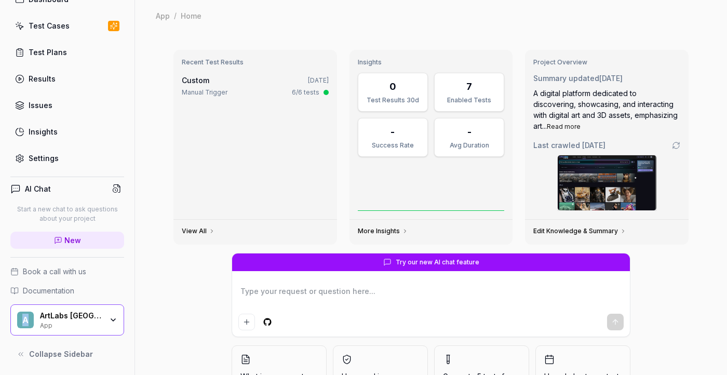
click at [99, 310] on div "A ArtLabs Europe App" at bounding box center [67, 319] width 114 height 31
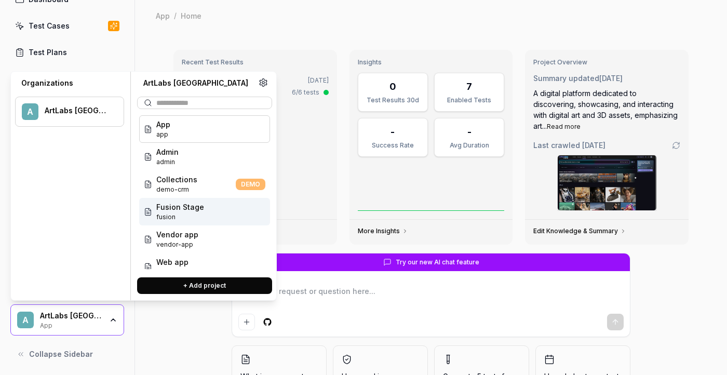
click at [196, 216] on span "fusion" at bounding box center [180, 216] width 48 height 9
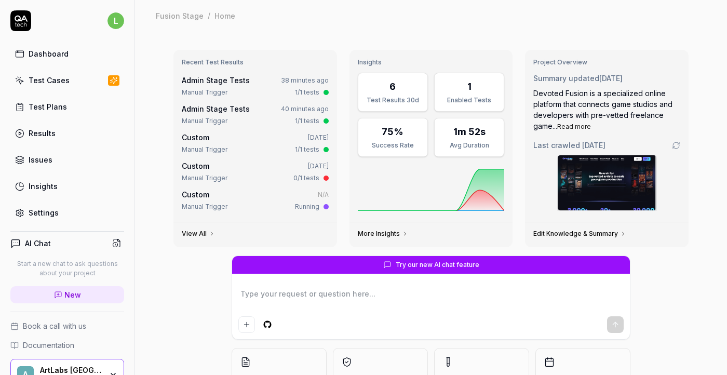
click at [56, 78] on div "Test Cases" at bounding box center [49, 80] width 41 height 11
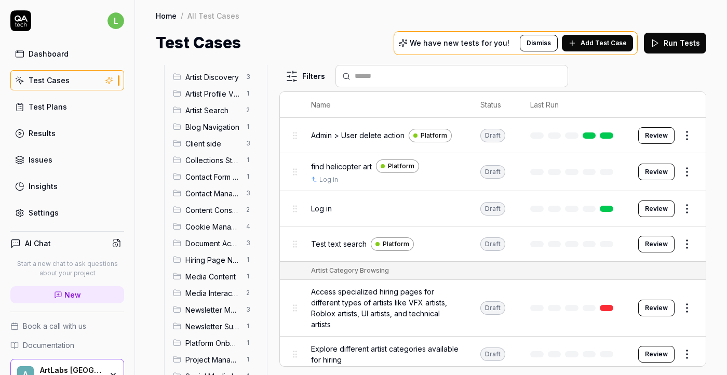
scroll to position [33, 0]
click at [203, 145] on span "Client side" at bounding box center [212, 144] width 54 height 11
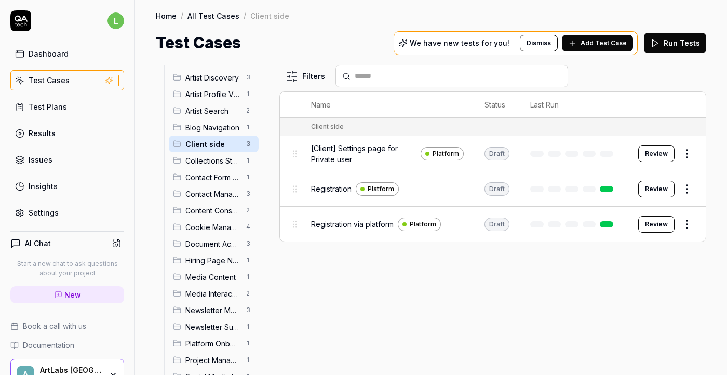
click at [316, 222] on span "Registration via platform" at bounding box center [352, 223] width 83 height 11
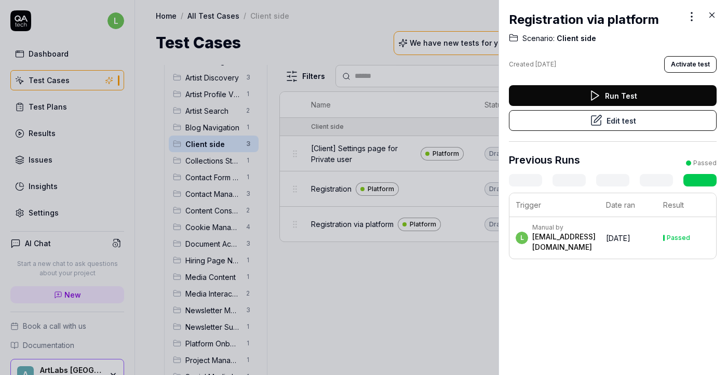
click at [641, 124] on button "Edit test" at bounding box center [613, 120] width 208 height 21
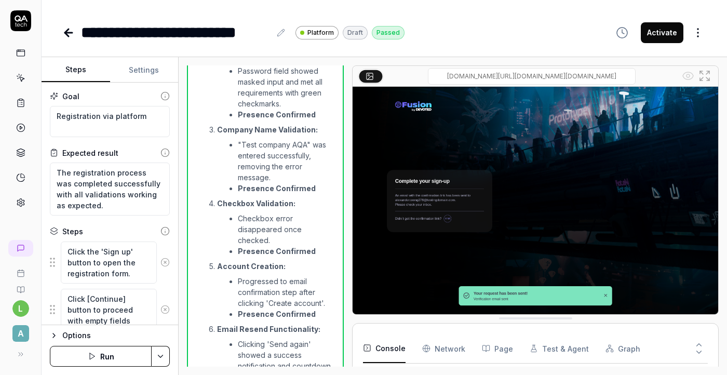
scroll to position [1046, 0]
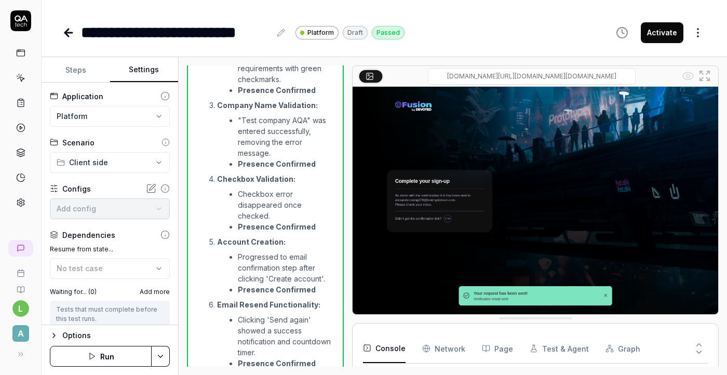
scroll to position [224, 0]
click at [160, 67] on button "Settings" at bounding box center [144, 70] width 68 height 25
click at [67, 37] on icon at bounding box center [68, 32] width 12 height 12
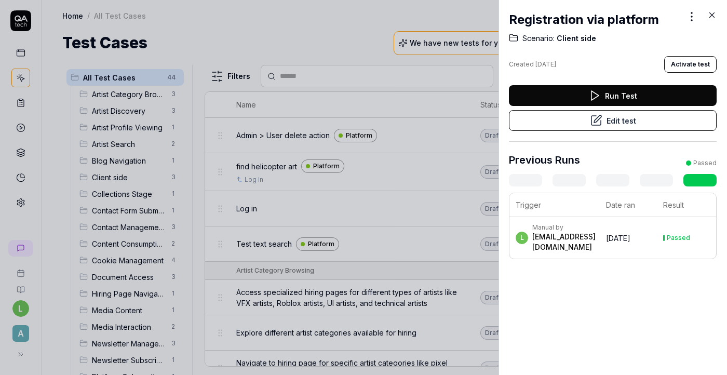
click at [710, 23] on div "Registration via platform" at bounding box center [613, 19] width 208 height 19
click at [710, 17] on icon at bounding box center [711, 14] width 9 height 9
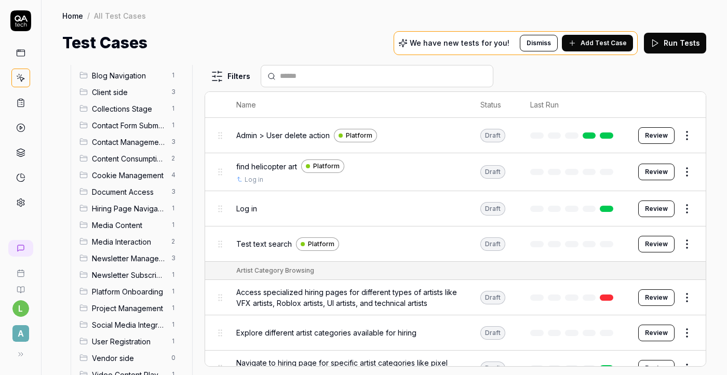
scroll to position [109, 0]
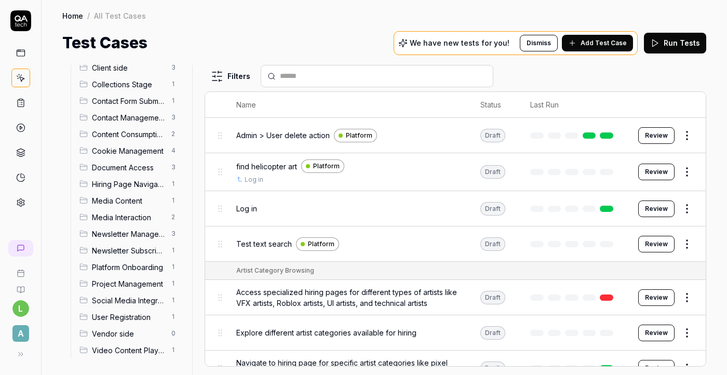
click at [115, 314] on span "User Registration" at bounding box center [128, 316] width 73 height 11
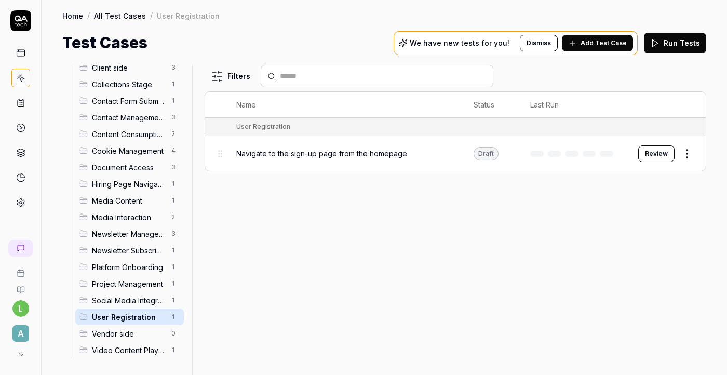
click at [310, 163] on td "Navigate to the sign-up page from the homepage" at bounding box center [344, 153] width 237 height 35
click at [306, 152] on span "Navigate to the sign-up page from the homepage" at bounding box center [321, 153] width 171 height 11
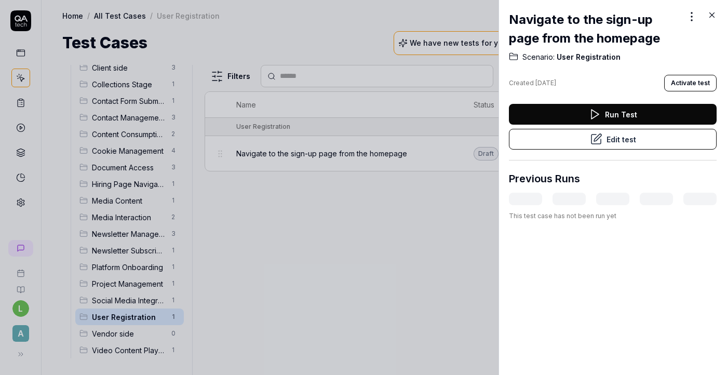
click at [576, 142] on button "Edit test" at bounding box center [613, 139] width 208 height 21
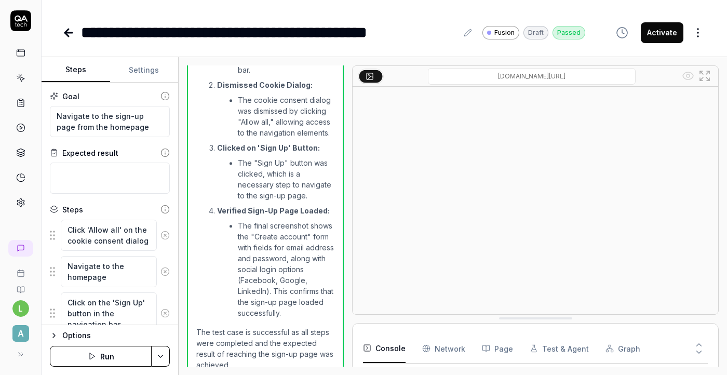
scroll to position [352, 0]
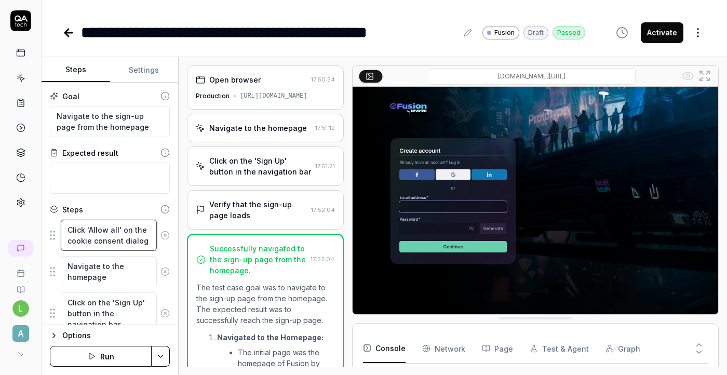
click at [108, 231] on textarea "Click 'Allow all' on the cookie consent dialog" at bounding box center [109, 235] width 96 height 31
click at [261, 130] on div "Navigate to the homepage" at bounding box center [258, 127] width 98 height 11
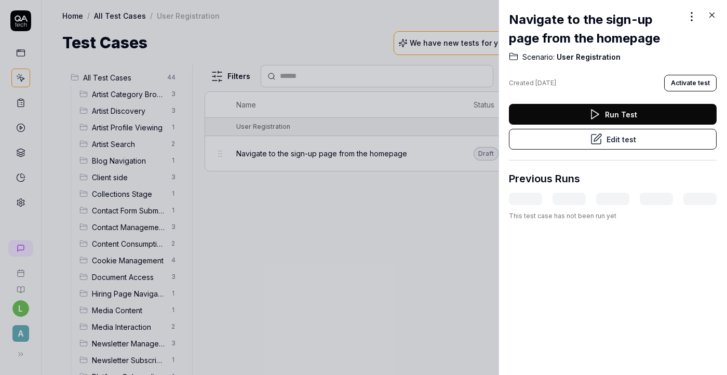
click at [715, 16] on icon at bounding box center [711, 14] width 9 height 9
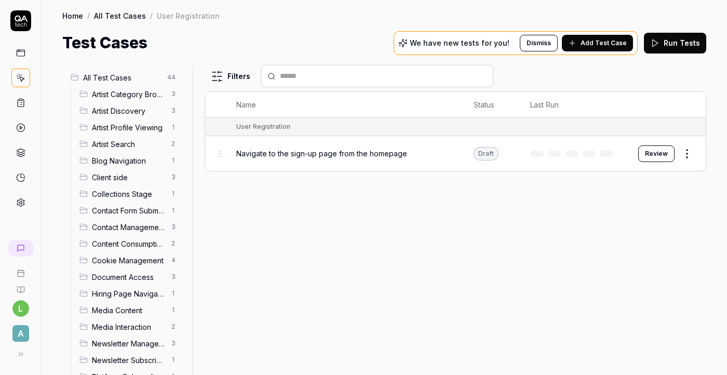
click at [111, 178] on span "Client side" at bounding box center [128, 177] width 73 height 11
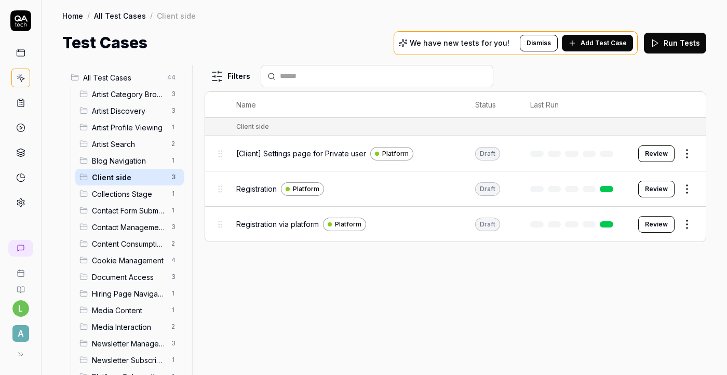
click at [291, 152] on span "[Client] Settings page for Private user" at bounding box center [301, 153] width 130 height 11
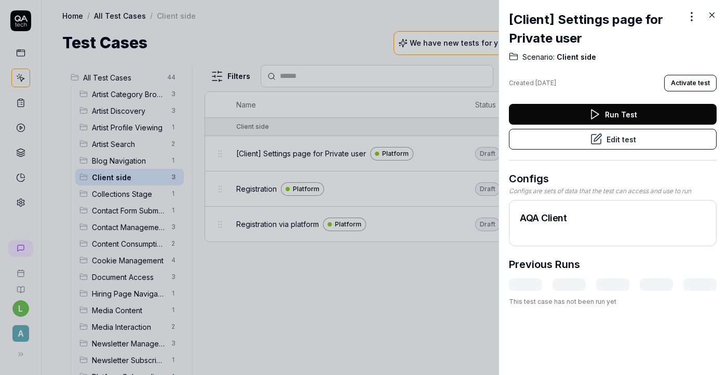
click at [709, 16] on icon at bounding box center [711, 14] width 9 height 9
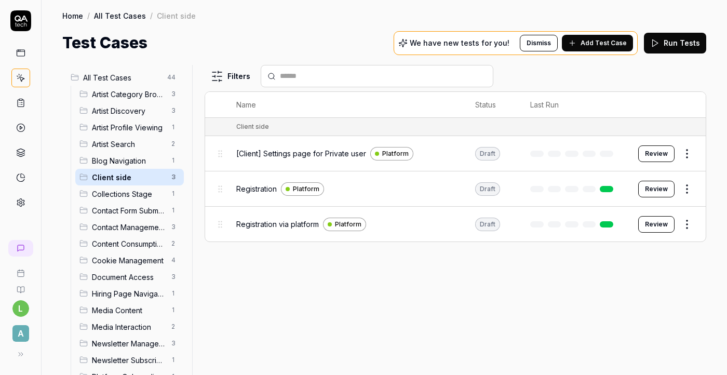
click at [253, 189] on span "Registration" at bounding box center [256, 188] width 40 height 11
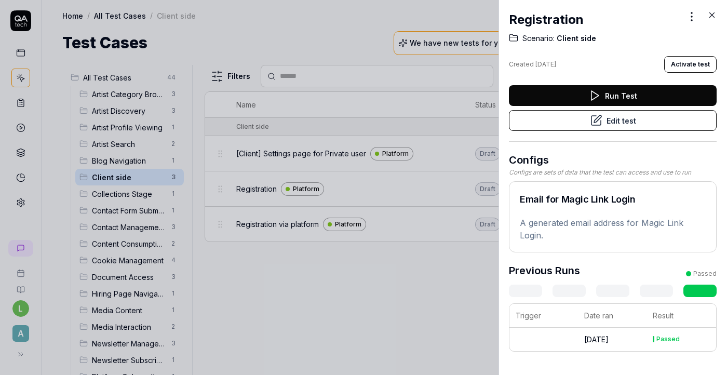
click at [614, 118] on button "Edit test" at bounding box center [613, 120] width 208 height 21
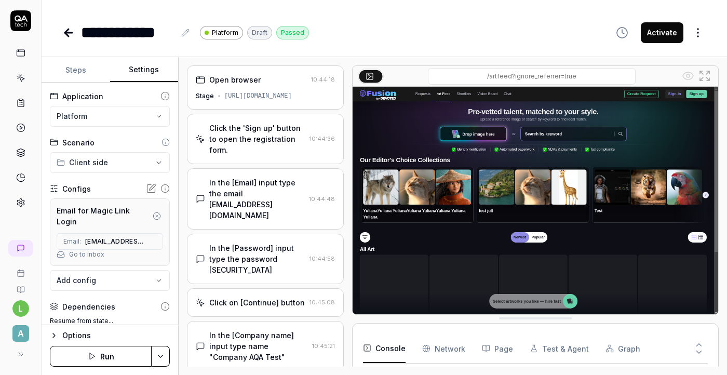
click at [141, 71] on button "Settings" at bounding box center [144, 70] width 68 height 25
click at [70, 33] on icon at bounding box center [68, 32] width 12 height 12
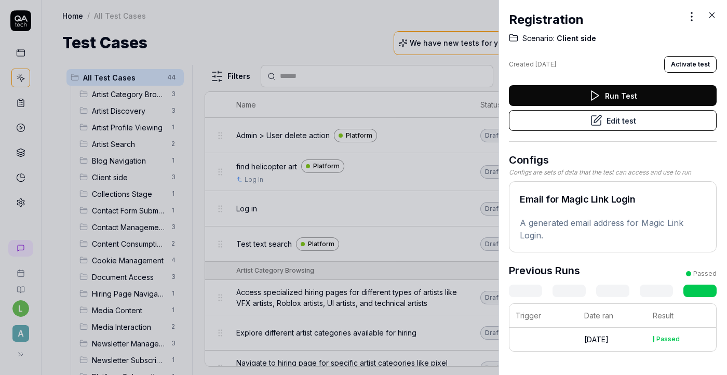
click at [710, 14] on icon at bounding box center [711, 15] width 5 height 5
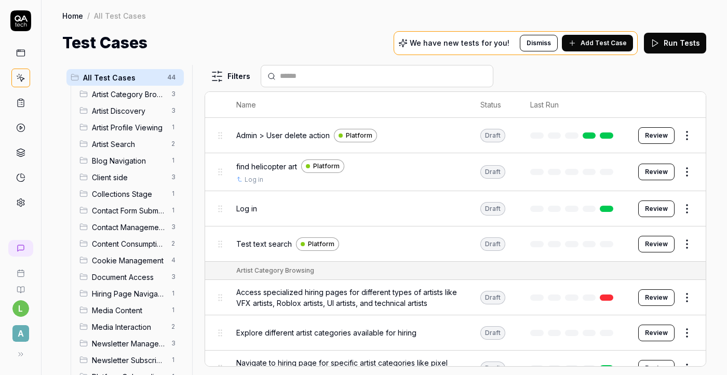
click at [126, 183] on div "Client side 3" at bounding box center [129, 177] width 108 height 17
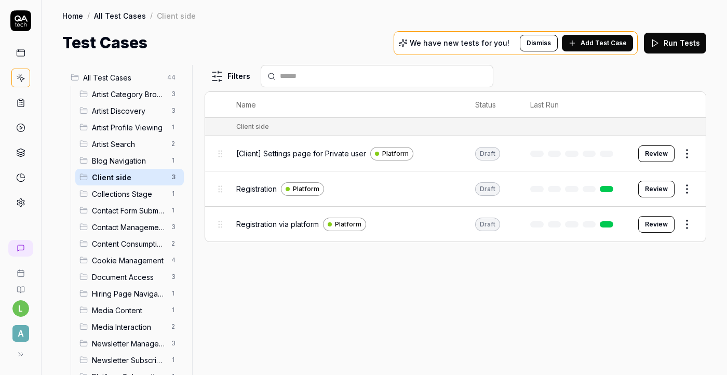
click at [279, 223] on span "Registration via platform" at bounding box center [277, 223] width 83 height 11
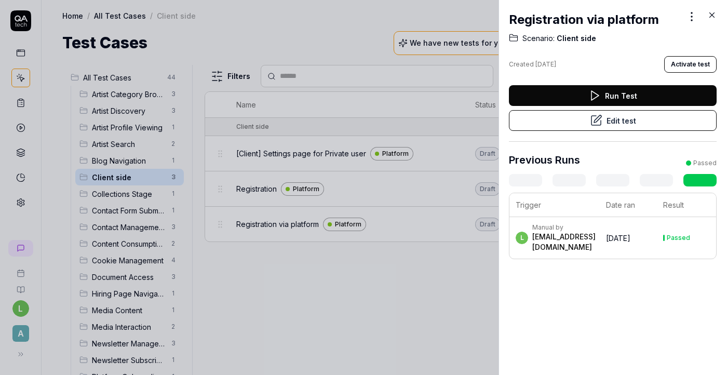
click at [633, 126] on button "Edit test" at bounding box center [613, 120] width 208 height 21
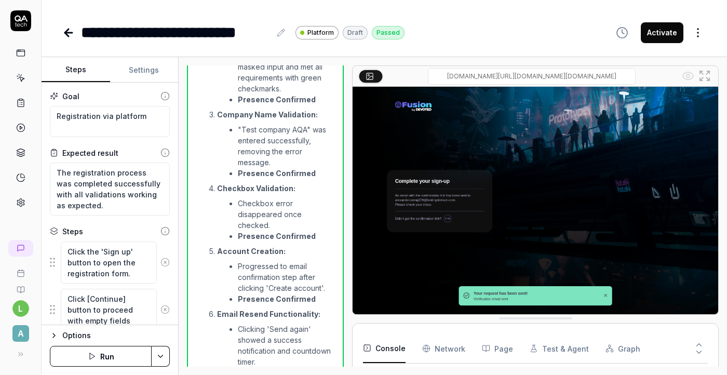
scroll to position [1046, 0]
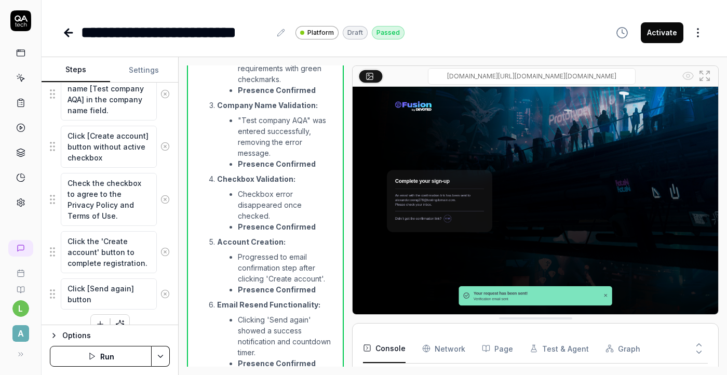
scroll to position [463, 0]
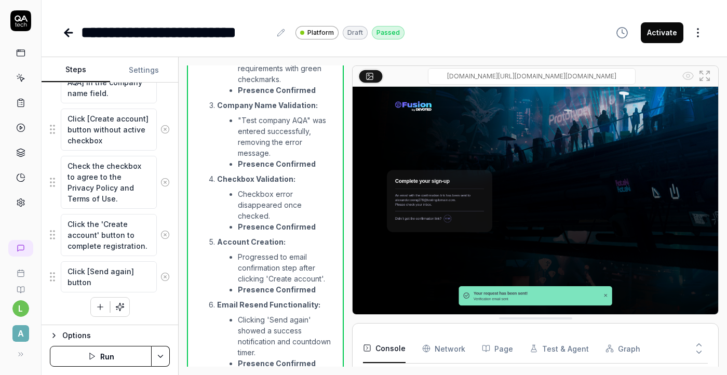
click at [67, 33] on icon at bounding box center [68, 33] width 7 height 0
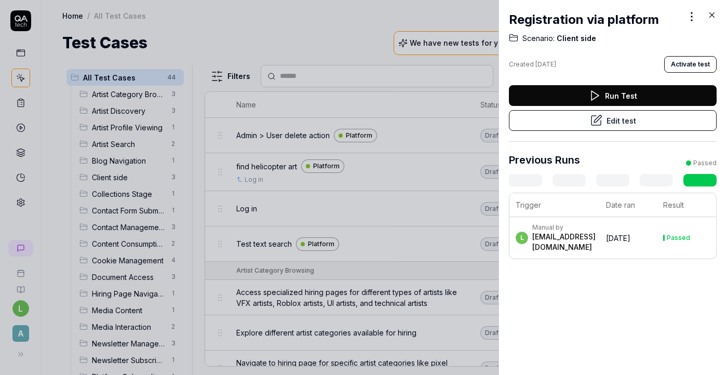
click at [711, 16] on icon at bounding box center [711, 15] width 5 height 5
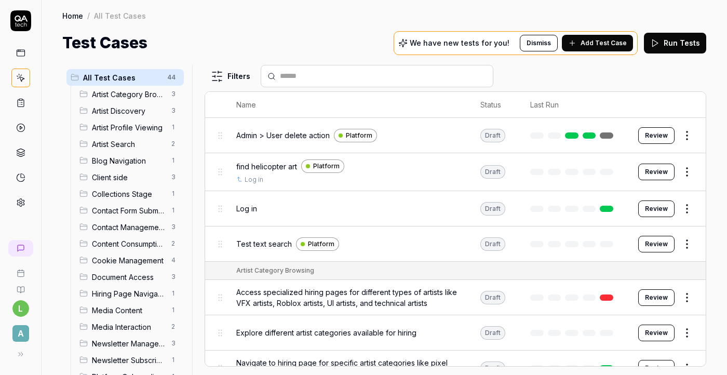
click at [125, 175] on span "Client side" at bounding box center [128, 177] width 73 height 11
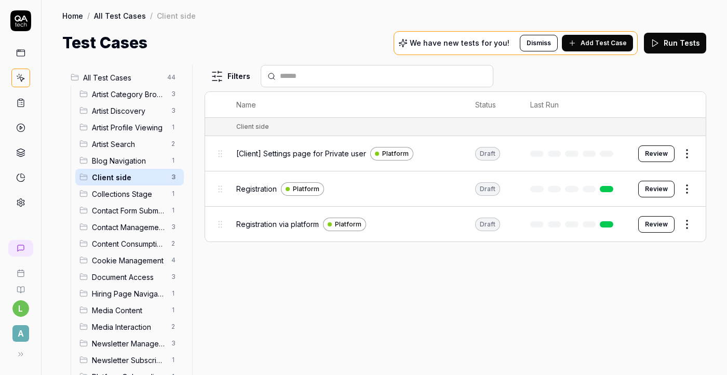
click at [262, 221] on span "Registration via platform" at bounding box center [277, 223] width 83 height 11
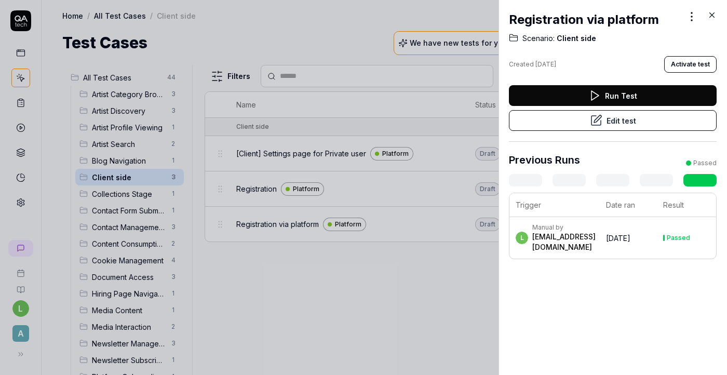
click at [708, 17] on icon at bounding box center [711, 14] width 9 height 9
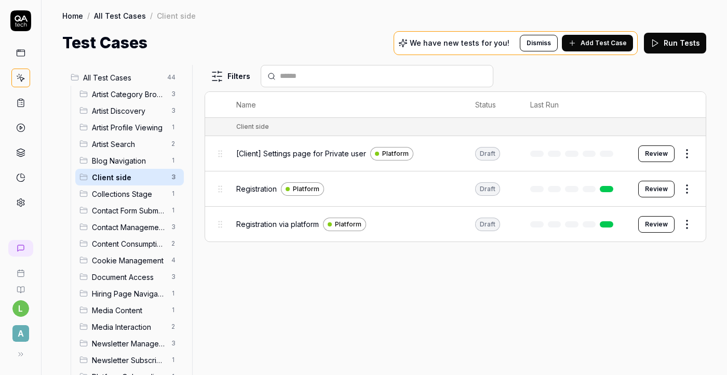
click at [247, 188] on span "Registration" at bounding box center [256, 188] width 40 height 11
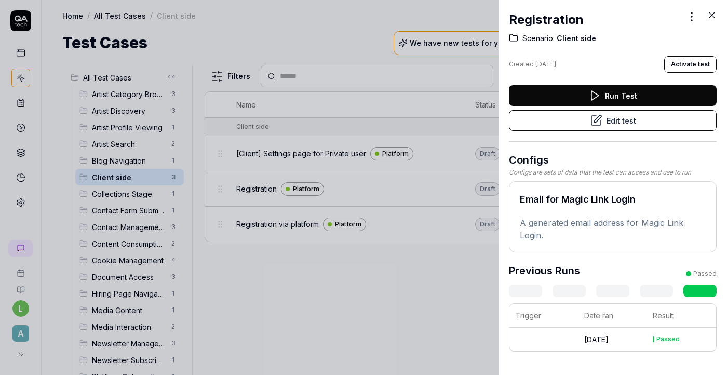
click at [622, 123] on button "Edit test" at bounding box center [613, 120] width 208 height 21
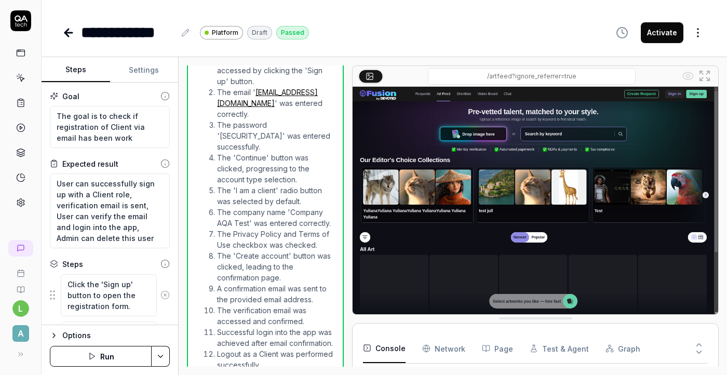
scroll to position [698, 0]
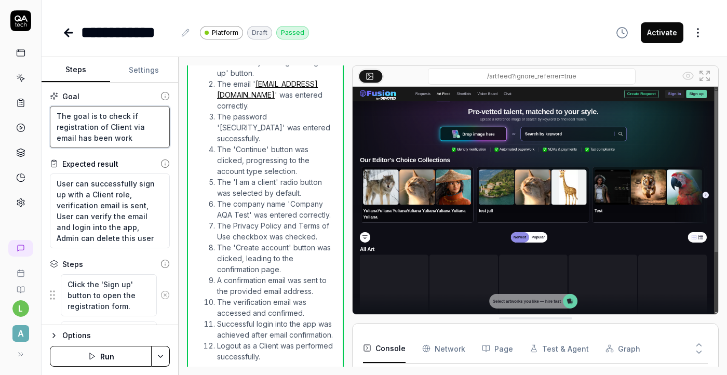
drag, startPoint x: 118, startPoint y: 137, endPoint x: 47, endPoint y: 117, distance: 74.4
click at [47, 117] on div "Goal The goal is to check if registration of Client via email has been work Exp…" at bounding box center [110, 204] width 136 height 242
click at [533, 30] on div "**********" at bounding box center [383, 32] width 643 height 23
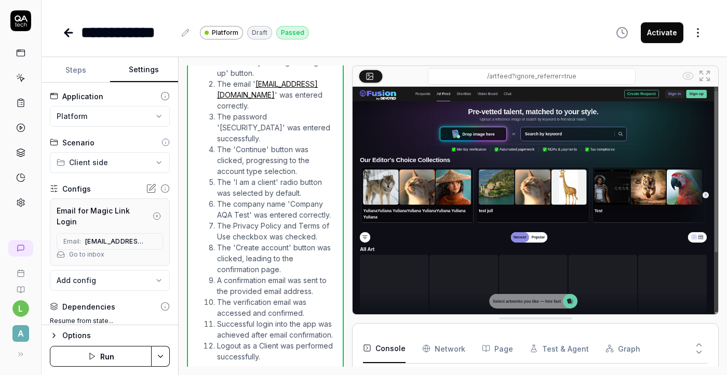
click at [143, 73] on button "Settings" at bounding box center [144, 70] width 68 height 25
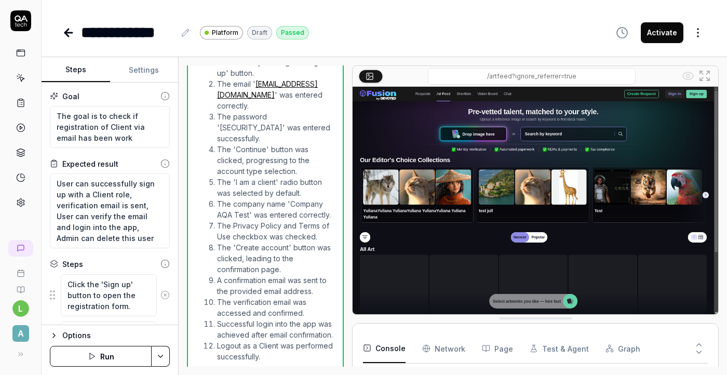
click at [85, 72] on button "Steps" at bounding box center [76, 70] width 68 height 25
drag, startPoint x: 54, startPoint y: 181, endPoint x: 97, endPoint y: 240, distance: 72.9
click at [97, 240] on textarea "User can successfully sign up with a Client role, verification email is sent, U…" at bounding box center [110, 210] width 120 height 75
click at [385, 23] on div "**********" at bounding box center [383, 32] width 643 height 23
click at [140, 71] on button "Settings" at bounding box center [144, 70] width 68 height 25
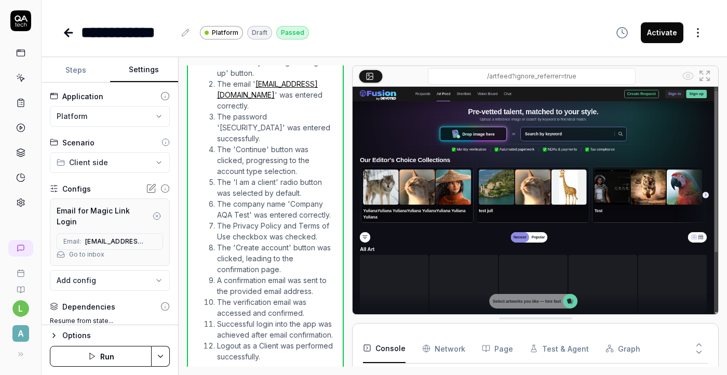
click at [67, 33] on icon at bounding box center [68, 33] width 7 height 0
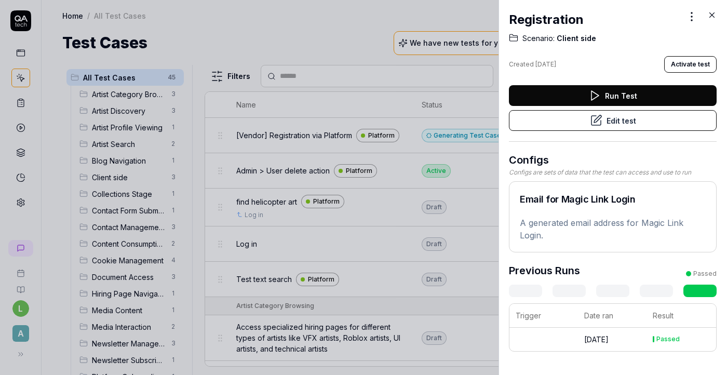
click at [715, 14] on icon at bounding box center [711, 14] width 9 height 9
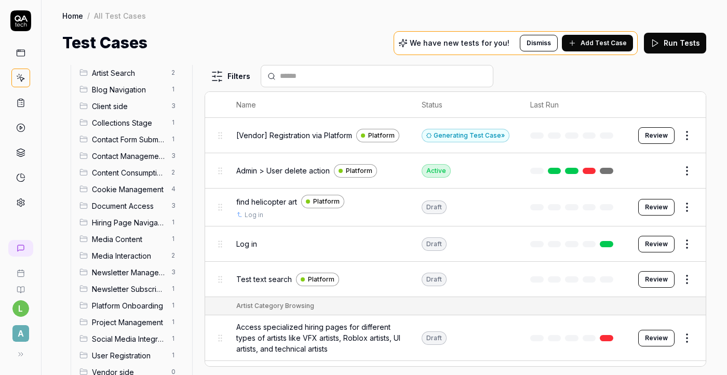
scroll to position [109, 0]
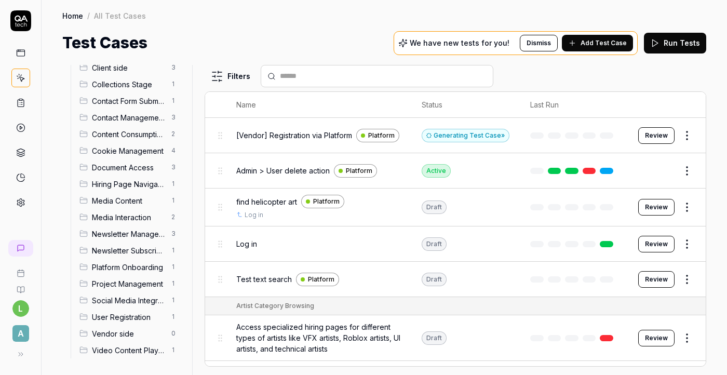
click at [682, 277] on html "l A Home / All Test Cases Home / All Test Cases Test Cases We have new tests fo…" at bounding box center [363, 187] width 727 height 375
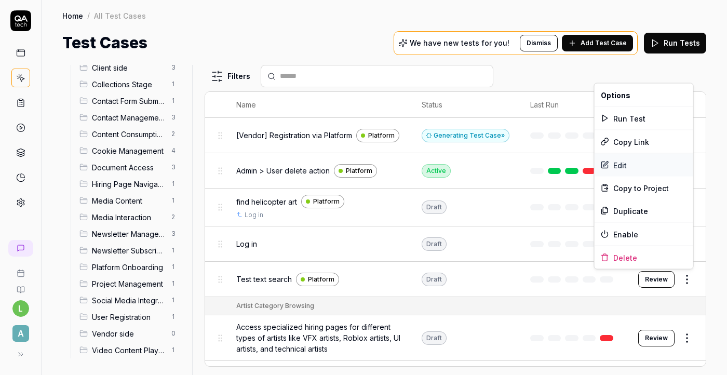
click at [626, 166] on div "Edit" at bounding box center [643, 165] width 99 height 23
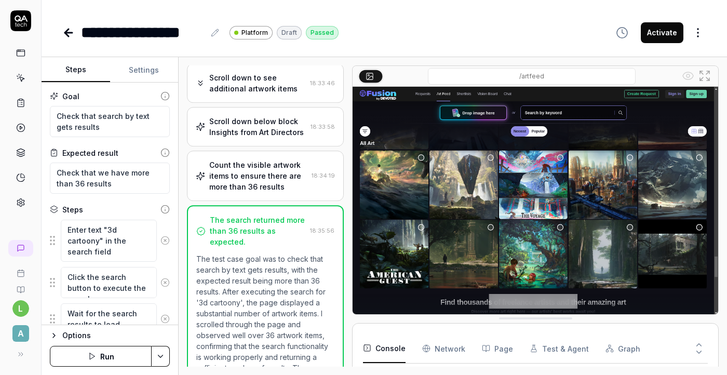
scroll to position [221, 0]
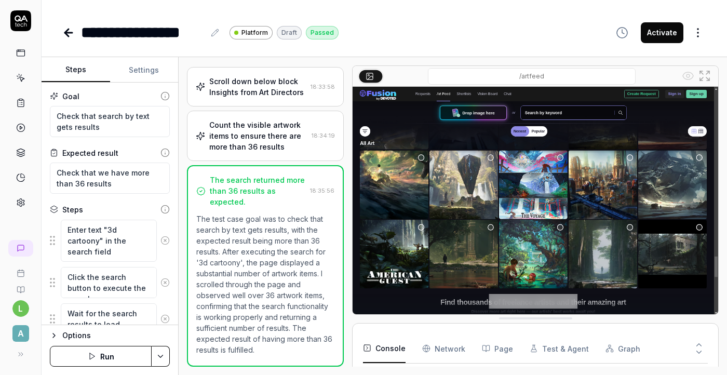
scroll to position [46, 0]
click at [144, 70] on button "Settings" at bounding box center [144, 70] width 68 height 25
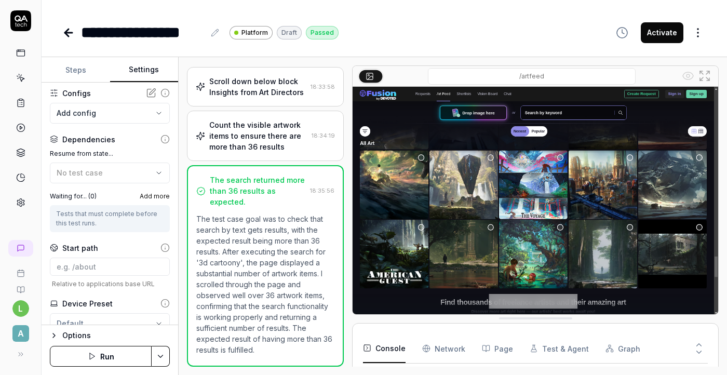
scroll to position [135, 0]
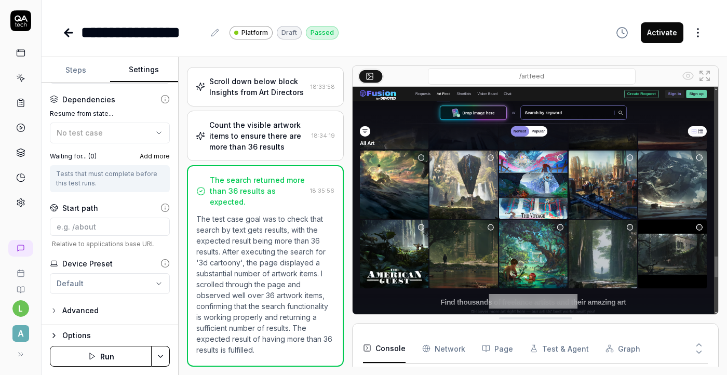
click at [66, 35] on icon at bounding box center [68, 32] width 12 height 12
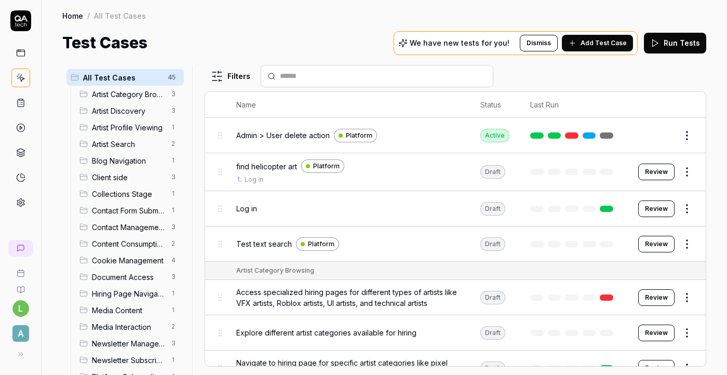
click at [131, 182] on span "Client side" at bounding box center [128, 177] width 73 height 11
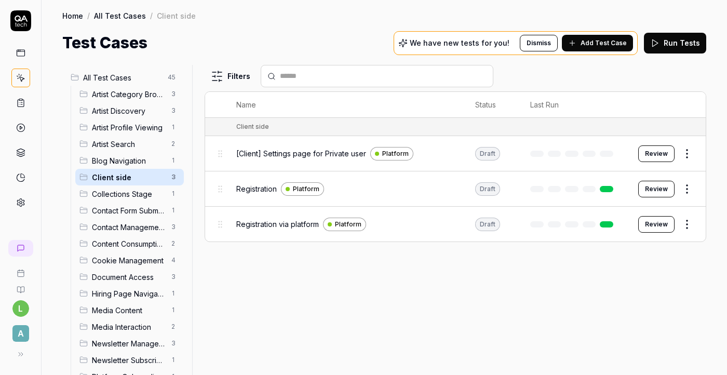
click at [683, 185] on html "l A Home / All Test Cases / Client side Home / All Test Cases / Client side Tes…" at bounding box center [363, 187] width 727 height 375
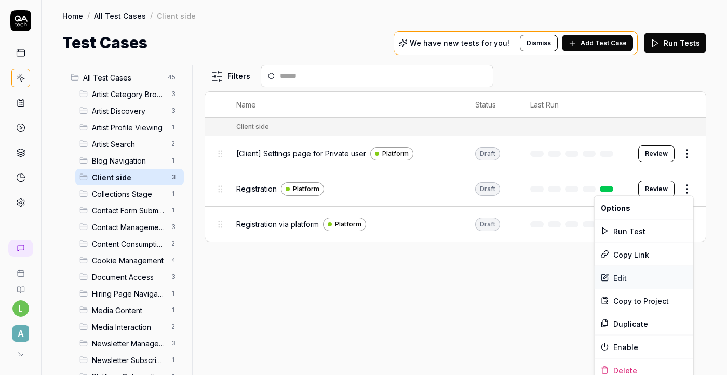
click at [647, 278] on div "Edit" at bounding box center [643, 277] width 99 height 23
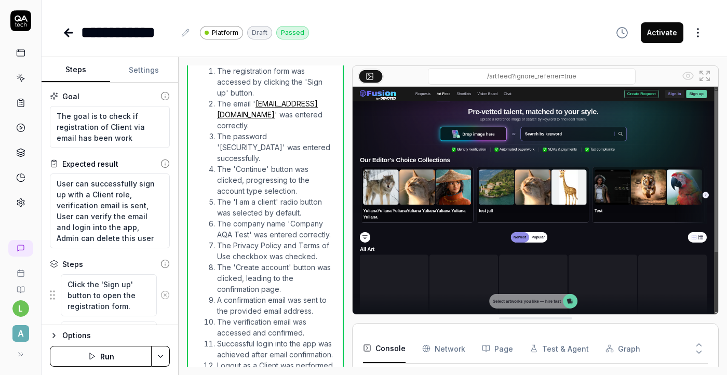
scroll to position [698, 0]
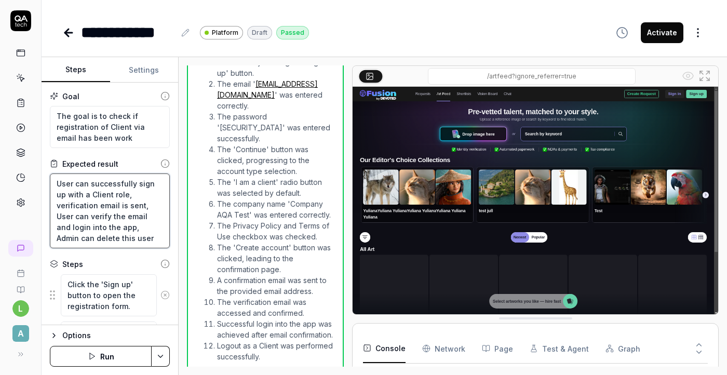
click at [110, 223] on textarea "User can successfully sign up with a Client role, verification email is sent, U…" at bounding box center [110, 210] width 120 height 75
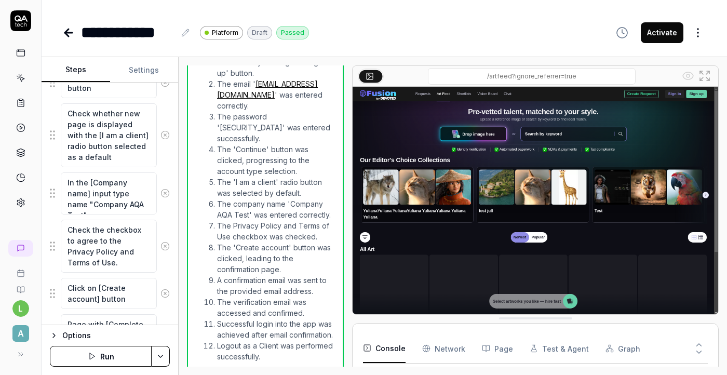
scroll to position [352, 0]
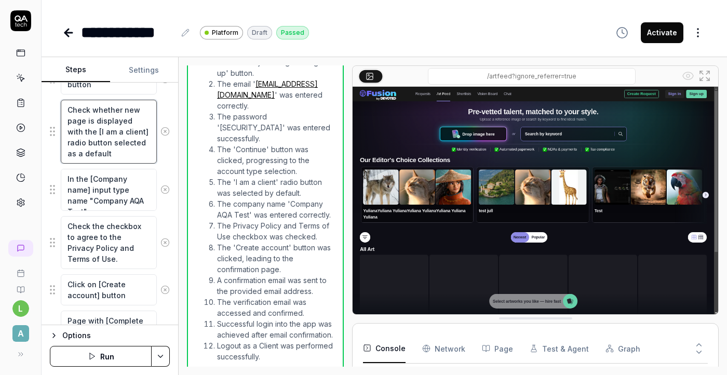
click at [115, 143] on textarea "Check whether new page is displayed with the [I am a client] radio button selec…" at bounding box center [109, 132] width 96 height 64
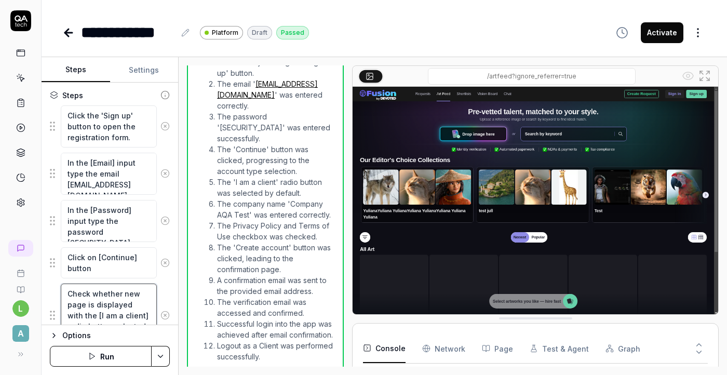
scroll to position [139, 0]
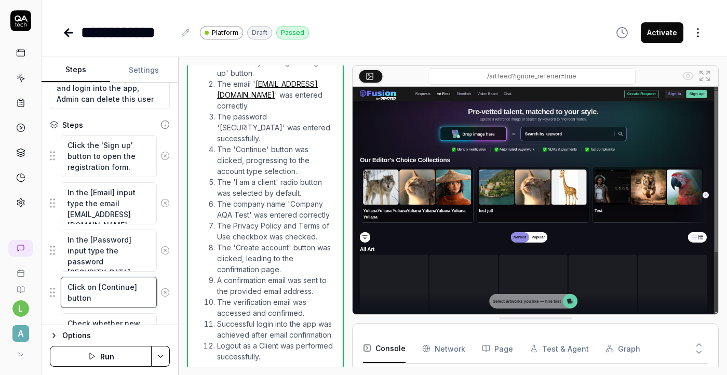
click at [105, 295] on textarea "Click on [Continue] button" at bounding box center [109, 292] width 96 height 31
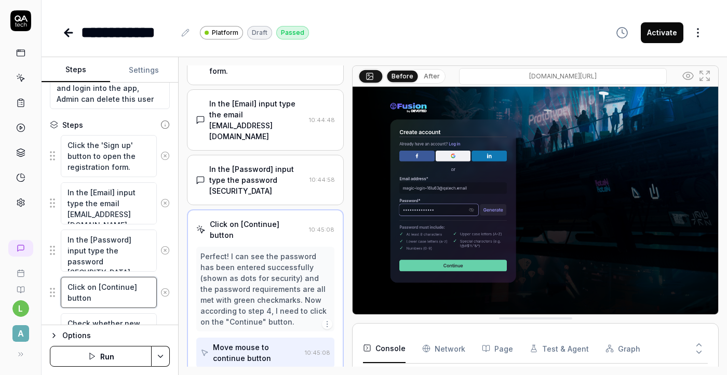
scroll to position [78, 0]
type textarea "*"
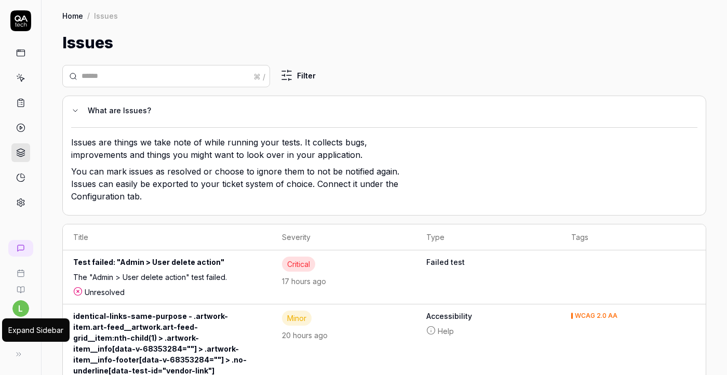
click at [19, 355] on icon at bounding box center [19, 354] width 8 height 8
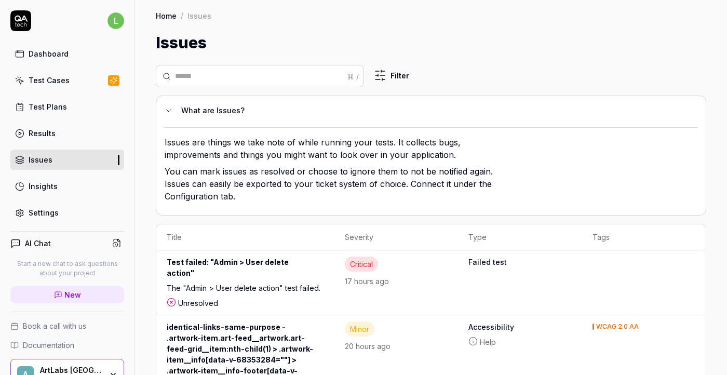
click at [54, 105] on div "Test Plans" at bounding box center [48, 106] width 38 height 11
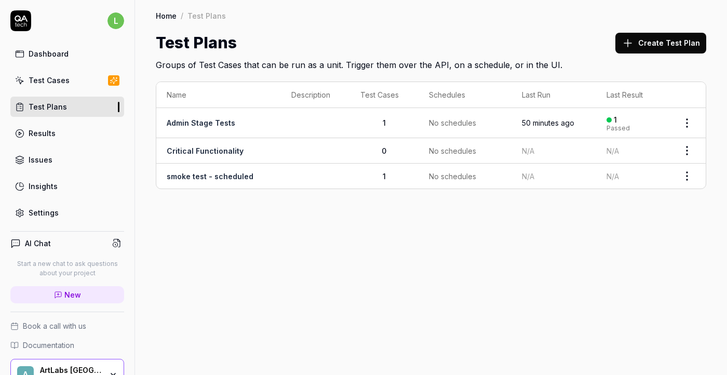
click at [57, 78] on div "Test Cases" at bounding box center [49, 80] width 41 height 11
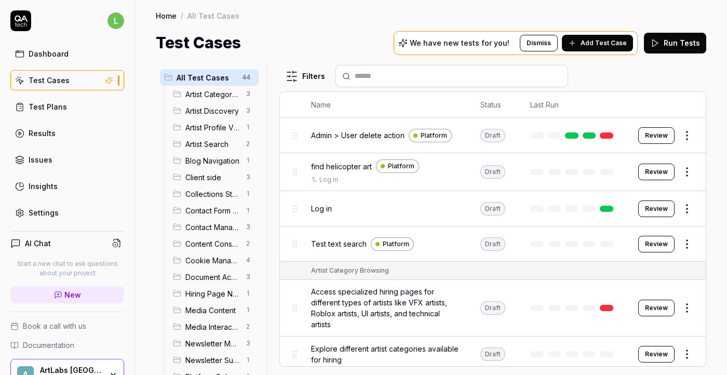
click at [66, 215] on link "Settings" at bounding box center [67, 212] width 114 height 20
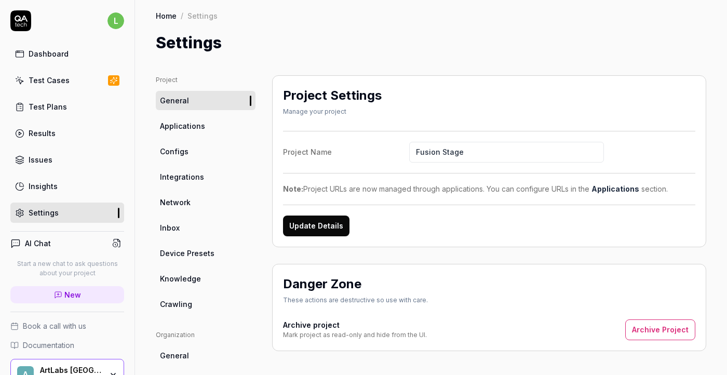
click at [182, 153] on span "Configs" at bounding box center [174, 151] width 29 height 11
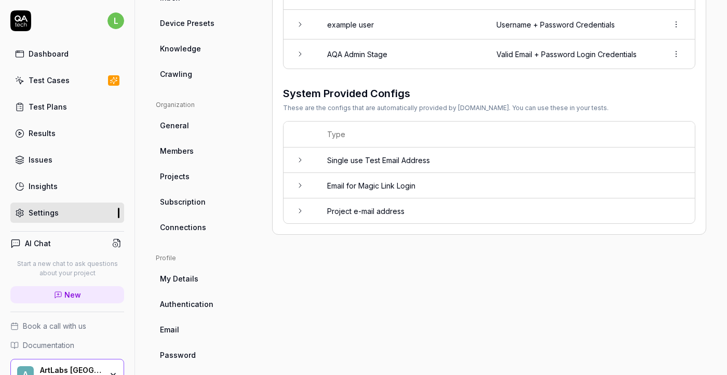
scroll to position [240, 0]
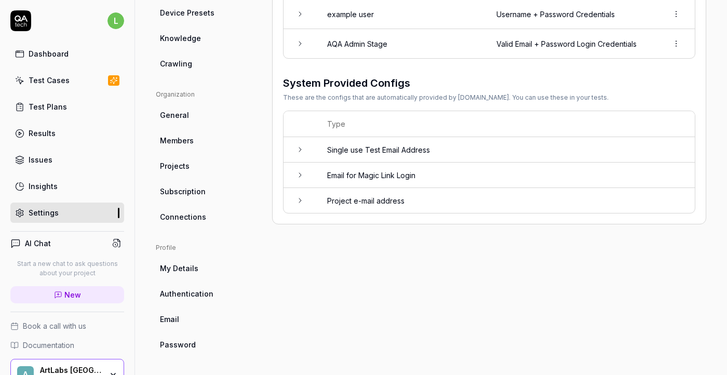
click at [332, 148] on td "Single use Test Email Address" at bounding box center [506, 149] width 378 height 25
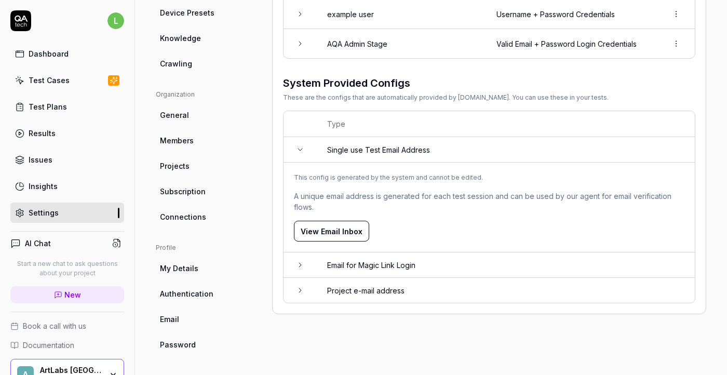
click at [302, 149] on icon at bounding box center [300, 149] width 8 height 8
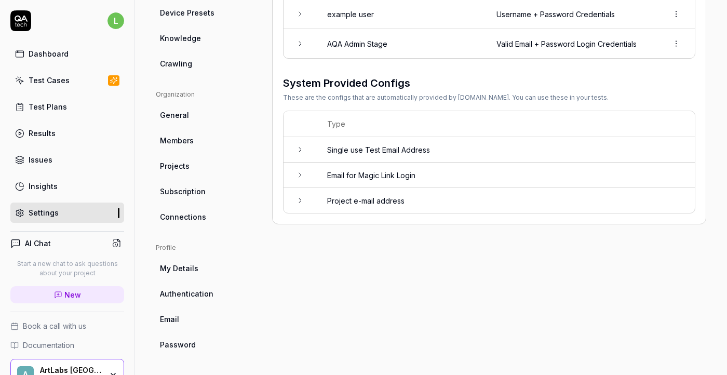
click at [304, 172] on td at bounding box center [299, 174] width 33 height 25
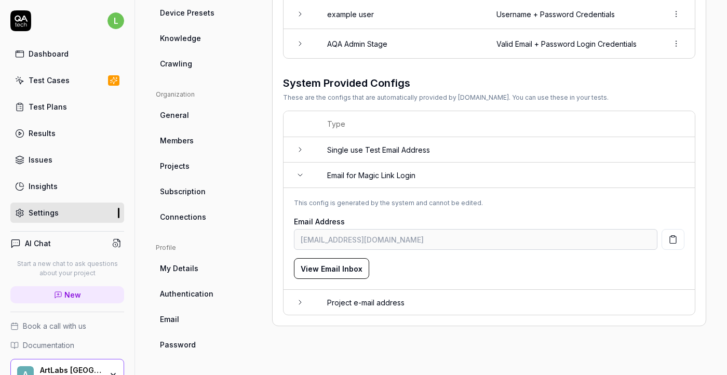
click at [304, 172] on td at bounding box center [299, 174] width 33 height 25
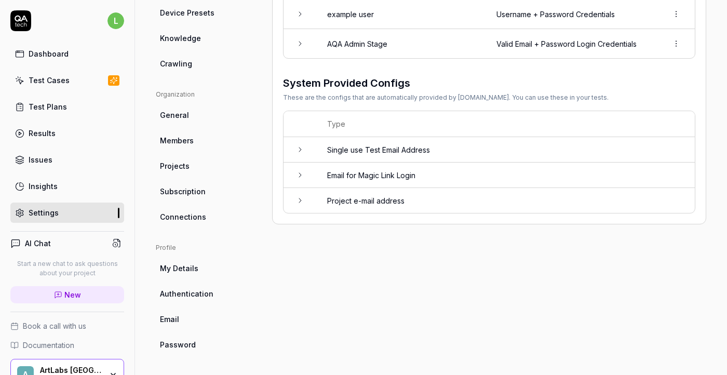
click at [306, 208] on td at bounding box center [299, 200] width 33 height 25
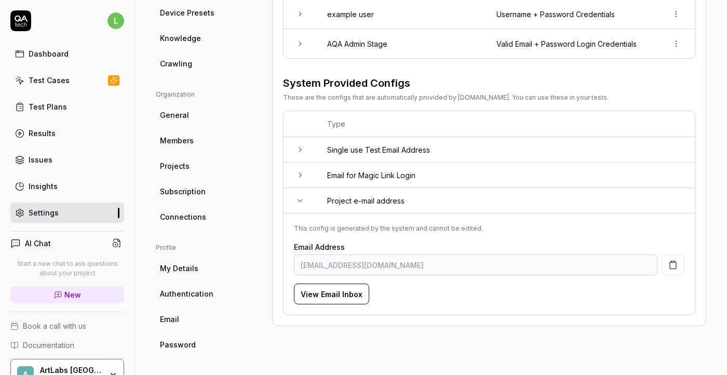
click at [306, 208] on td at bounding box center [299, 200] width 33 height 25
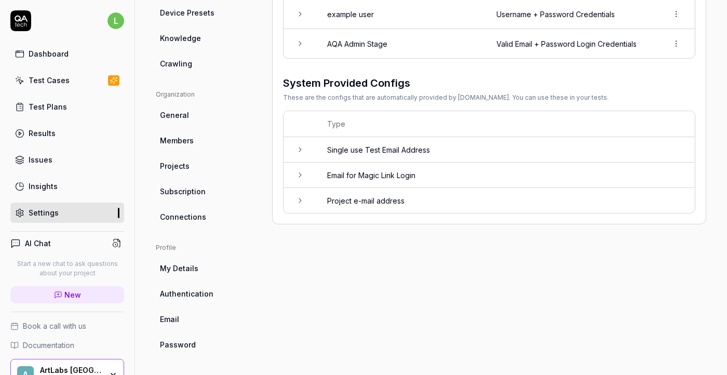
click at [300, 174] on icon at bounding box center [300, 175] width 8 height 8
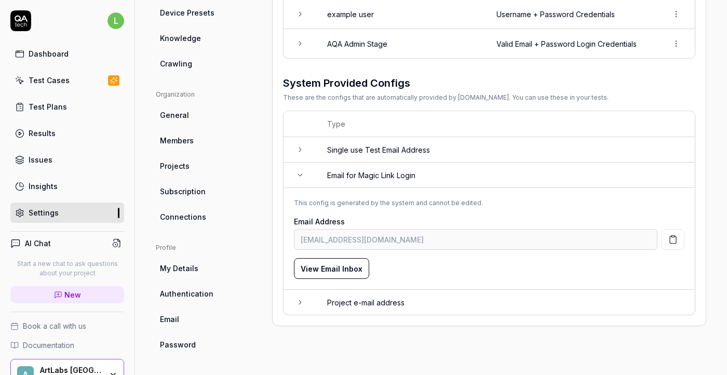
click at [300, 174] on icon at bounding box center [300, 175] width 8 height 8
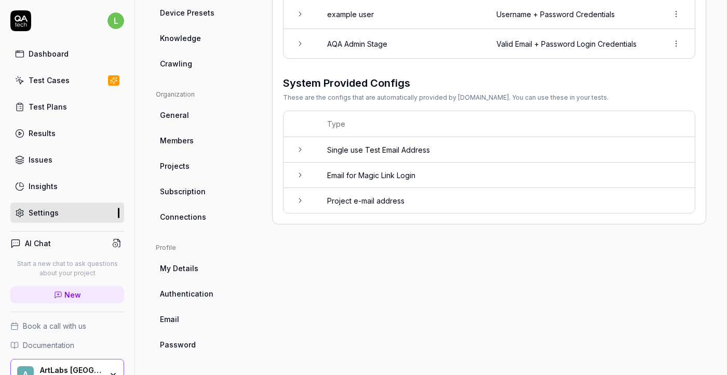
click at [299, 150] on icon at bounding box center [300, 149] width 8 height 8
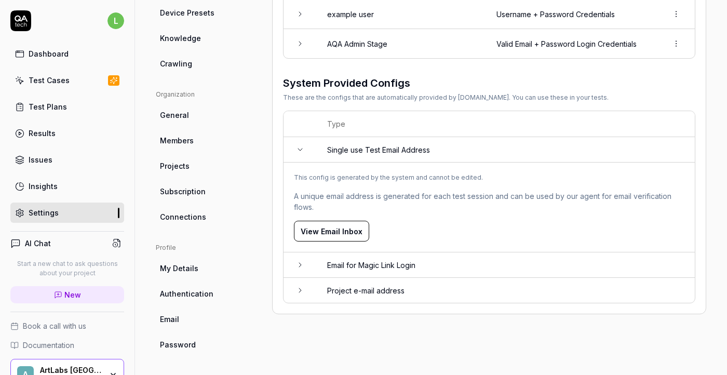
click at [342, 226] on button "View Email Inbox" at bounding box center [331, 231] width 75 height 21
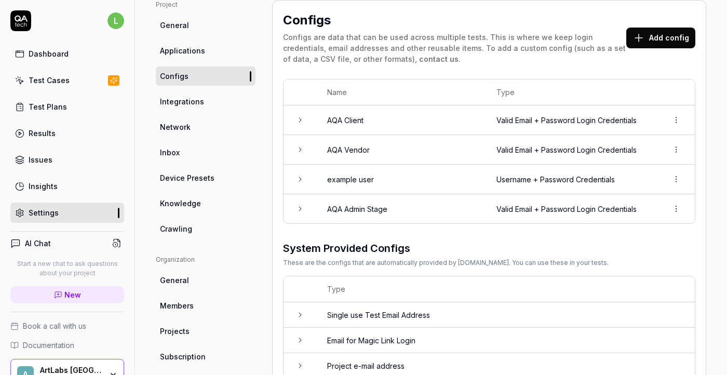
click at [193, 145] on link "Inbox" at bounding box center [206, 152] width 100 height 19
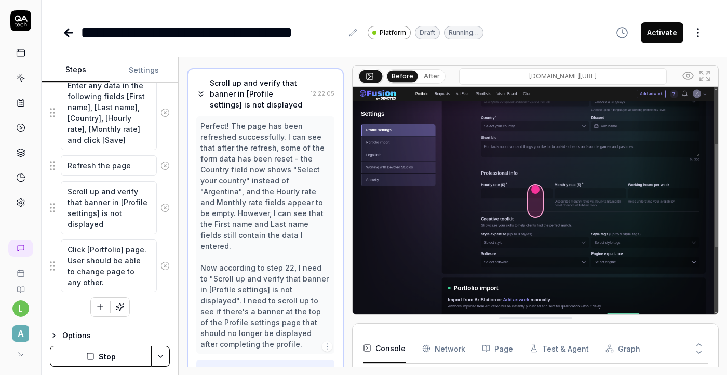
scroll to position [1125, 0]
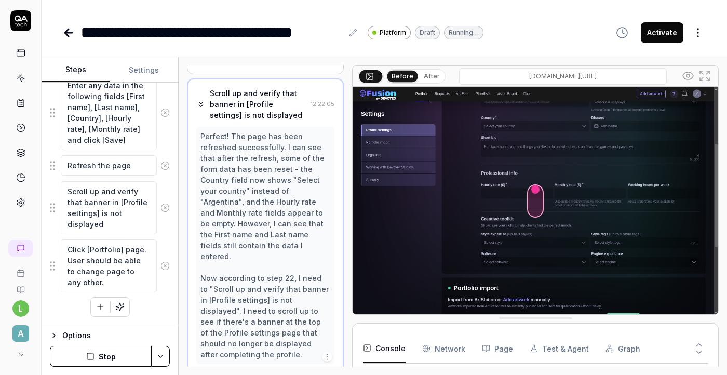
click at [109, 357] on button "Stop" at bounding box center [101, 356] width 102 height 21
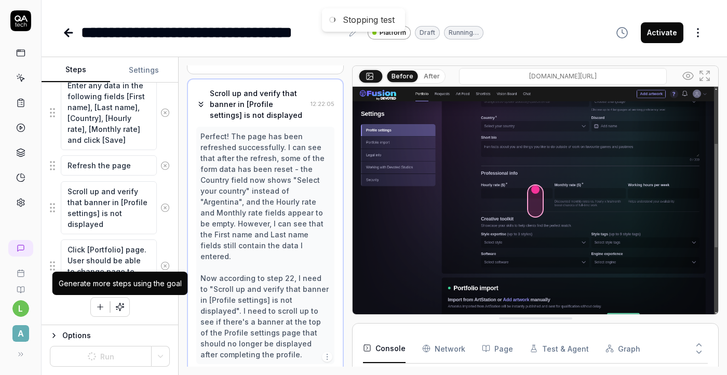
scroll to position [1135, 0]
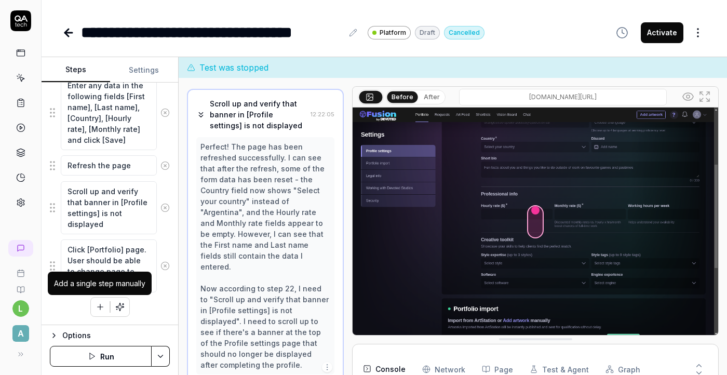
click at [101, 301] on button "button" at bounding box center [100, 306] width 19 height 19
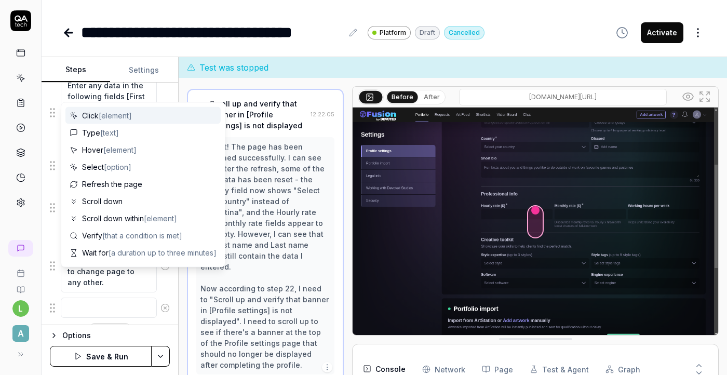
scroll to position [1200, 0]
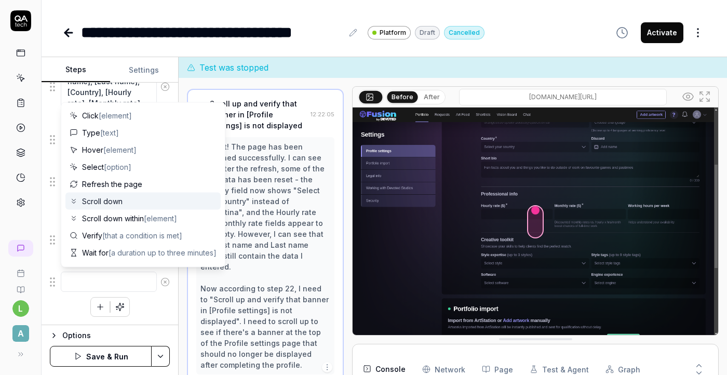
click at [129, 207] on div "Scroll down" at bounding box center [142, 201] width 155 height 17
type textarea "*"
type textarea "Scroll down"
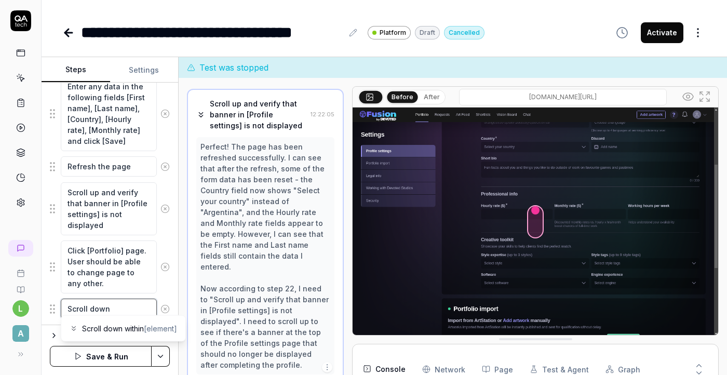
scroll to position [1172, 0]
type textarea "*"
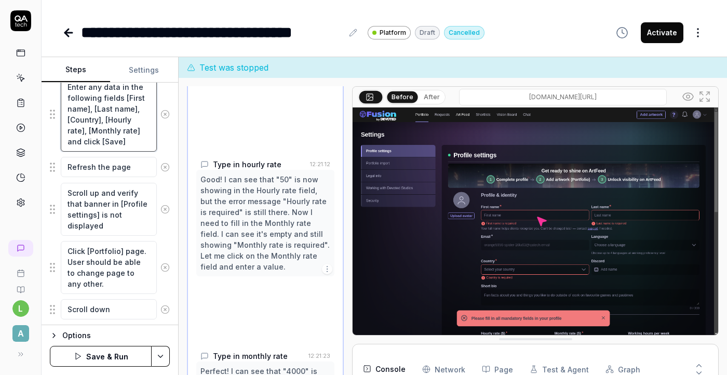
scroll to position [3190, 0]
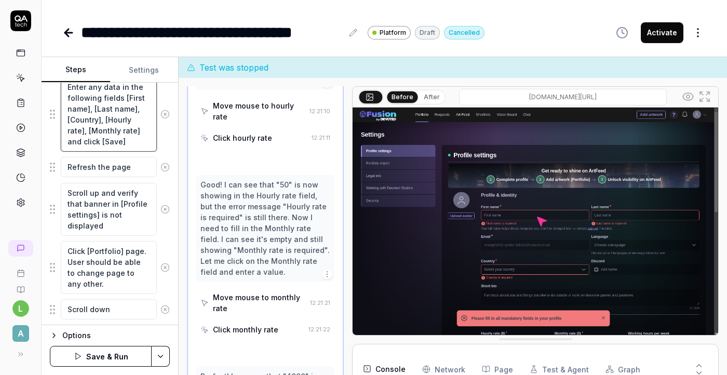
click at [108, 119] on textarea "Enter any data in the following fields [First name], [Last name], [Country], [H…" at bounding box center [109, 114] width 96 height 75
drag, startPoint x: 106, startPoint y: 118, endPoint x: 142, endPoint y: 130, distance: 37.7
click at [143, 130] on textarea "Enter any data in the following fields [First name], [Last name], [Country], [H…" at bounding box center [109, 114] width 96 height 75
click at [142, 130] on textarea "Enter any data in the following fields [First name], [Last name], [Country], [H…" at bounding box center [109, 114] width 96 height 75
drag, startPoint x: 142, startPoint y: 130, endPoint x: 103, endPoint y: 118, distance: 41.2
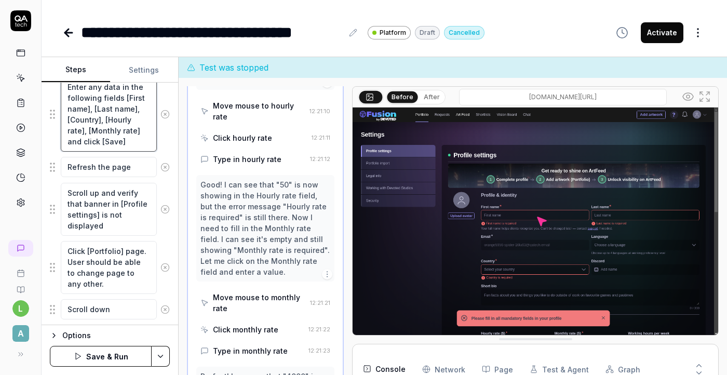
click at [102, 118] on textarea "Enter any data in the following fields [First name], [Last name], [Country], [H…" at bounding box center [109, 114] width 96 height 75
click at [124, 134] on textarea "Enter any data in the following fields [First name], [Last name], [Country], [H…" at bounding box center [109, 114] width 96 height 75
drag, startPoint x: 101, startPoint y: 119, endPoint x: 136, endPoint y: 142, distance: 42.2
click at [136, 142] on textarea "Enter any data in the following fields [First name], [Last name], [Country], [H…" at bounding box center [109, 114] width 96 height 75
type textarea "Enter any data in the following fields [First name], [Last name], [Country]"
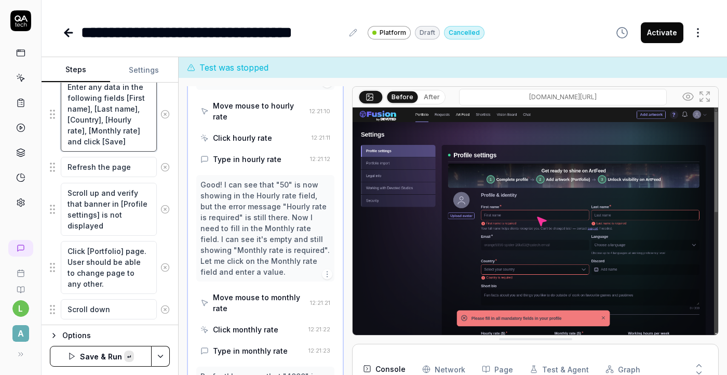
type textarea "*"
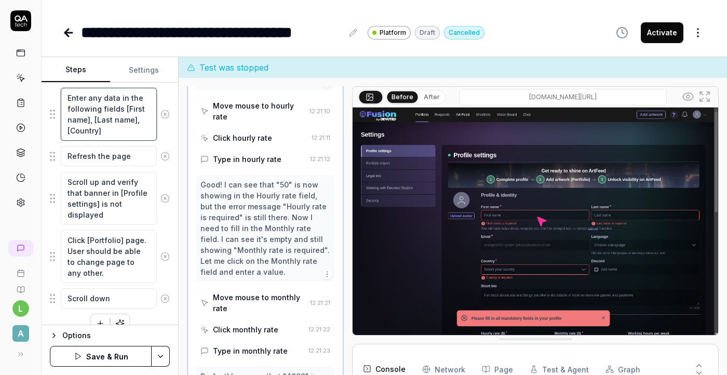
type textarea "Enter any data in the following fields [First name], [Last name], [Country]"
click at [125, 298] on textarea "Scroll down" at bounding box center [109, 298] width 96 height 20
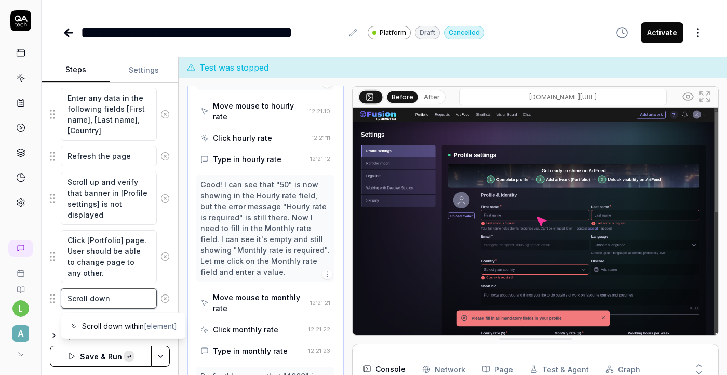
paste textarea ", [Hourly rate], [Monthly rate] and click [Save]"
type textarea "*"
type textarea "Scroll down , [Hourly rate], [Monthly rate] and click [Save]"
click at [114, 299] on textarea "Scroll down , [Hourly rate], [Monthly rate] and click [Save]" at bounding box center [109, 309] width 96 height 42
type textarea "*"
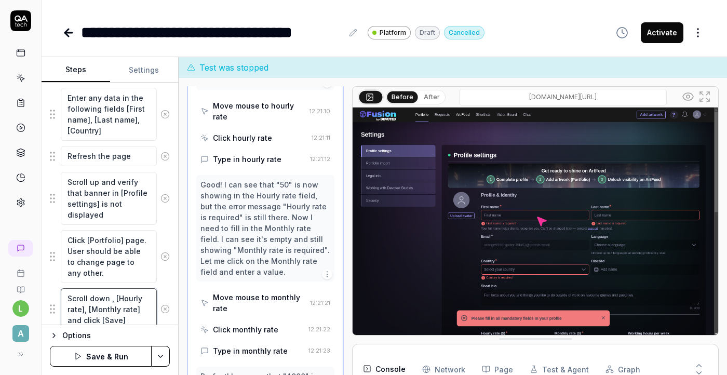
type textarea "Scroll down ,[Hourly rate], [Monthly rate] and click [Save]"
type textarea "*"
type textarea "Scroll down [Hourly rate], [Monthly rate] and click [Save]"
type textarea "*"
type textarea "Scroll down a[Hourly rate], [Monthly rate] and click [Save]"
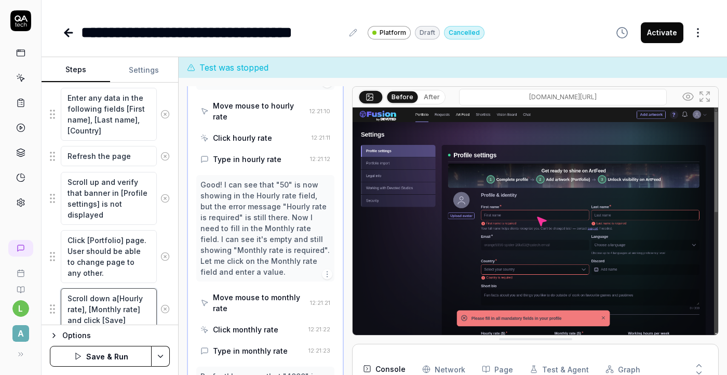
type textarea "*"
type textarea "Scroll down an[Hourly rate], [Monthly rate] and click [Save]"
type textarea "*"
type textarea "Scroll down and[Hourly rate], [Monthly rate] and click [Save]"
type textarea "*"
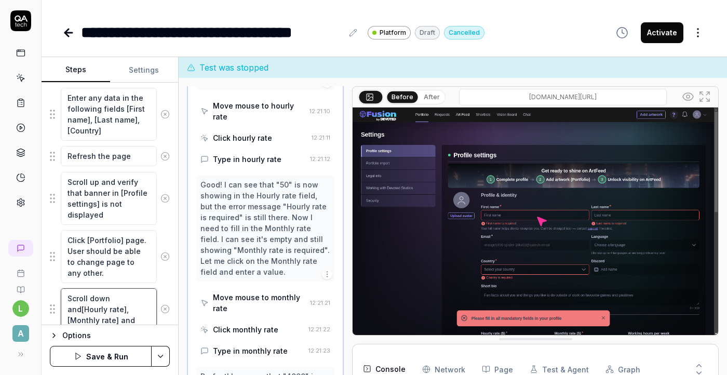
type textarea "Scroll down and [Hourly rate], [Monthly rate] and click [Save]"
type textarea "*"
type textarea "Scroll down and e[Hourly rate], [Monthly rate] and click [Save]"
type textarea "*"
type textarea "Scroll down and en[Hourly rate], [Monthly rate] and click [Save]"
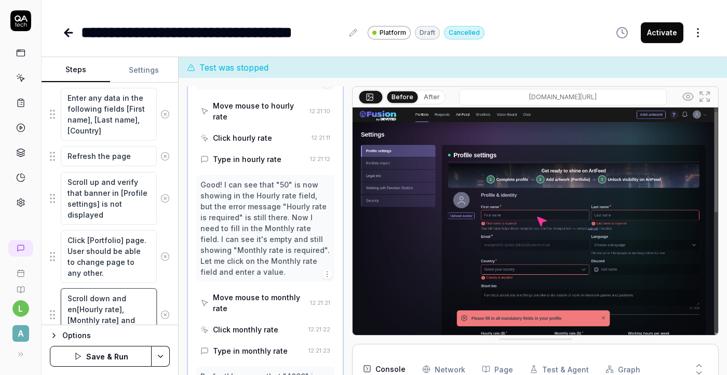
type textarea "*"
type textarea "Scroll down and ent[Hourly rate], [Monthly rate] and click [Save]"
type textarea "*"
type textarea "Scroll down and ente[Hourly rate], [Monthly rate] and click [Save]"
type textarea "*"
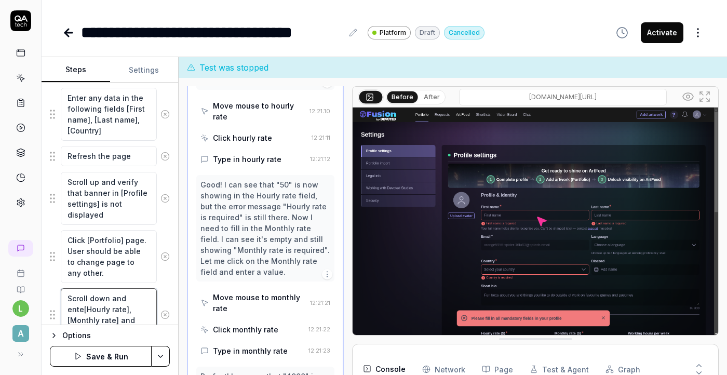
type textarea "Scroll down and enter[Hourly rate], [Monthly rate] and click [Save]"
type textarea "*"
type textarea "Scroll down and enter [Hourly rate], [Monthly rate] and click [Save]"
type textarea "*"
type textarea "Scroll down and enter i[Hourly rate], [Monthly rate] and click [Save]"
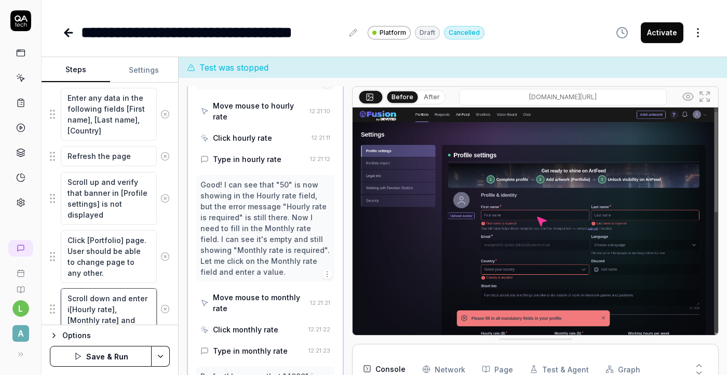
type textarea "*"
type textarea "Scroll down and enter in[Hourly rate], [Monthly rate] and click [Save]"
type textarea "*"
type textarea "Scroll down and enter in [Hourly rate], [Monthly rate] and click [Save]"
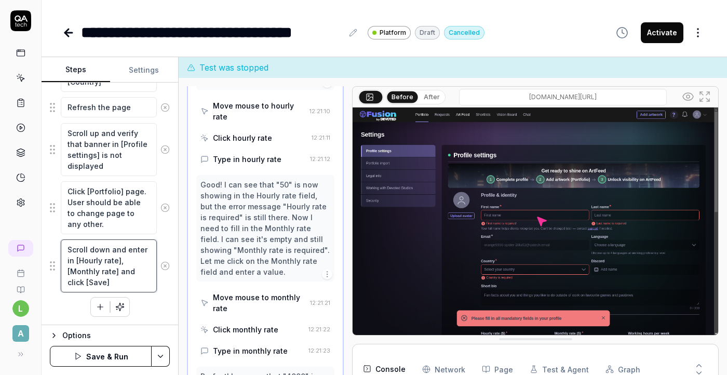
scroll to position [1210, 0]
click at [120, 259] on textarea "Scroll down and enter in [Hourly rate], [Monthly rate] and click [Save]" at bounding box center [109, 266] width 96 height 53
type textarea "*"
type textarea "Scroll down and enter in [Hourly rate] , [Monthly rate] and click [Save]"
type textarea "*"
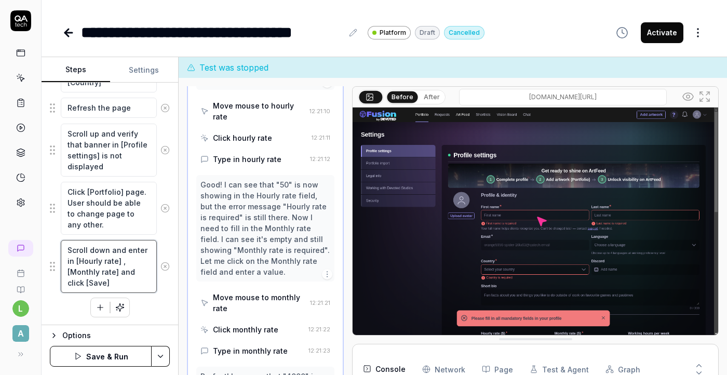
type textarea "Scroll down and enter in [Hourly rate] =, [Monthly rate] and click [Save]"
type textarea "*"
type textarea "Scroll down and enter in [Hourly rate] = , [Monthly rate] and click [Save]"
type textarea "*"
type textarea "Scroll down and enter in [Hourly rate] = 1, [Monthly rate] and click [Save]"
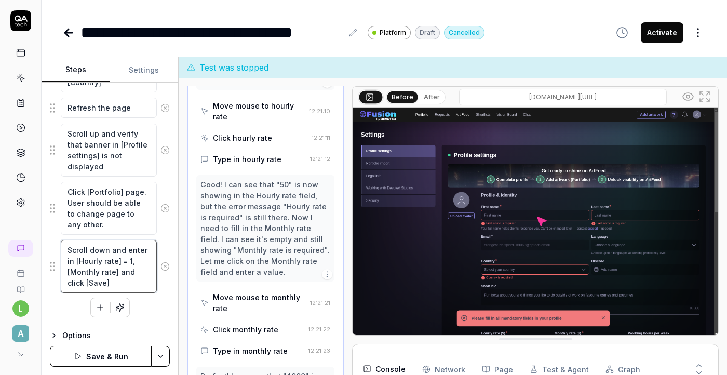
type textarea "*"
type textarea "Scroll down and enter in [Hourly rate] = 10, [Monthly rate] and click [Save]"
click at [119, 271] on textarea "Scroll down and enter in [Hourly rate] = 10, [Monthly rate] and click [Save]" at bounding box center [109, 266] width 96 height 53
click at [138, 256] on textarea "Scroll down and enter in [Hourly rate] = 10, [Monthly rate] and click [Save]" at bounding box center [109, 266] width 96 height 53
click at [134, 258] on textarea "Scroll down and enter in [Hourly rate] = 10, [Monthly rate] and click [Save]" at bounding box center [109, 266] width 96 height 53
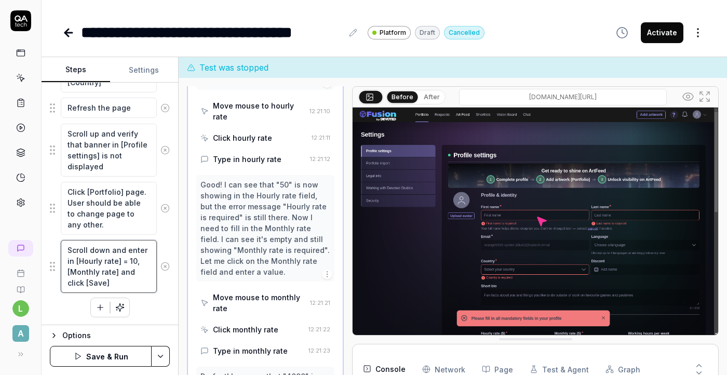
type textarea "*"
type textarea "Scroll down and enter in [Hourly rate] = 1, [Monthly rate] and click [Save]"
type textarea "*"
type textarea "Scroll down and enter in [Hourly rate] = , [Monthly rate] and click [Save]"
type textarea "*"
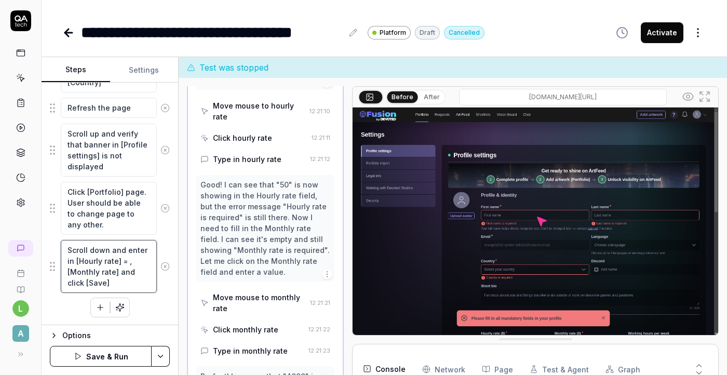
type textarea "Scroll down and enter in [Hourly rate] =, [Monthly rate] and click [Save]"
type textarea "*"
type textarea "Scroll down and enter in [Hourly rate] , [Monthly rate] and click [Save]"
type textarea "*"
type textarea "Scroll down and enter in [Hourly rate], [Monthly rate] and click [Save]"
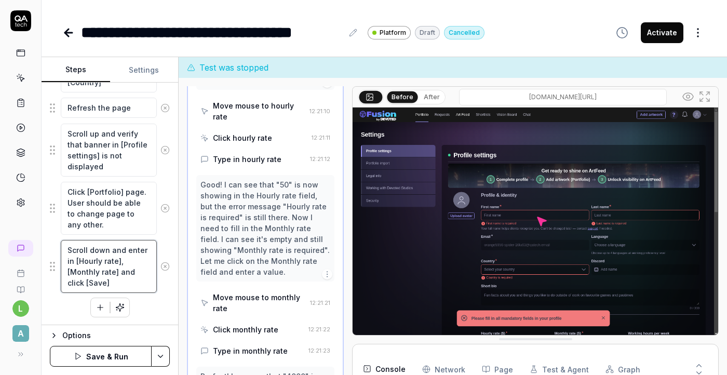
click at [116, 261] on textarea "Scroll down and enter in [Hourly rate], [Monthly rate] and click [Save]" at bounding box center [109, 266] width 96 height 53
type textarea "*"
type textarea "Scroll down and enter in [Hourly rate=], [Monthly rate] and click [Save]"
type textarea "*"
type textarea "Scroll down and enter in [Hourly rate=1], [Monthly rate] and click [Save]"
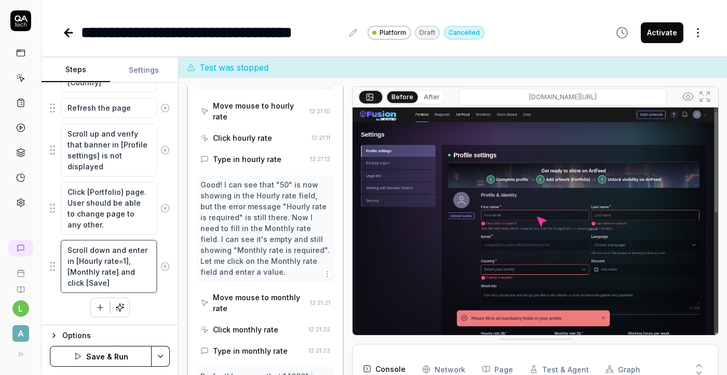
type textarea "*"
click at [115, 275] on textarea "Scroll down and enter in [Hourly rate=10], [Monthly rate] and click [Save]" at bounding box center [109, 266] width 96 height 53
type textarea "Scroll down and enter in [Hourly rate=10], [Monthly rate] and click [Save]"
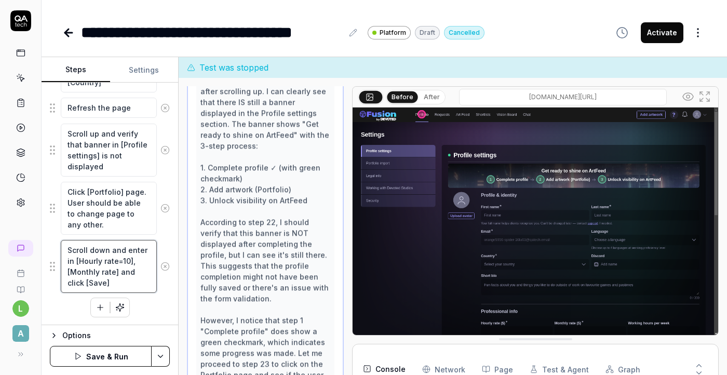
scroll to position [1254, 0]
type textarea "*"
type textarea "Scroll down and enter in [Hourly rate=10], [Monthly rate=] and click [Save]"
type textarea "*"
type textarea "Scroll down and enter in [Hourly rate=10], [Monthly rate=2] and click [Save]"
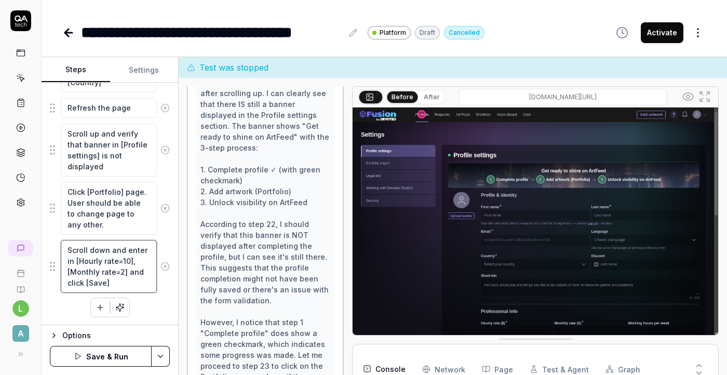
type textarea "*"
type textarea "Scroll down and enter in [Hourly rate=10], [Monthly rate=26] and click [Save]"
type textarea "*"
type textarea "Scroll down and enter in [Hourly rate=10], [Monthly rate=2] and click [Save]"
type textarea "*"
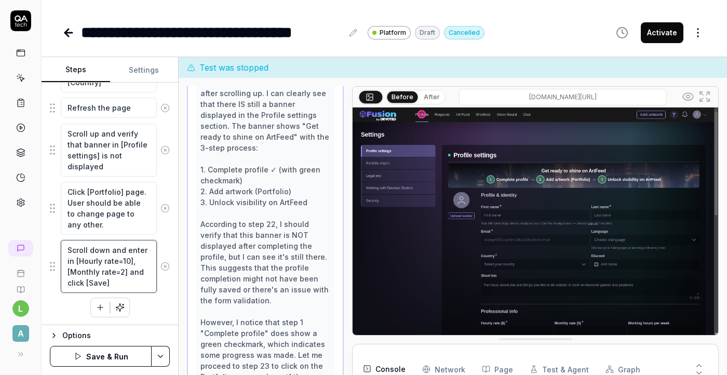
type textarea "Scroll down and enter in [Hourly rate=10], [Monthly rate=] and click [Save]"
type textarea "*"
type textarea "Scroll down and enter in [Hourly rate=10], [Monthly rate=5] and click [Save]"
type textarea "*"
type textarea "Scroll down and enter in [Hourly rate=10], [Monthly rate=50] and click [Save]"
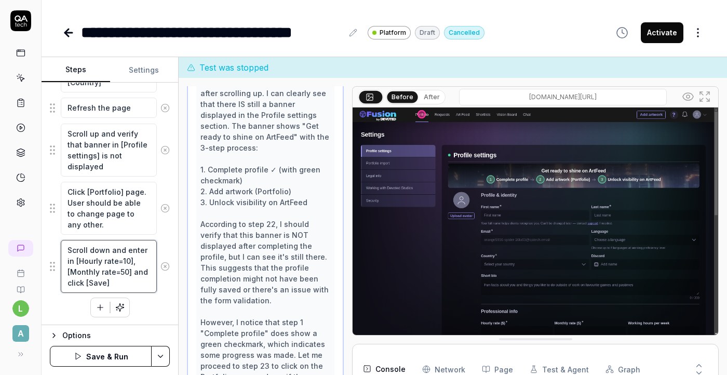
type textarea "*"
type textarea "Scroll down and enter in [Hourly rate=10], [Monthly rate=500] and click [Save]"
click at [133, 285] on textarea "Scroll down and enter in [Hourly rate=10], [Monthly rate=500] and click [Save]" at bounding box center [109, 266] width 96 height 53
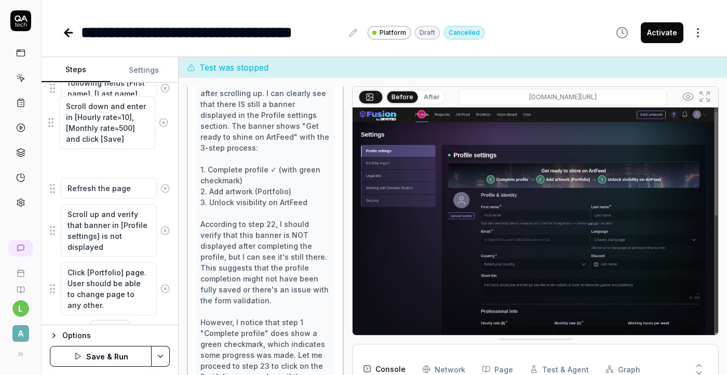
scroll to position [1183, 0]
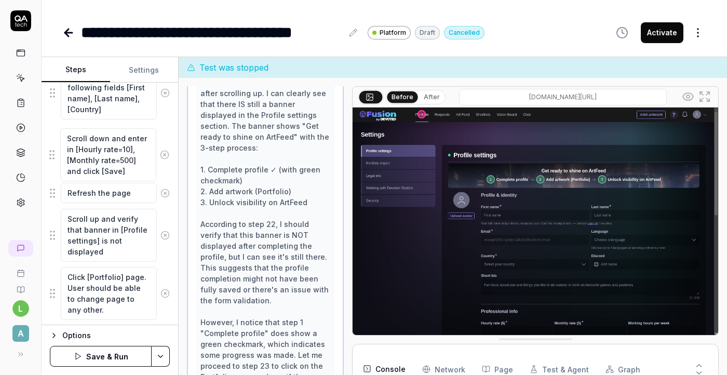
drag, startPoint x: 51, startPoint y: 267, endPoint x: 51, endPoint y: 156, distance: 111.1
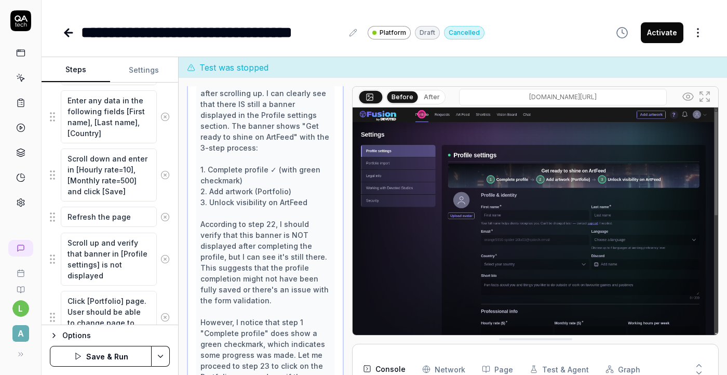
scroll to position [1210, 0]
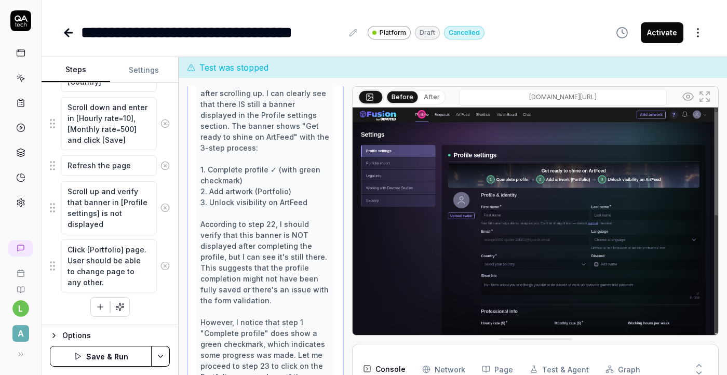
click at [131, 356] on button "Save & Run" at bounding box center [101, 356] width 102 height 21
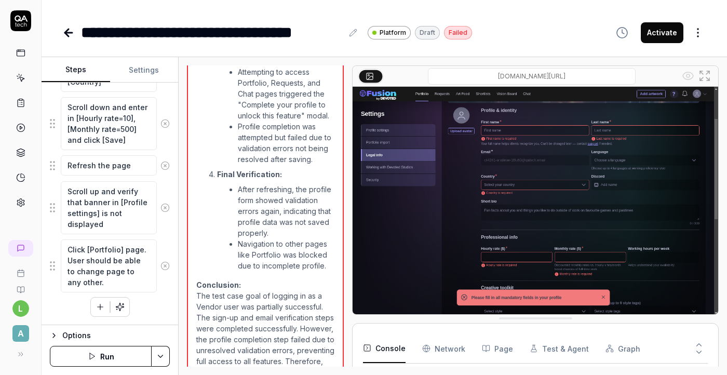
scroll to position [1758, 0]
type textarea "*"
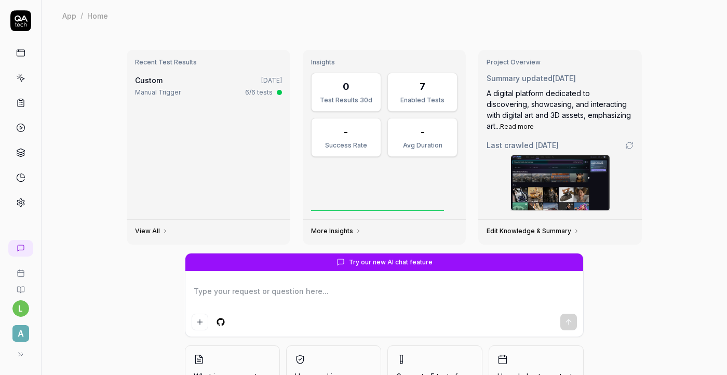
click at [17, 331] on span "A" at bounding box center [20, 333] width 17 height 17
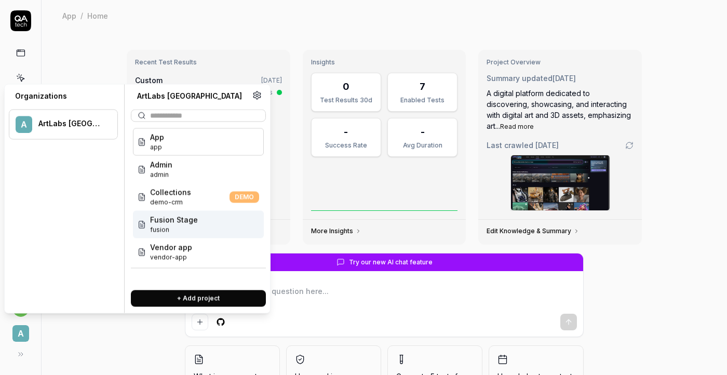
click at [198, 226] on div "Fusion Stage fusion" at bounding box center [198, 225] width 131 height 28
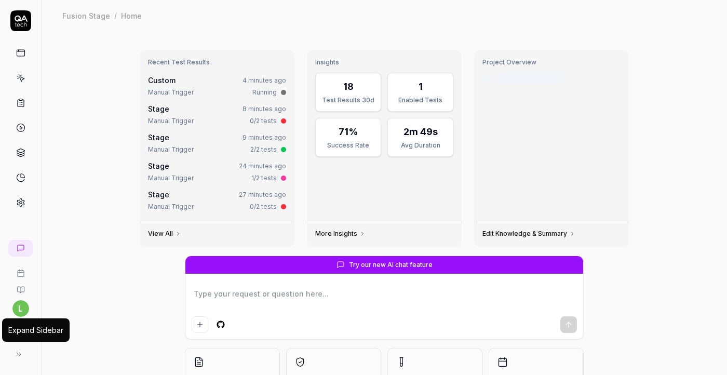
click at [24, 357] on button at bounding box center [18, 354] width 21 height 21
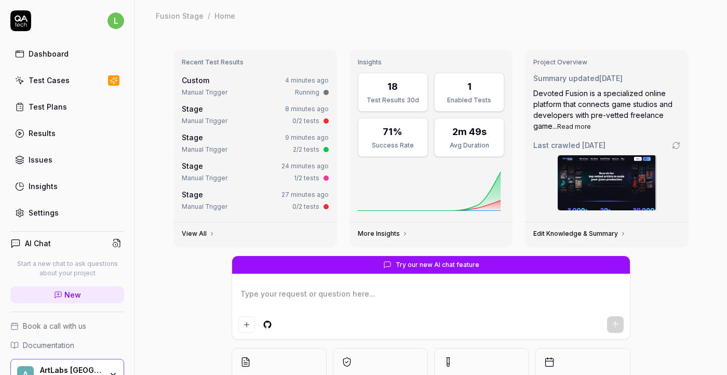
type textarea "*"
click at [75, 84] on link "Test Cases" at bounding box center [67, 80] width 114 height 20
